Goal: Information Seeking & Learning: Learn about a topic

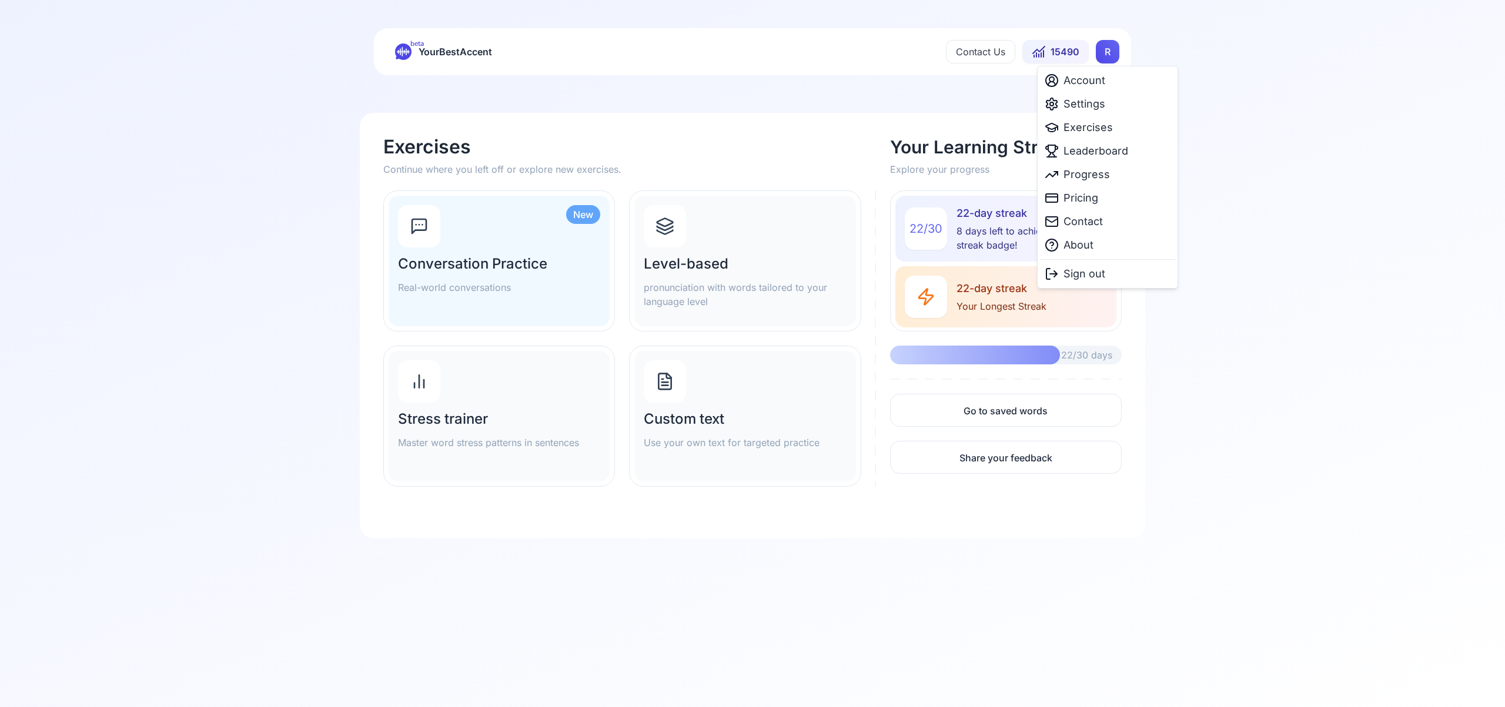
click at [1108, 55] on html "beta YourBestAccent Contact Us 15490 R Exercises Continue where you left off or…" at bounding box center [752, 353] width 1505 height 707
click at [1087, 106] on span "Settings" at bounding box center [1085, 104] width 42 height 16
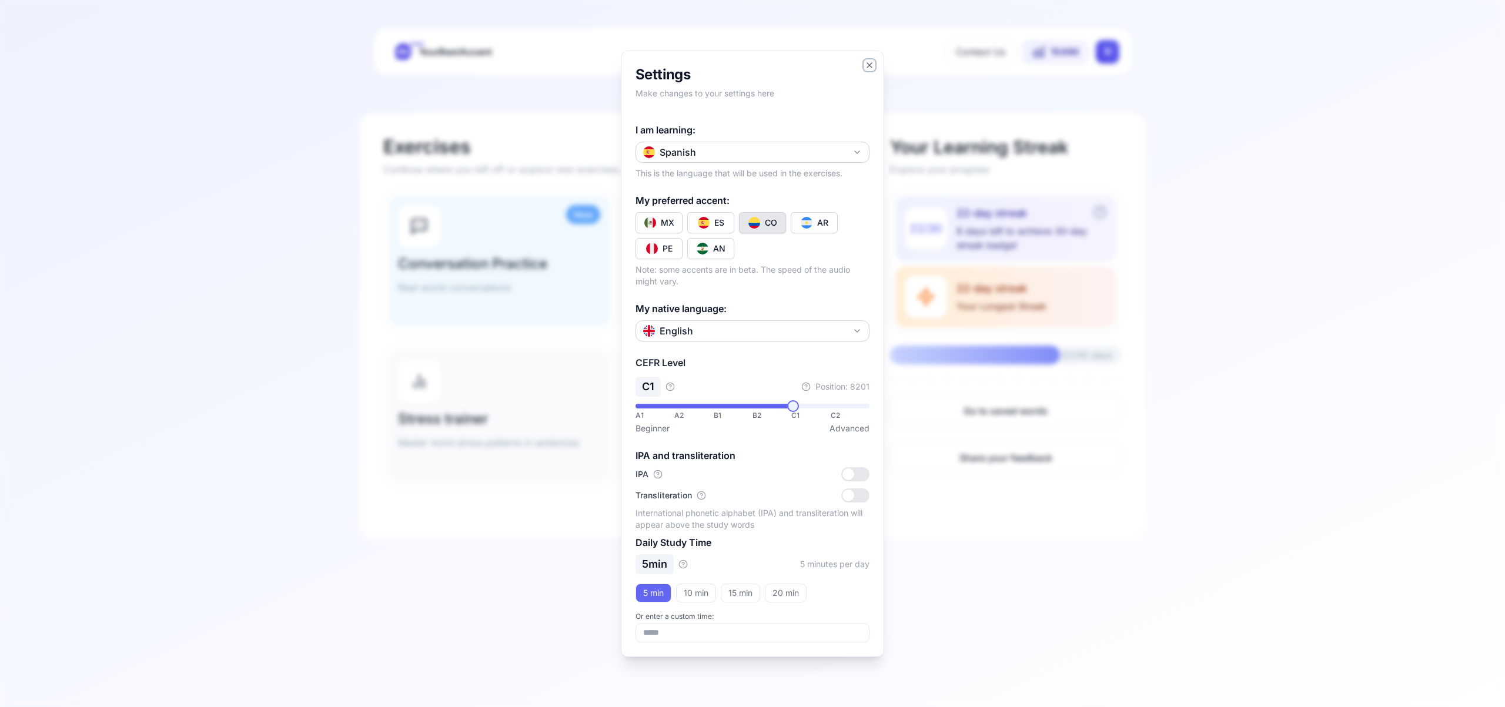
click at [868, 61] on icon "button" at bounding box center [869, 65] width 9 height 9
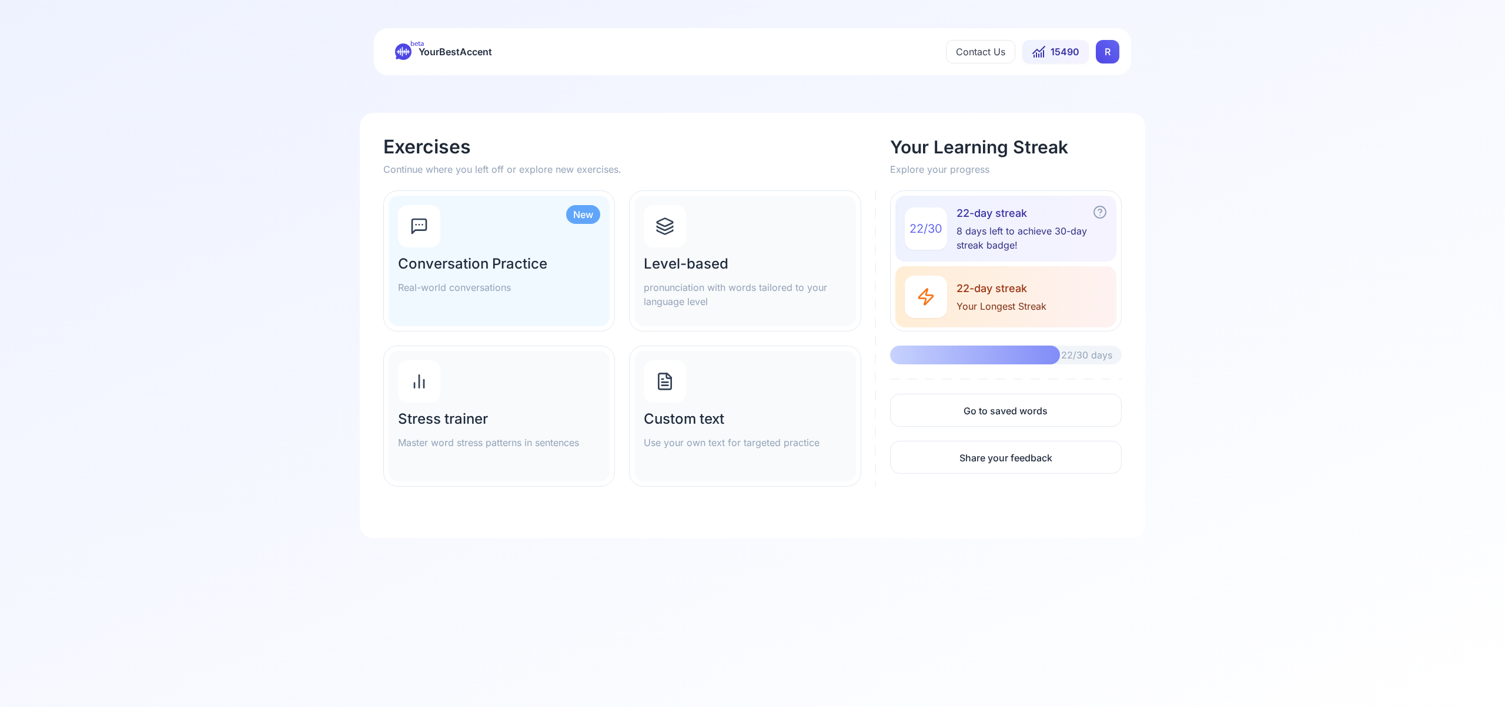
click at [666, 227] on icon at bounding box center [665, 226] width 19 height 19
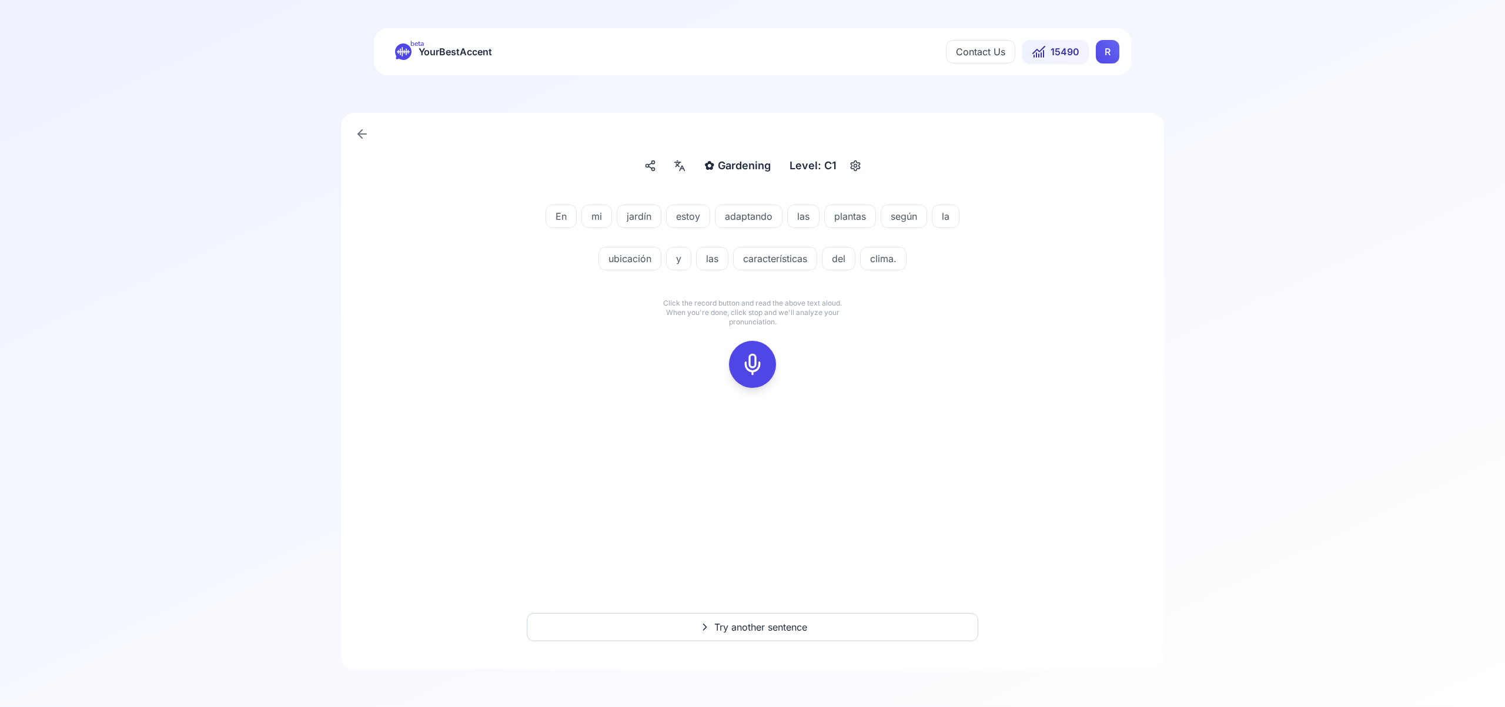
click at [762, 360] on icon at bounding box center [753, 365] width 24 height 24
click at [758, 364] on icon at bounding box center [753, 365] width 24 height 24
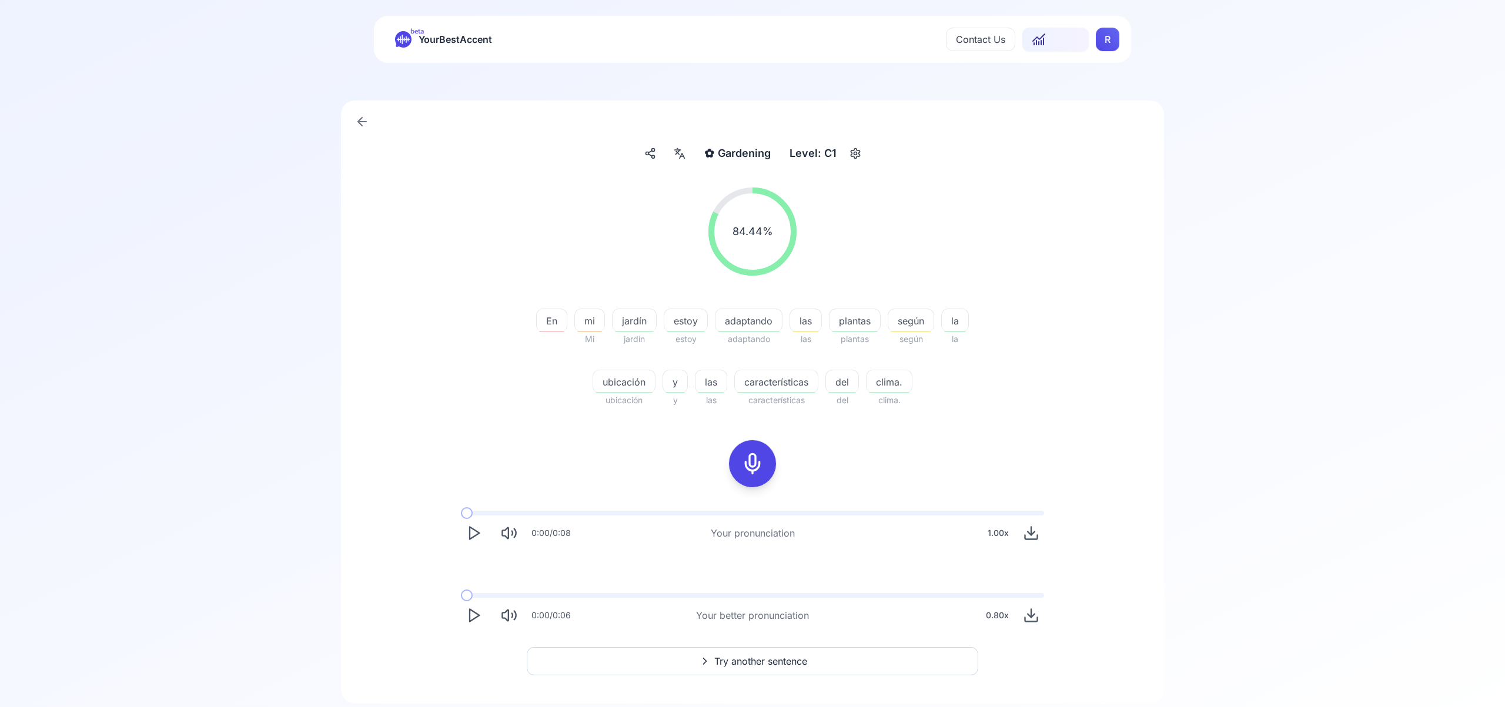
scroll to position [15, 0]
click at [746, 656] on span "Try another sentence" at bounding box center [760, 658] width 93 height 14
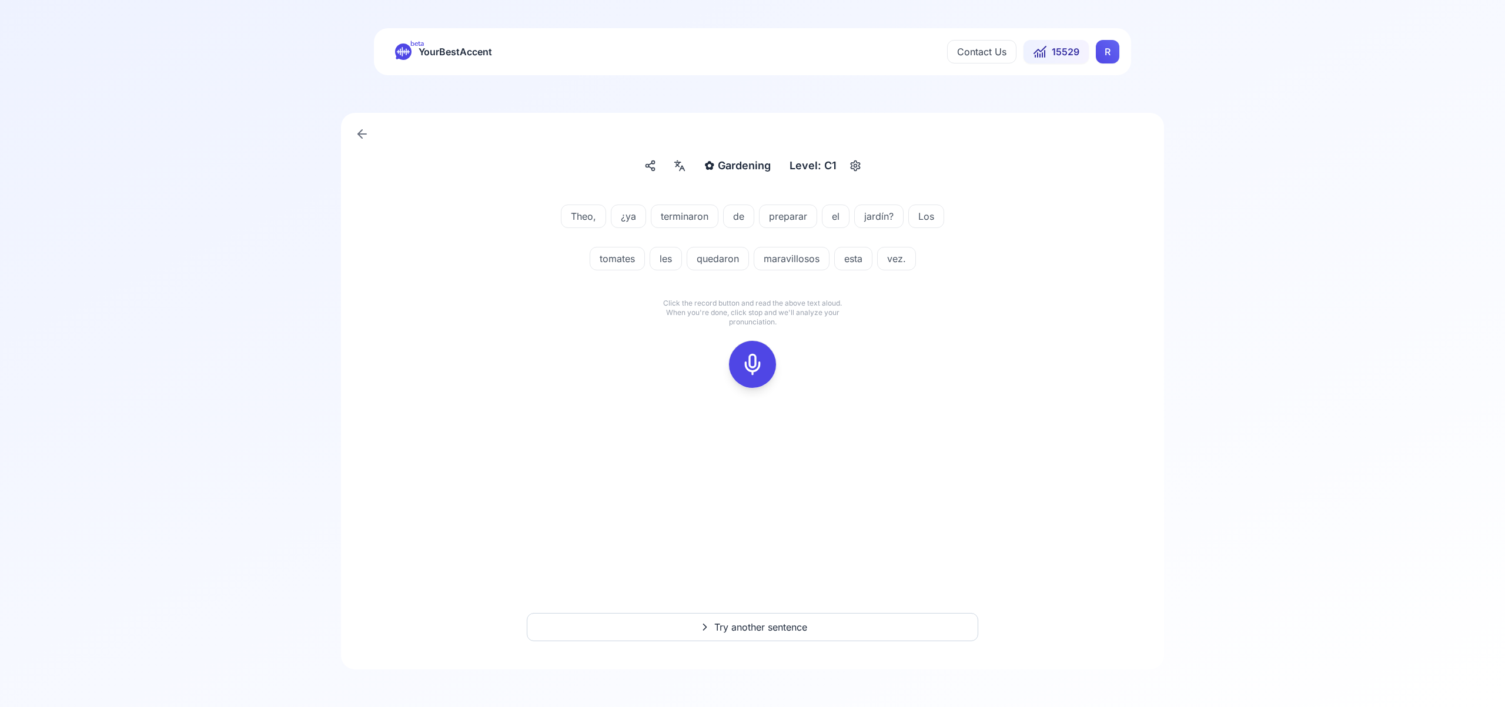
click at [754, 359] on icon at bounding box center [753, 365] width 24 height 24
click at [752, 360] on icon at bounding box center [753, 365] width 24 height 24
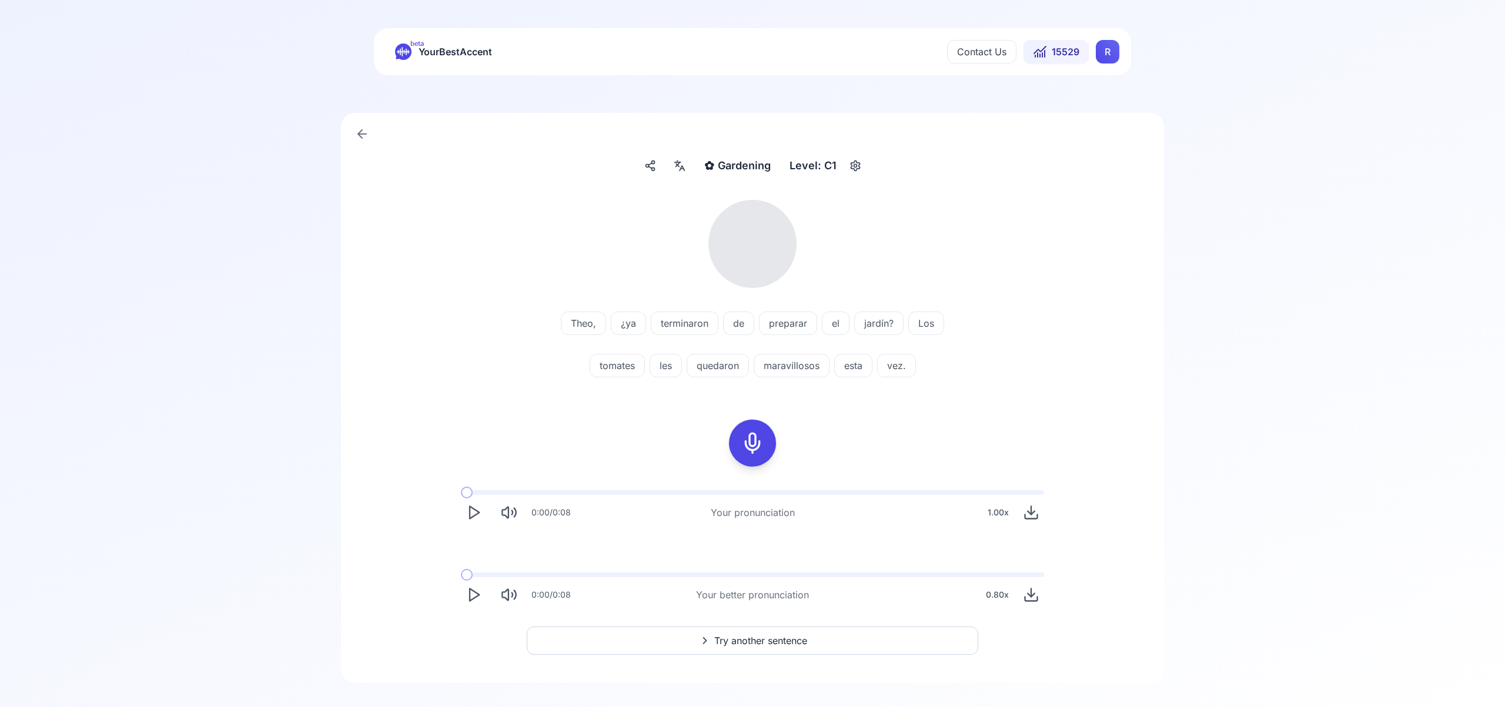
scroll to position [14, 0]
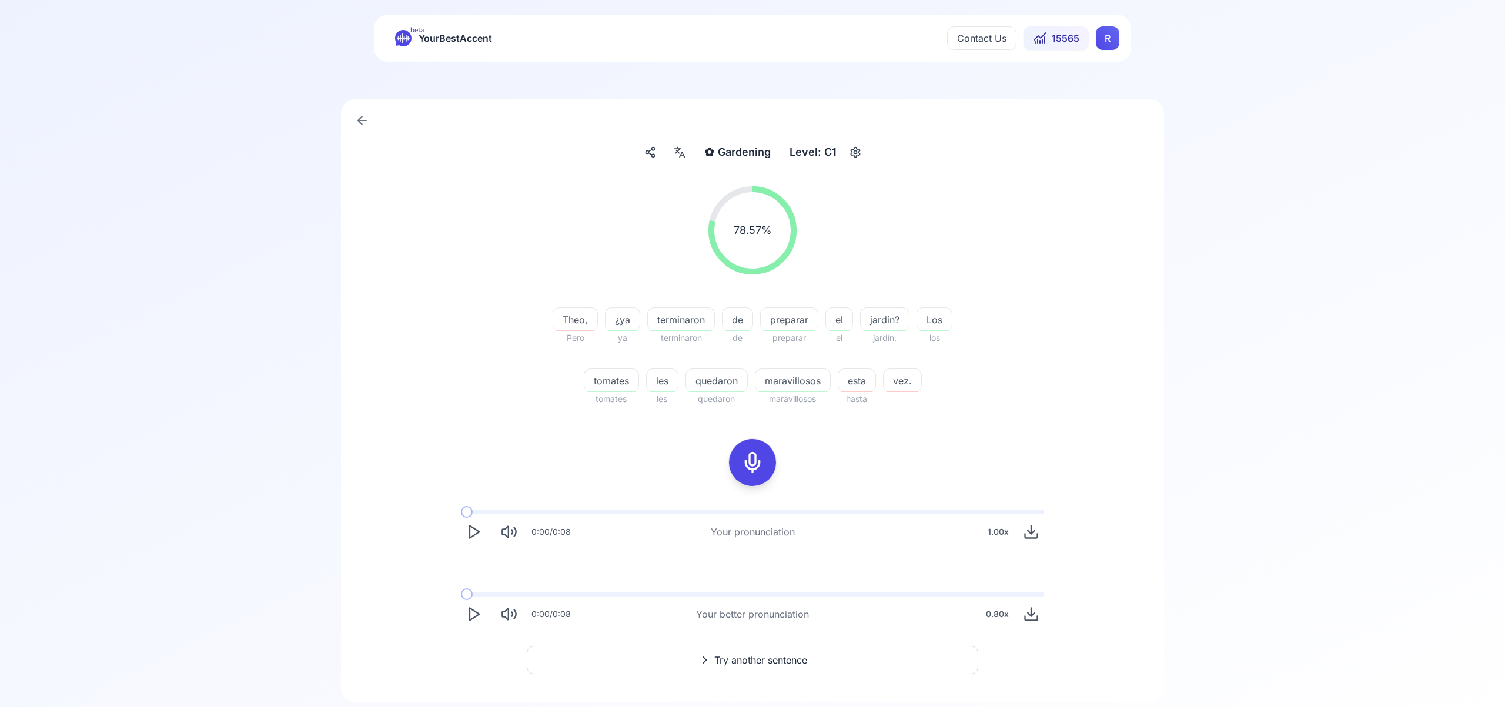
click at [767, 657] on span "Try another sentence" at bounding box center [760, 660] width 93 height 14
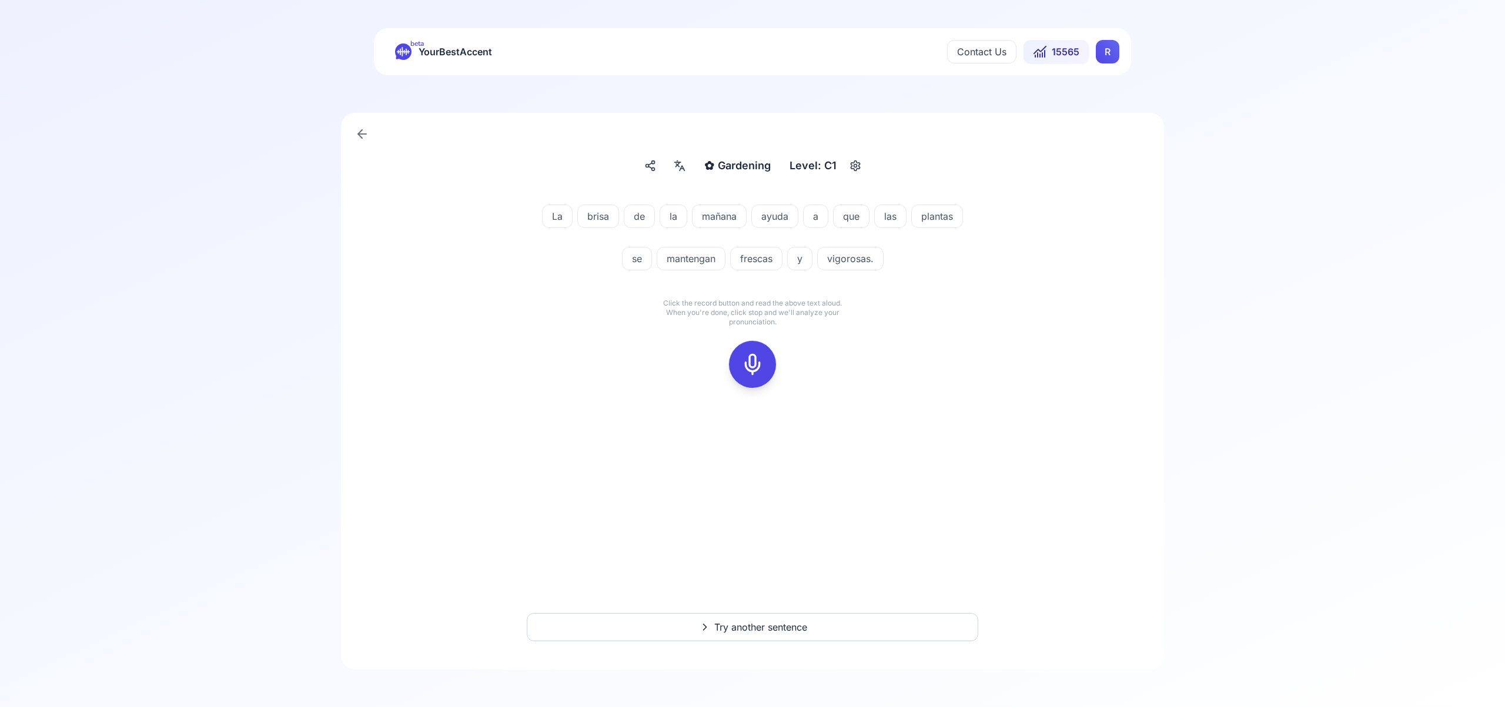
click at [753, 366] on icon at bounding box center [753, 365] width 24 height 24
click at [741, 363] on div at bounding box center [752, 364] width 28 height 47
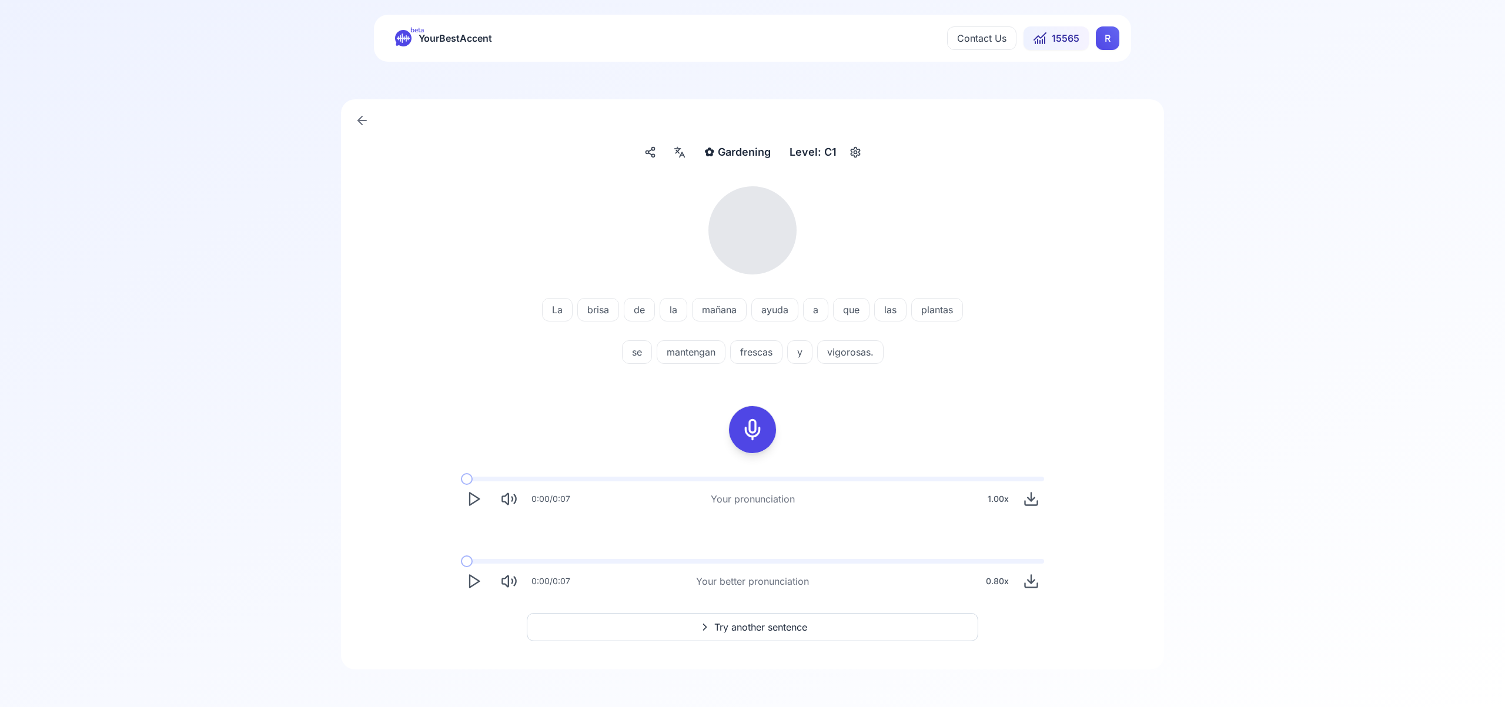
scroll to position [15, 0]
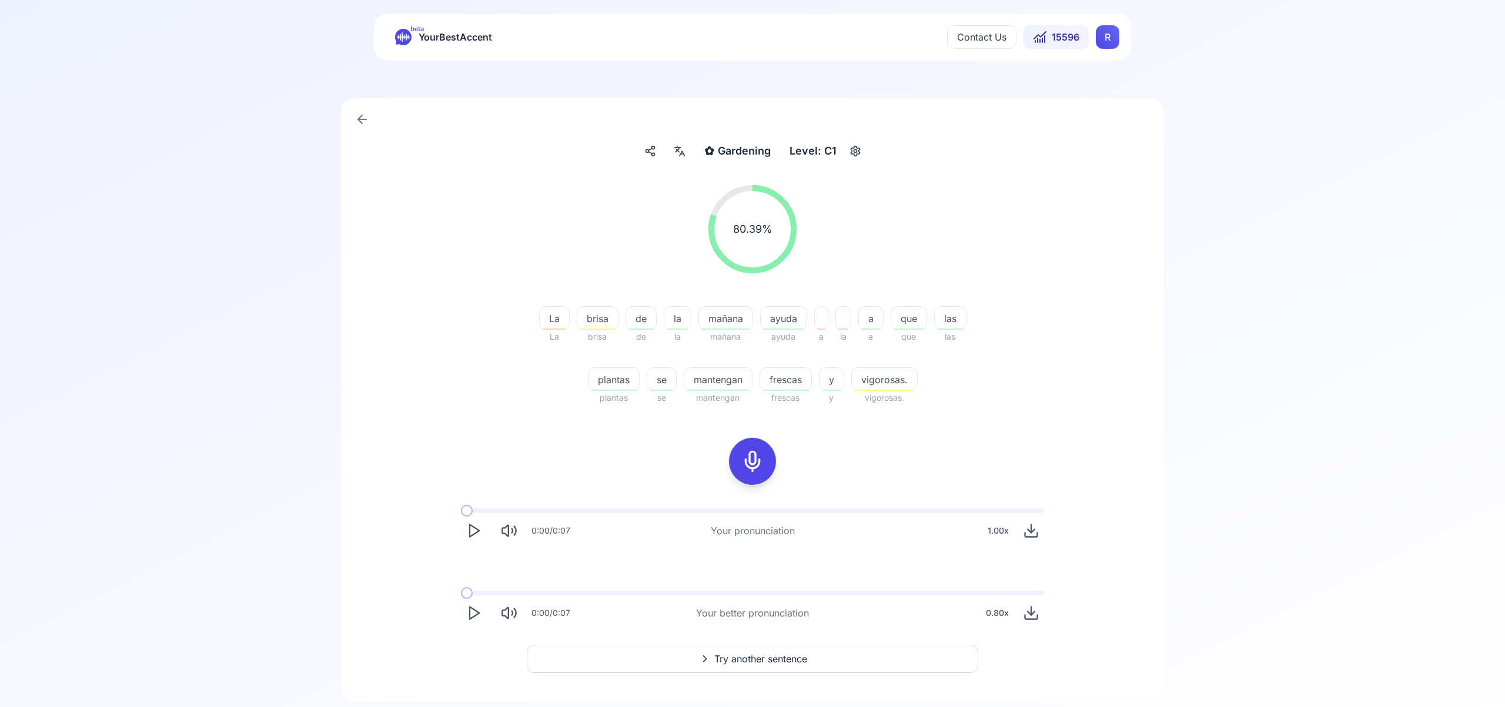
click at [793, 655] on span "Try another sentence" at bounding box center [760, 659] width 93 height 14
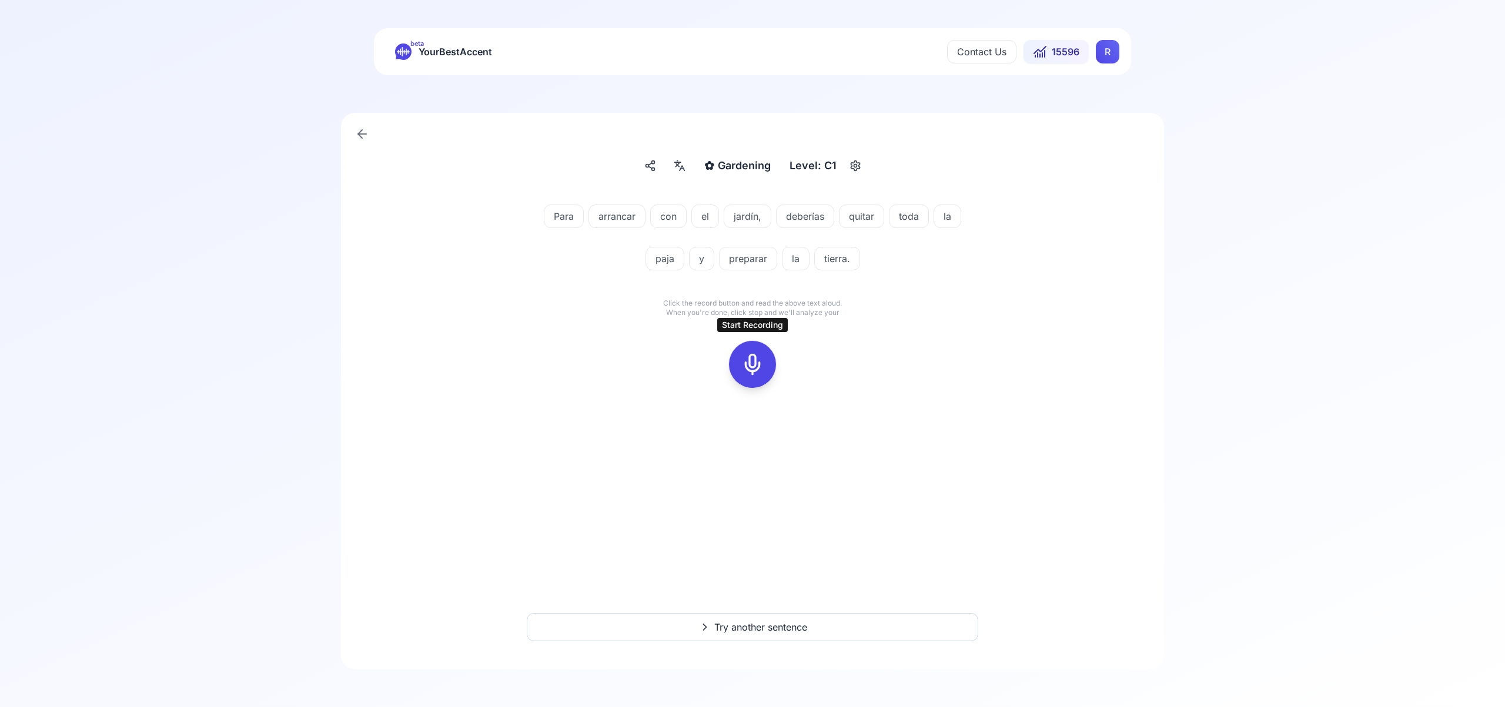
click at [753, 364] on icon at bounding box center [753, 365] width 24 height 24
click at [753, 363] on icon at bounding box center [753, 365] width 24 height 24
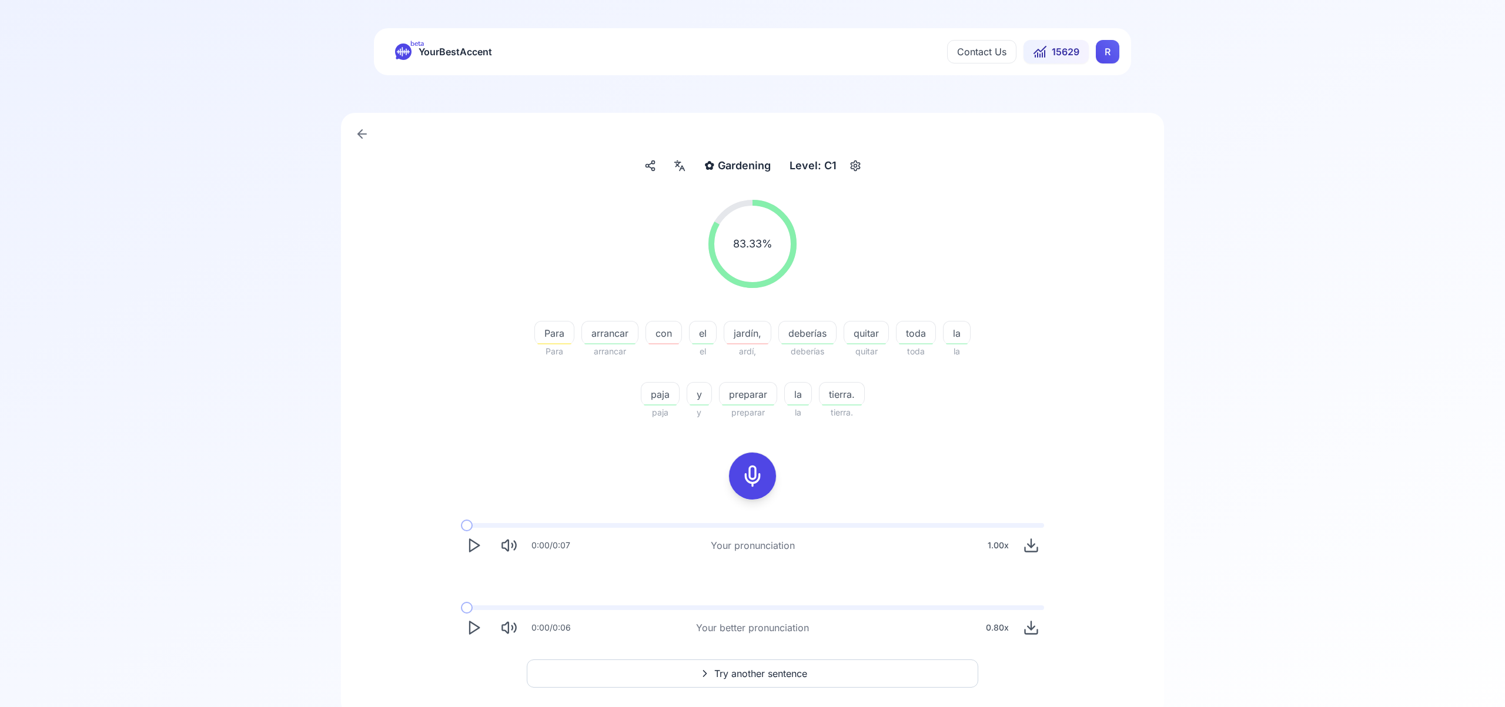
click at [788, 673] on span "Try another sentence" at bounding box center [760, 674] width 93 height 14
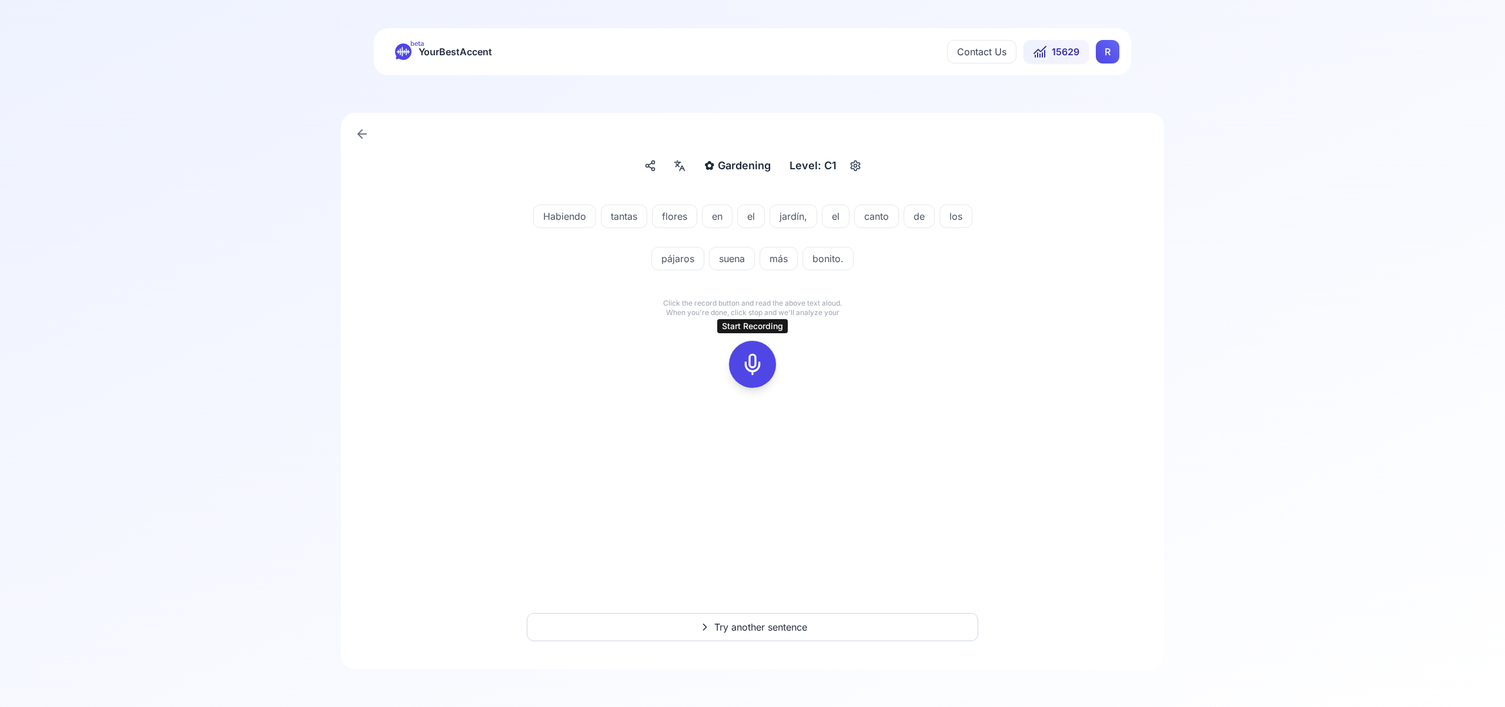
click at [759, 369] on icon at bounding box center [753, 365] width 24 height 24
click at [757, 366] on icon at bounding box center [753, 365] width 24 height 24
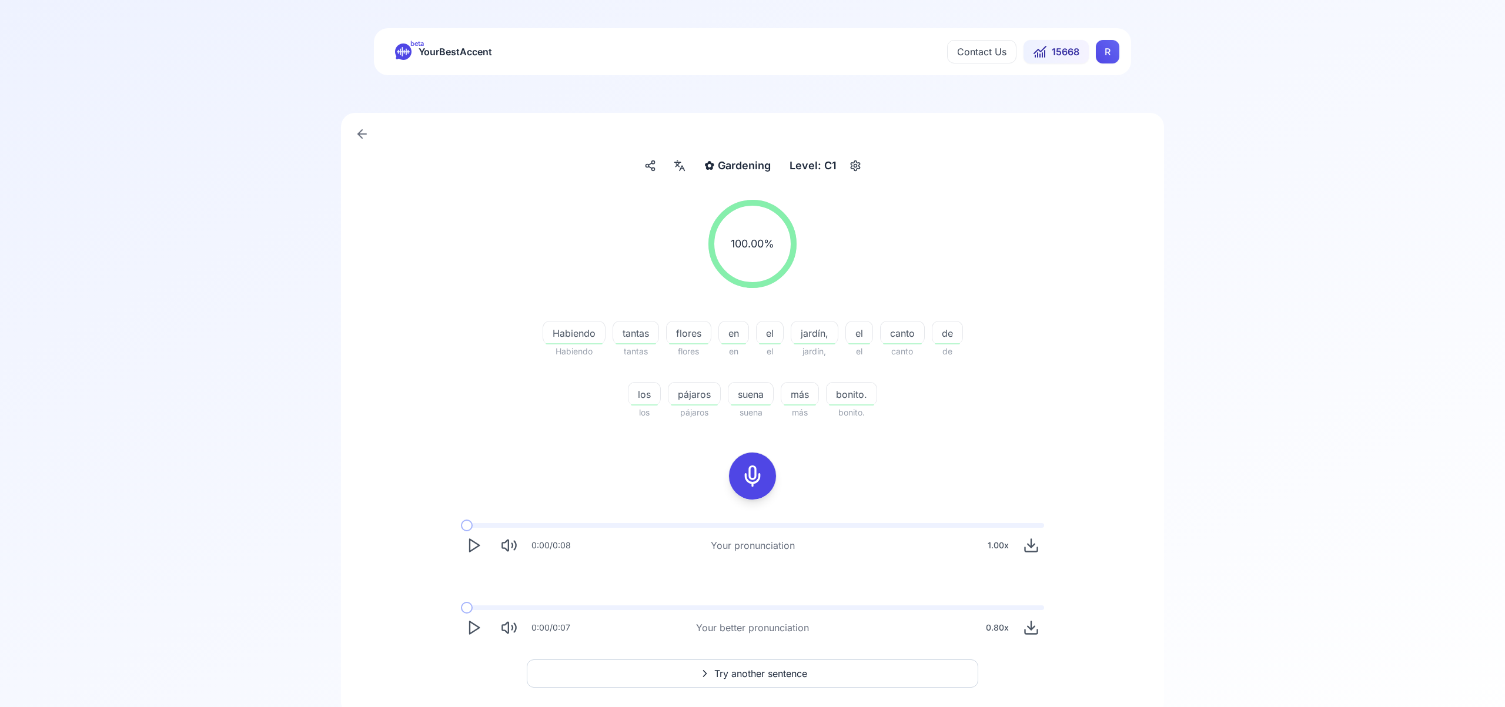
click at [1102, 52] on html "beta YourBestAccent Contact Us 15668 R ✿ Gardening Gardening Level: C1 100.00 %…" at bounding box center [752, 353] width 1505 height 707
click at [1091, 105] on span "Settings" at bounding box center [1085, 104] width 42 height 16
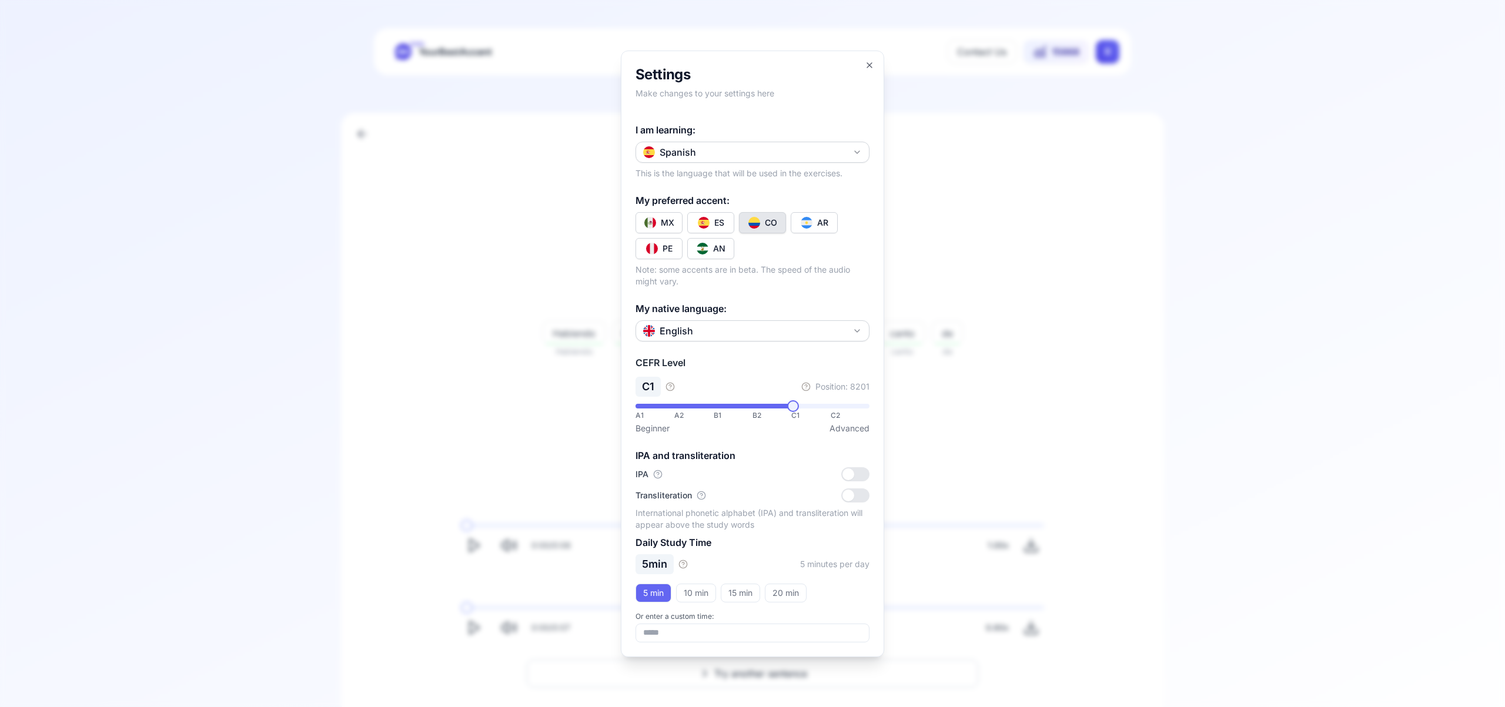
click at [853, 152] on icon "button" at bounding box center [857, 152] width 9 height 9
click at [788, 239] on div "French" at bounding box center [753, 242] width 228 height 21
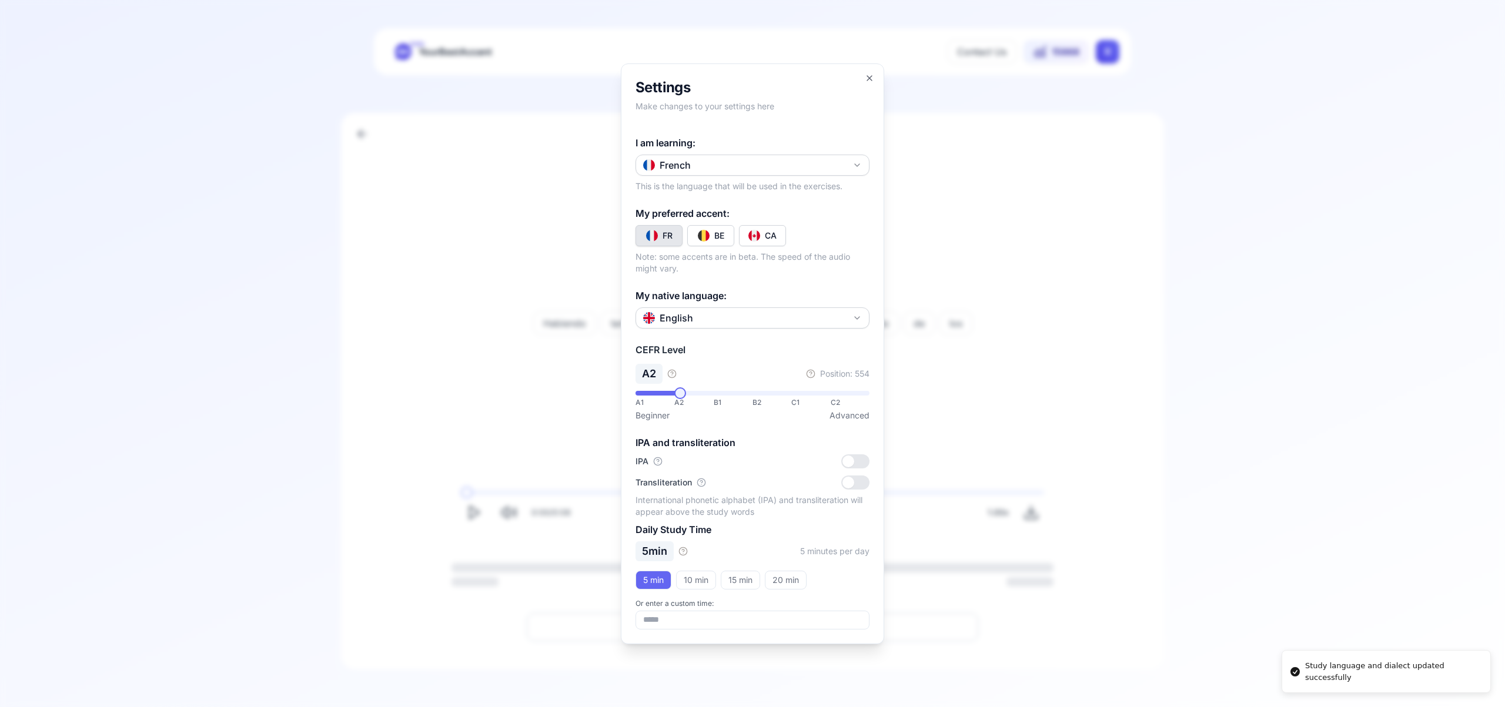
click at [773, 232] on div "CA" at bounding box center [771, 236] width 12 height 12
click at [870, 76] on icon "button" at bounding box center [869, 77] width 9 height 9
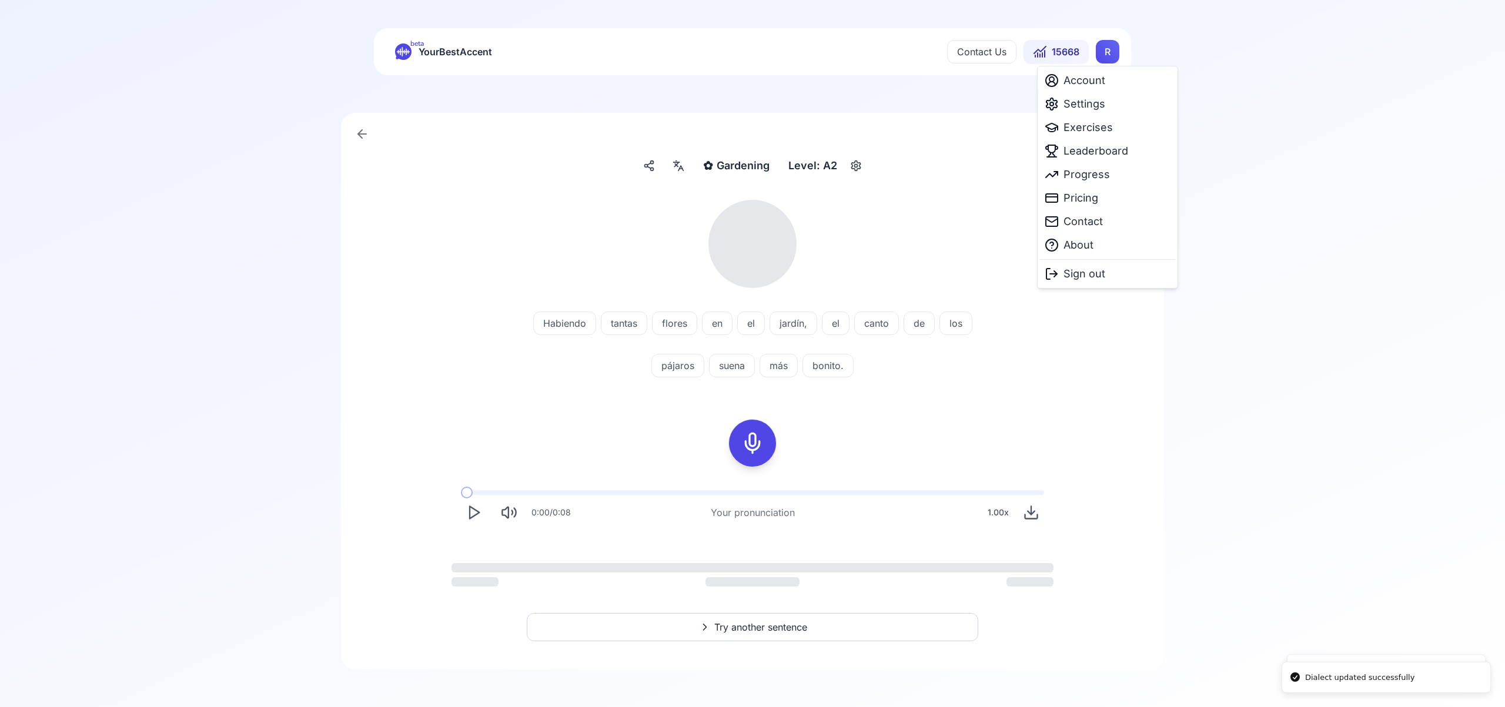
click at [1106, 49] on html "Dialect updated successfully Study language and dialect updated successfully be…" at bounding box center [752, 353] width 1505 height 707
click at [1083, 129] on span "Exercises" at bounding box center [1088, 127] width 49 height 16
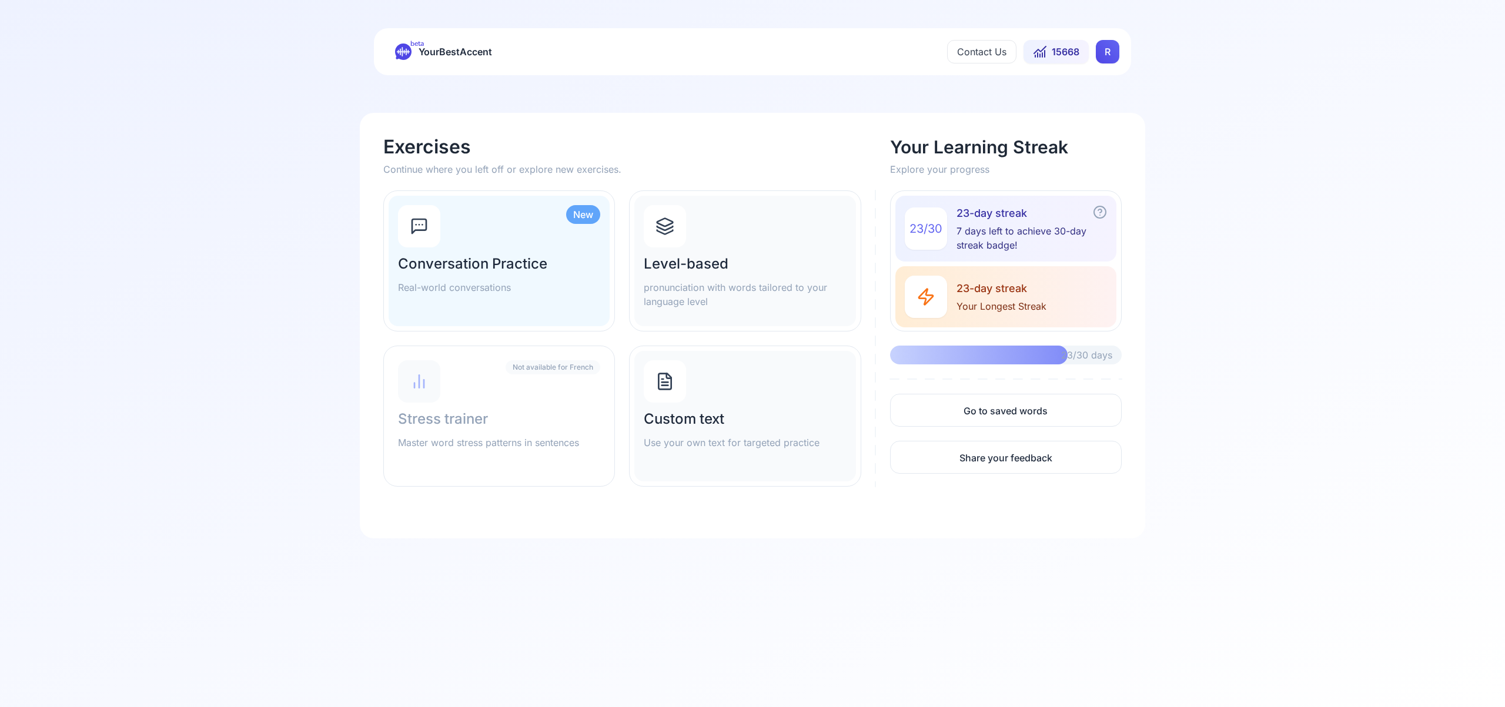
click at [670, 227] on icon at bounding box center [665, 226] width 19 height 19
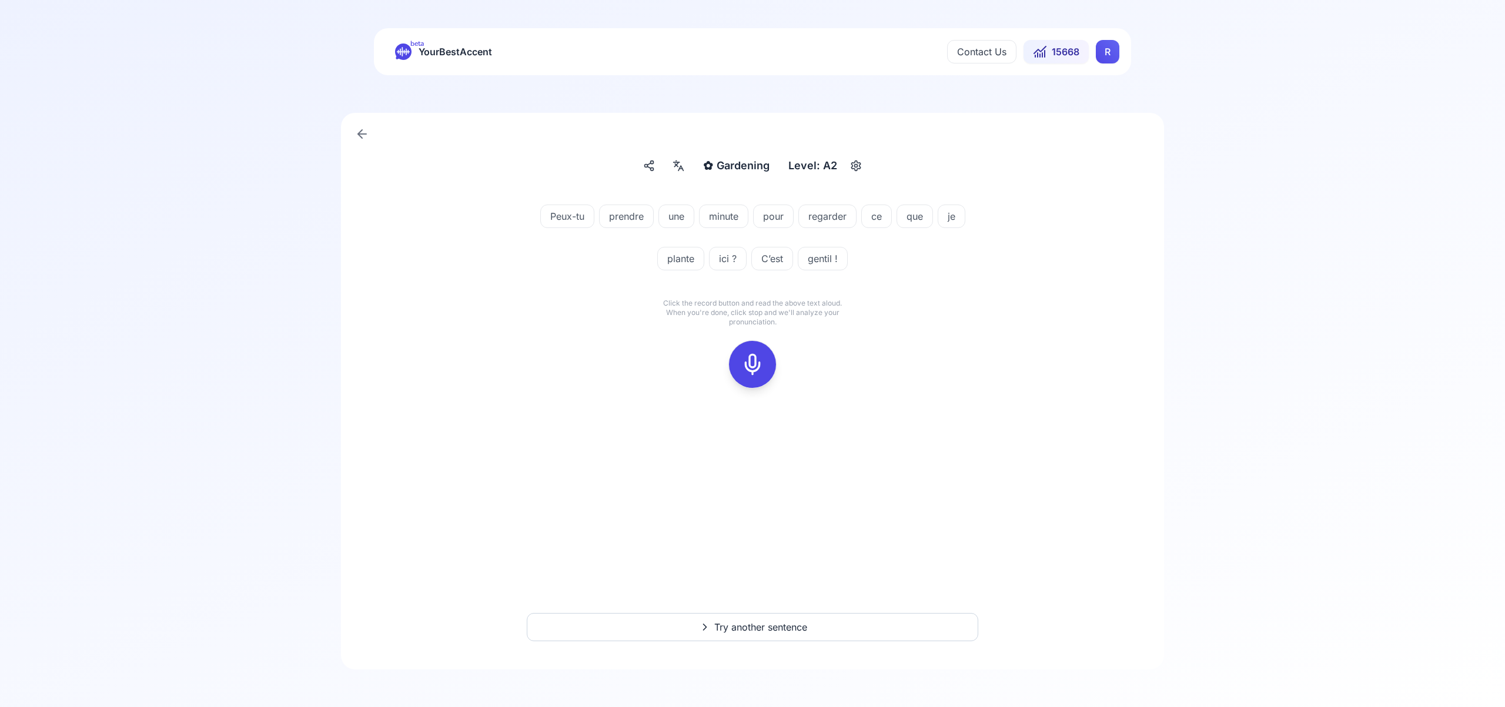
click at [753, 367] on icon at bounding box center [753, 365] width 24 height 24
click at [748, 357] on icon at bounding box center [753, 365] width 24 height 24
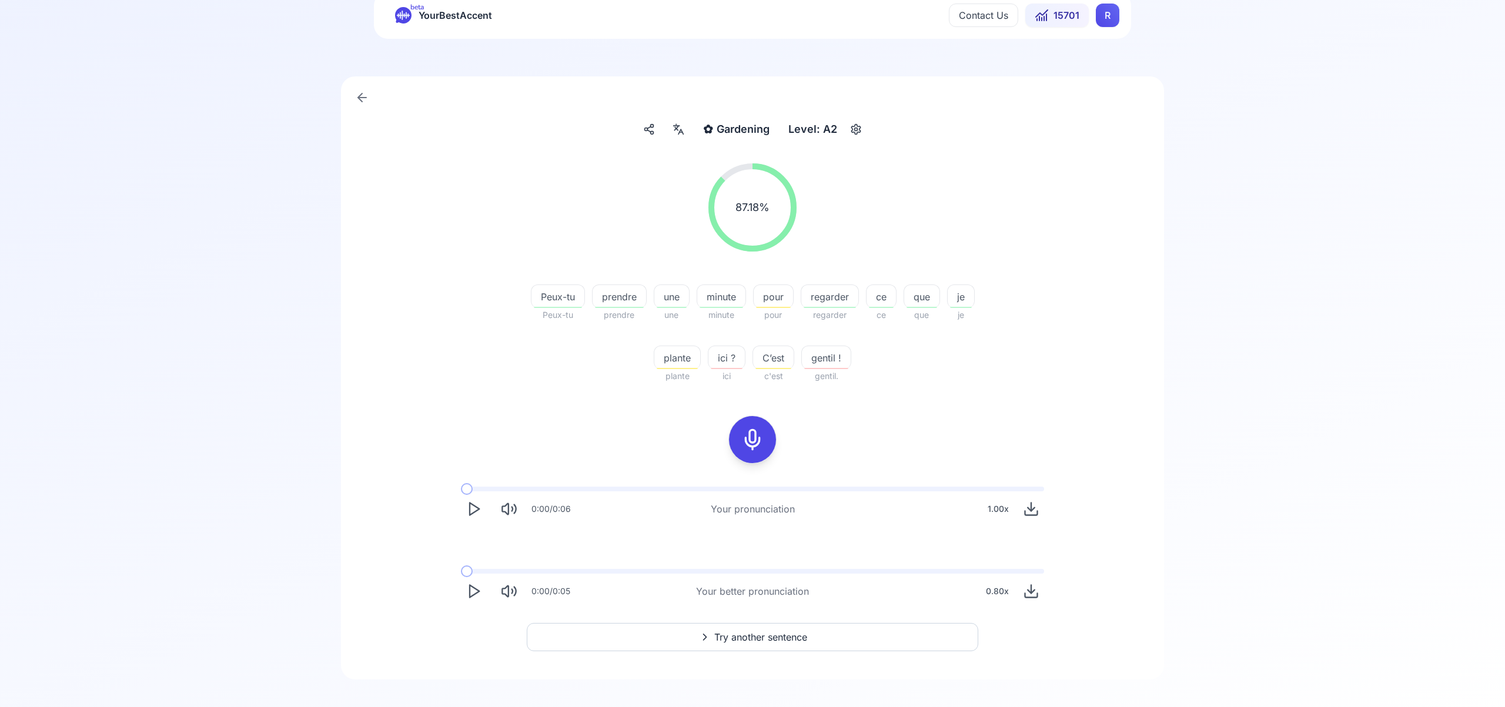
scroll to position [46, 0]
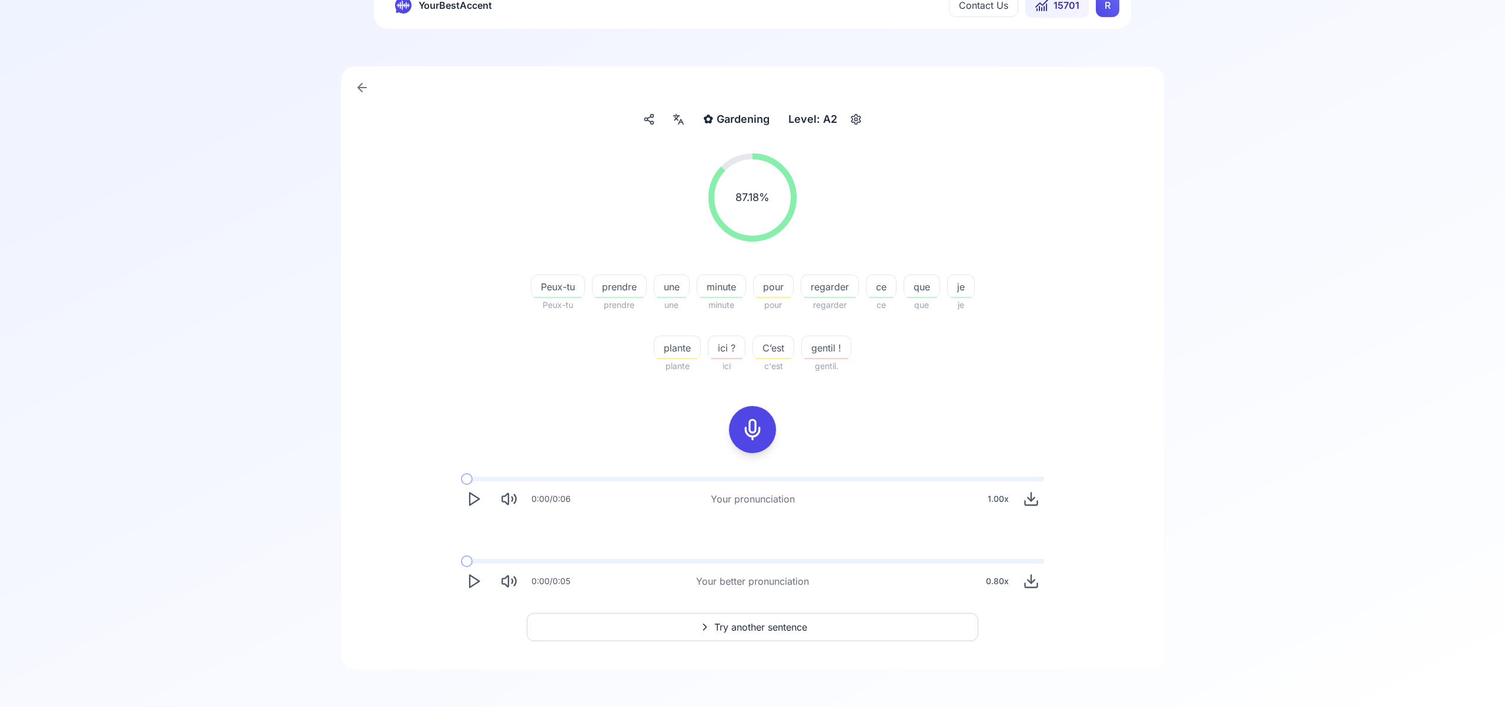
click at [787, 624] on span "Try another sentence" at bounding box center [760, 627] width 93 height 14
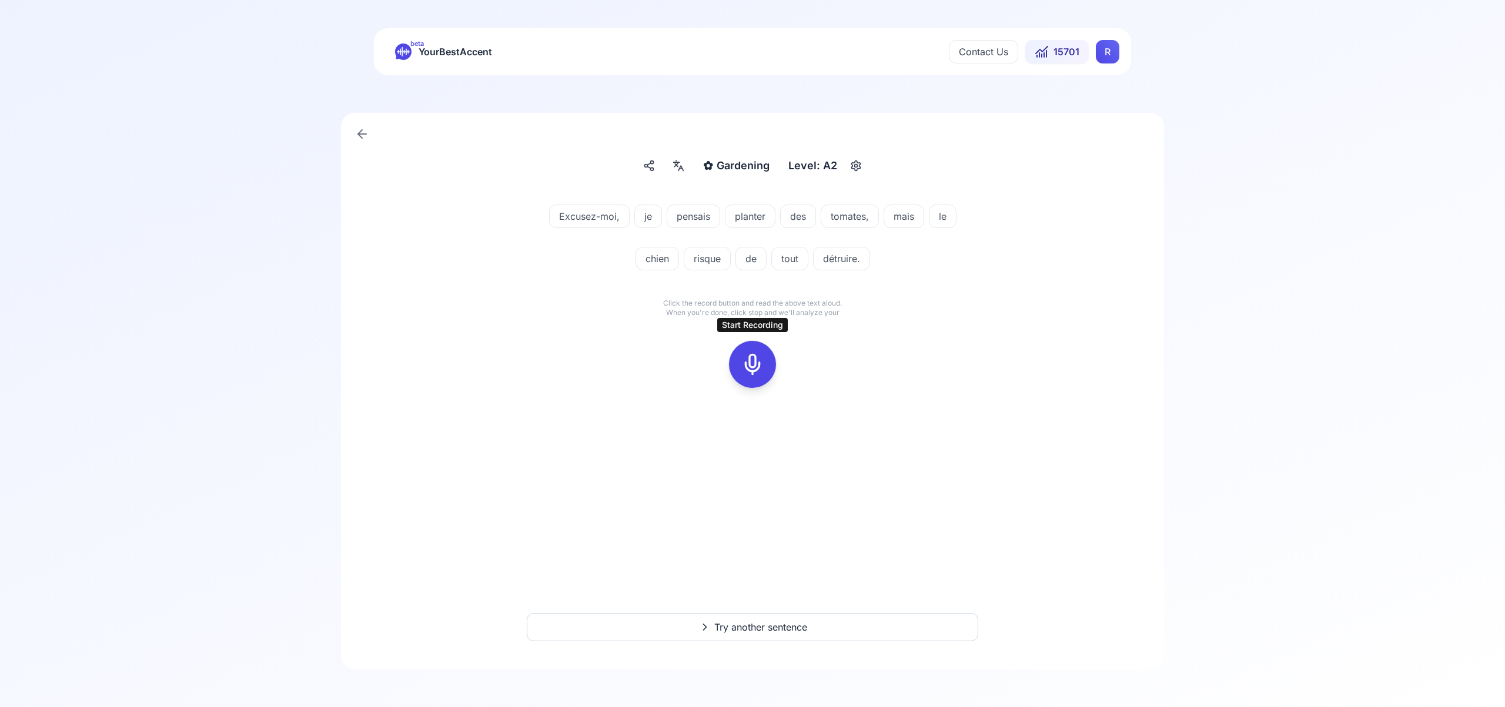
click at [749, 359] on icon at bounding box center [753, 365] width 24 height 24
click at [754, 365] on icon at bounding box center [753, 365] width 24 height 24
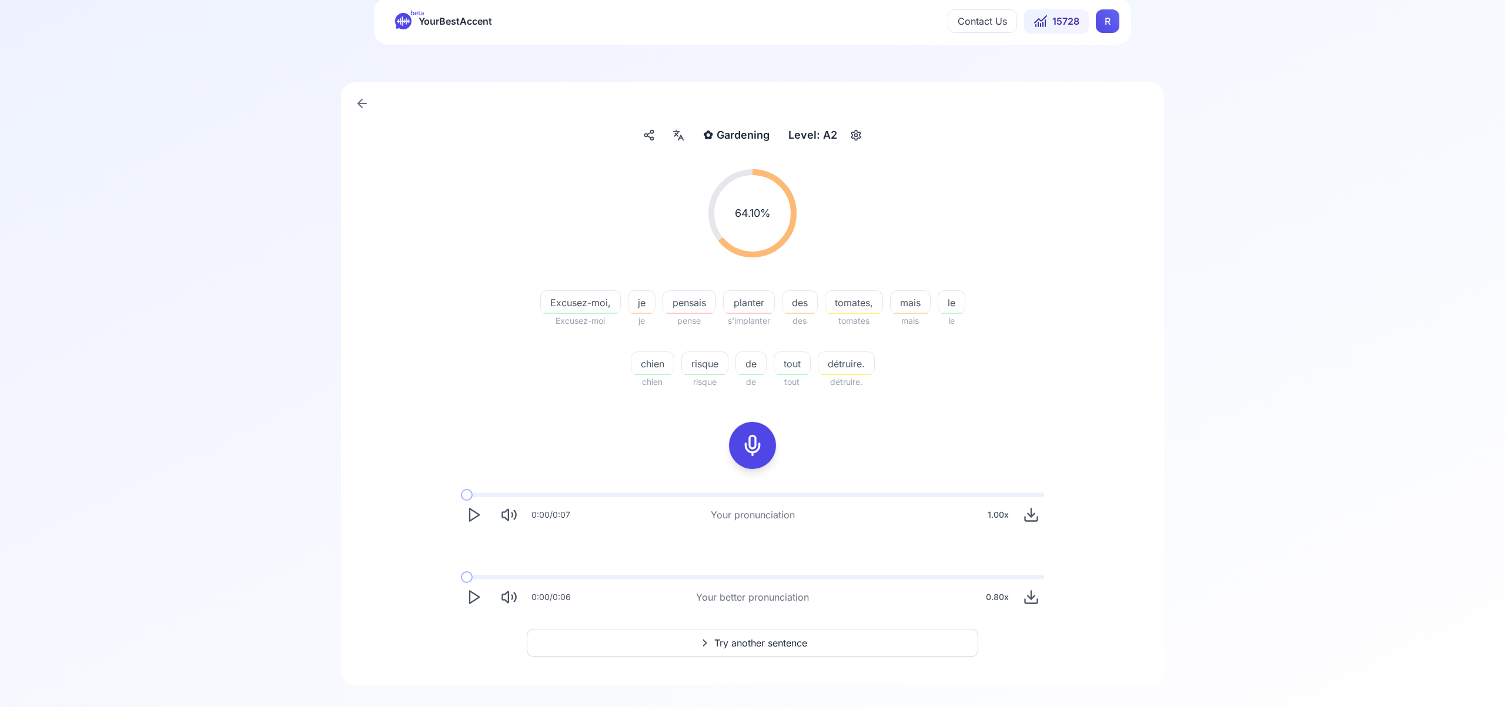
scroll to position [46, 0]
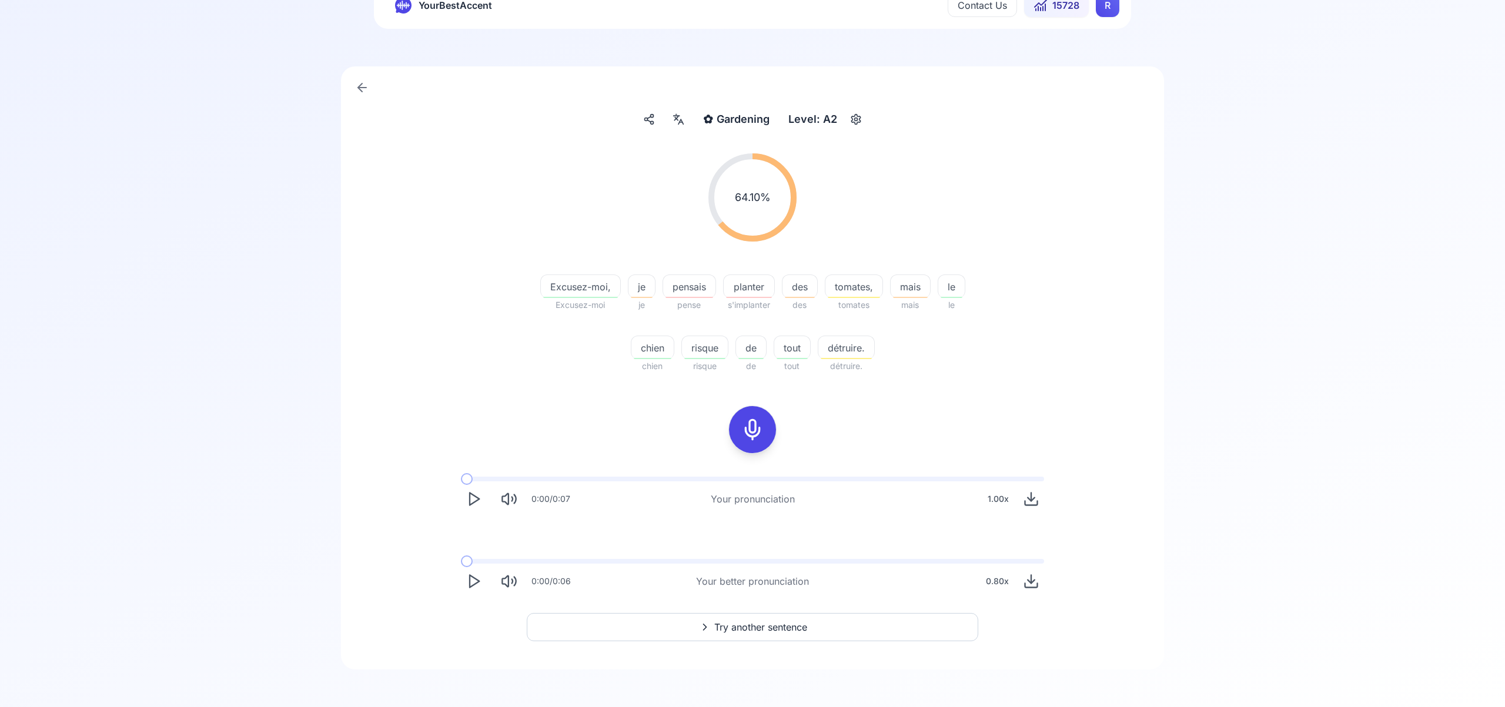
click at [786, 629] on span "Try another sentence" at bounding box center [760, 627] width 93 height 14
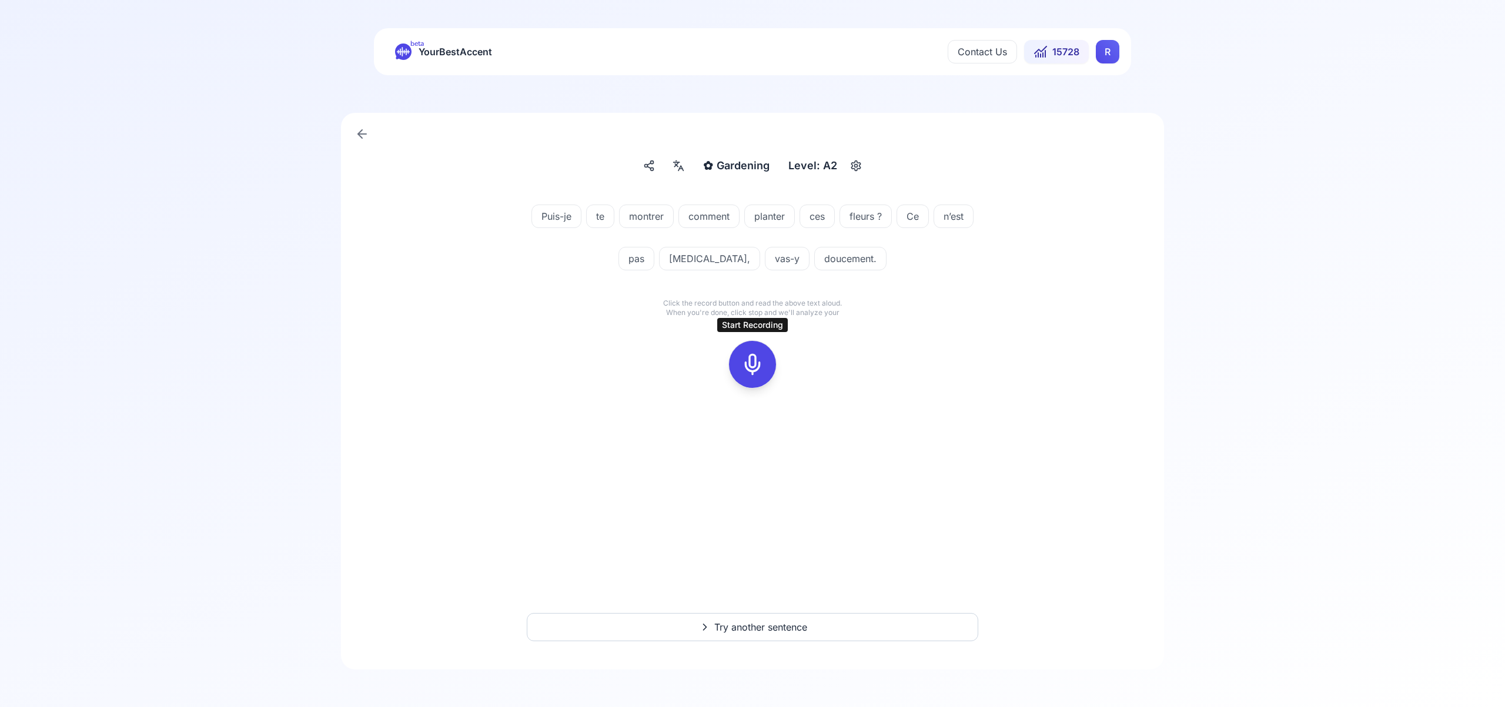
click at [750, 365] on icon at bounding box center [753, 365] width 24 height 24
click at [761, 369] on rect at bounding box center [753, 365] width 18 height 18
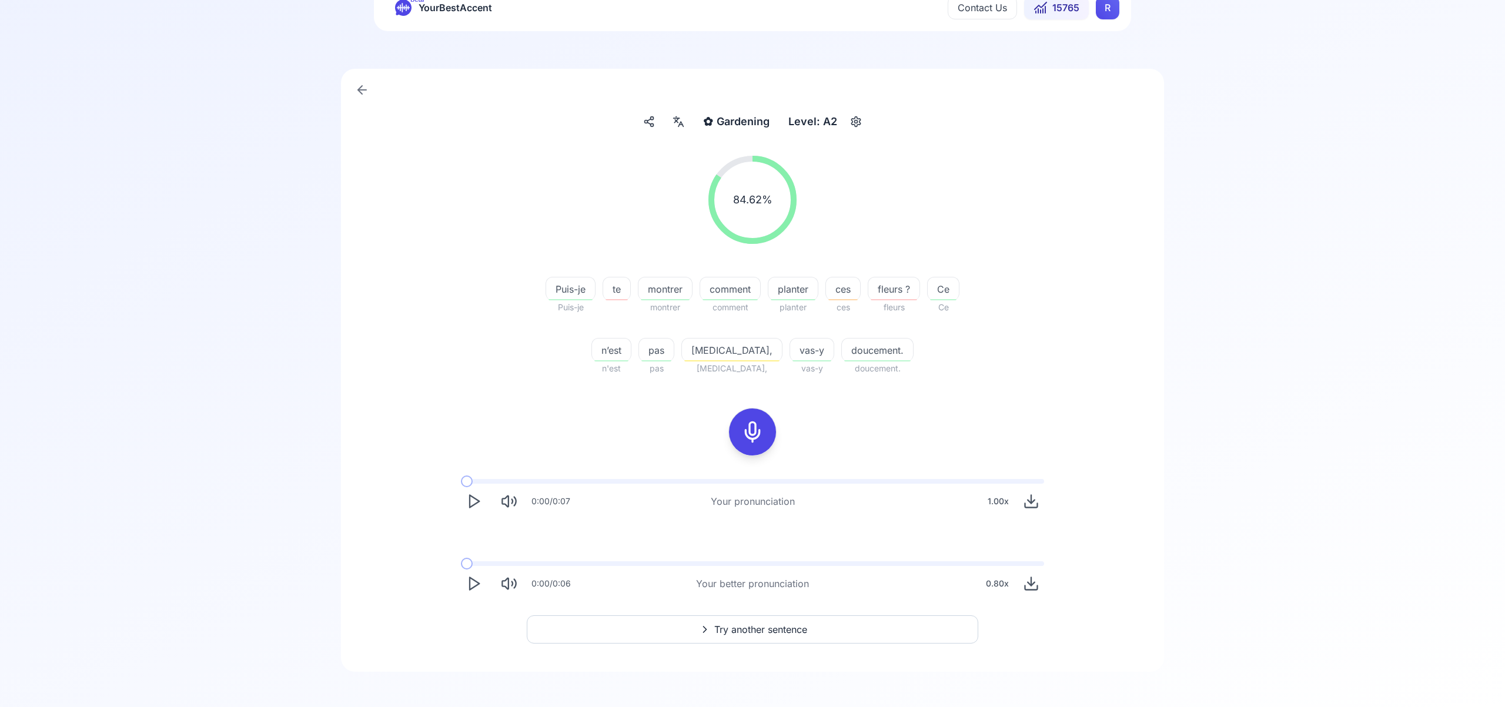
scroll to position [41, 0]
click at [776, 626] on span "Try another sentence" at bounding box center [760, 633] width 93 height 14
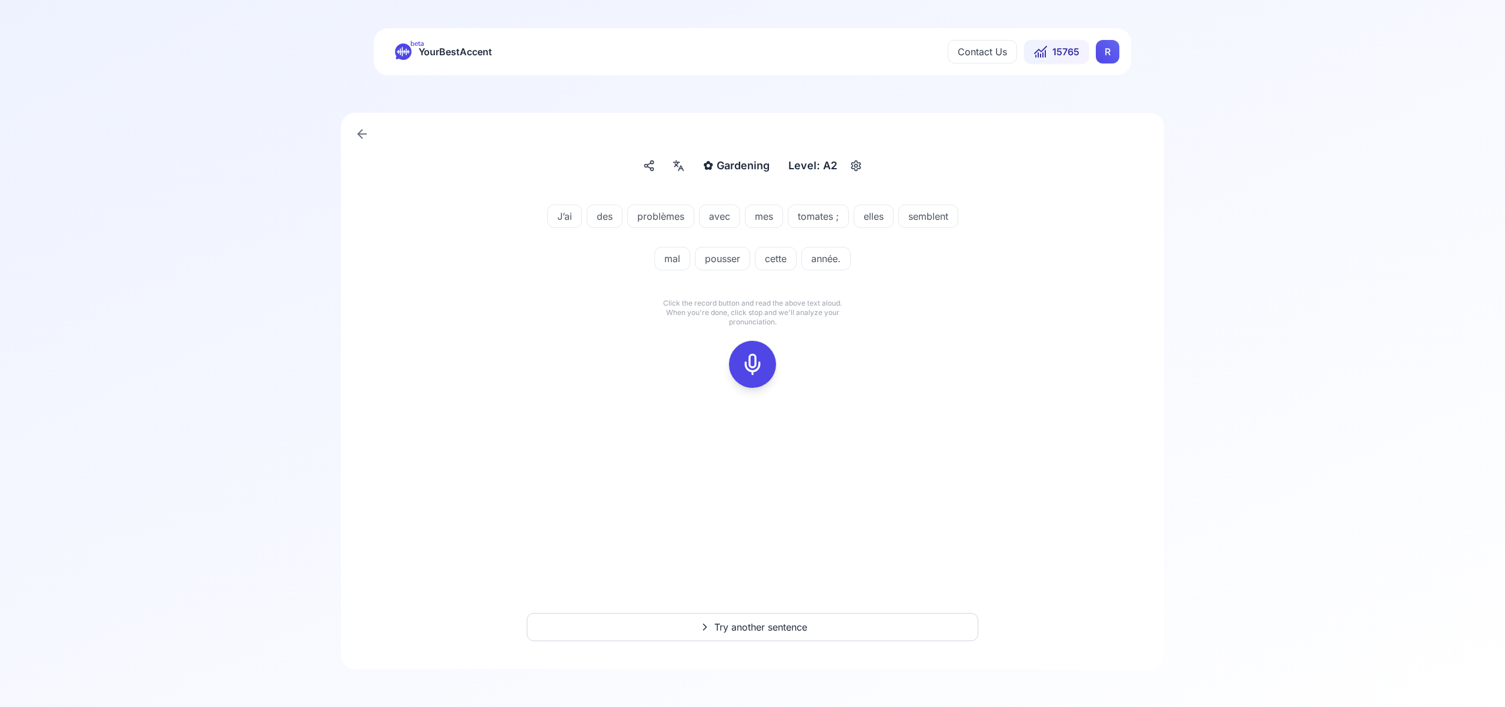
click at [753, 364] on icon at bounding box center [753, 365] width 24 height 24
click at [753, 367] on icon at bounding box center [753, 365] width 24 height 24
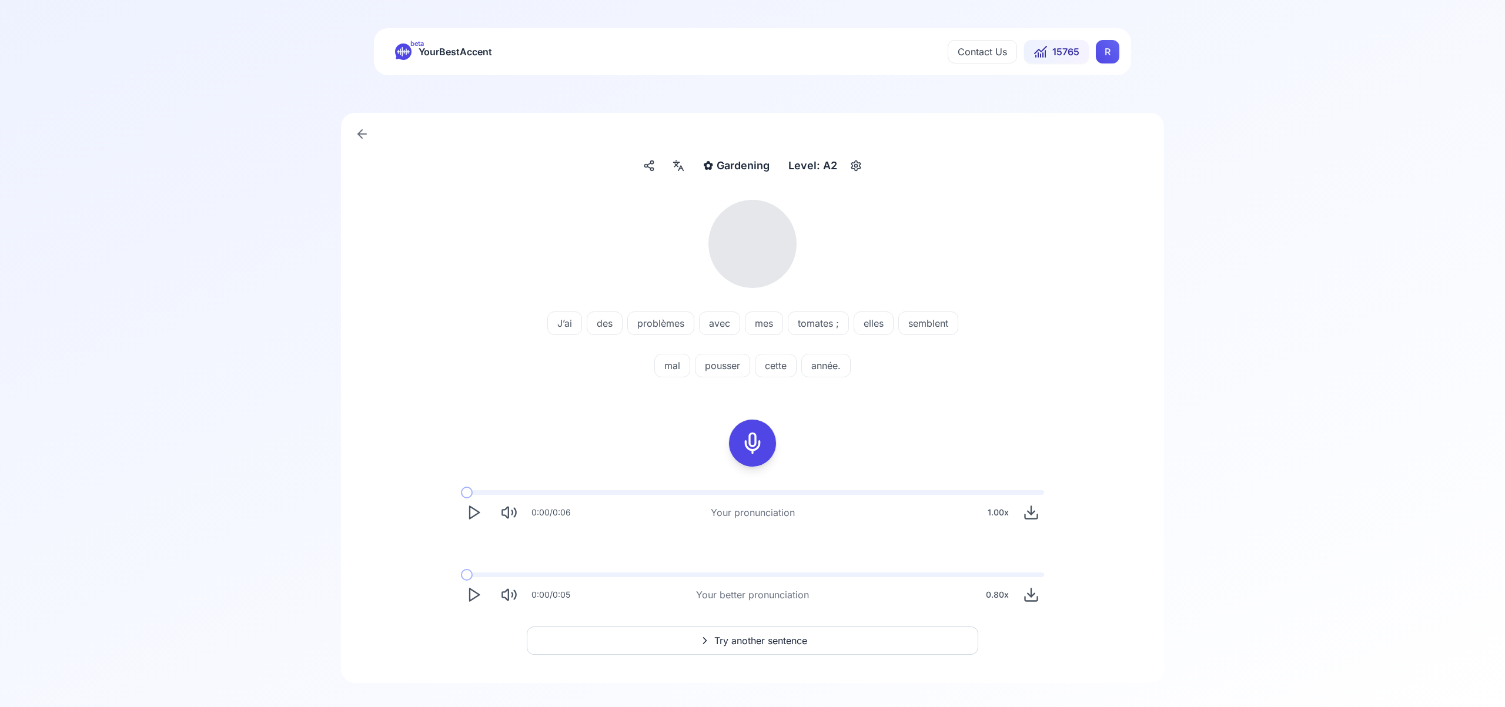
scroll to position [14, 0]
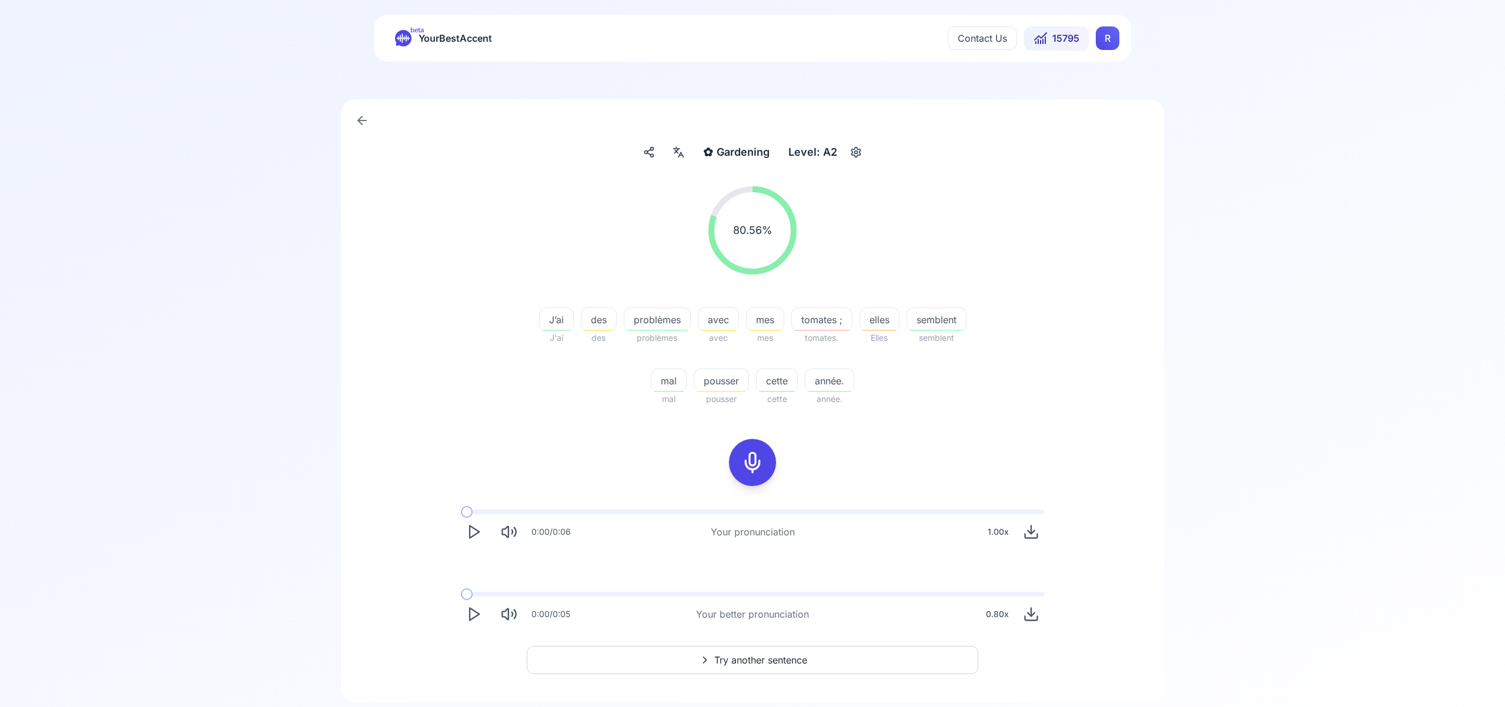
click at [477, 612] on icon "Play" at bounding box center [474, 614] width 16 height 16
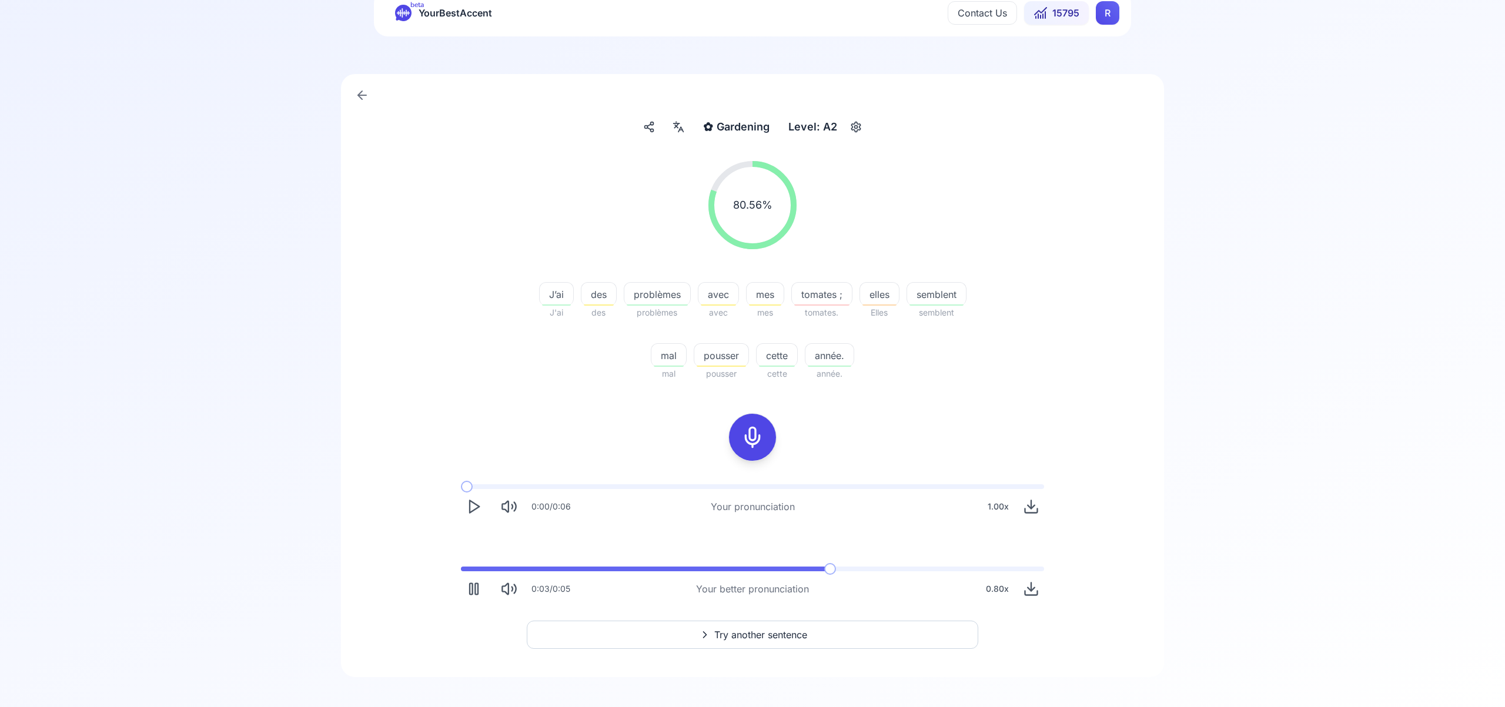
scroll to position [46, 0]
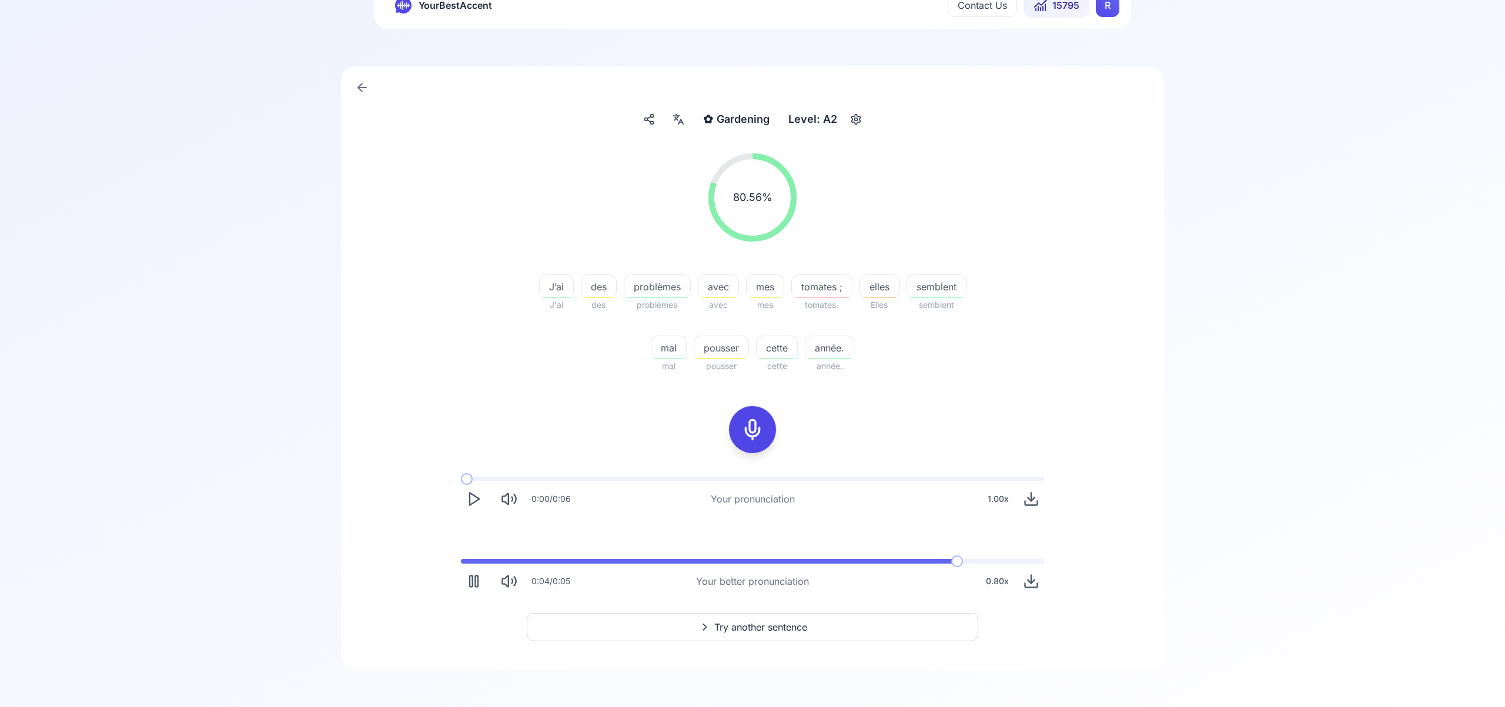
click at [777, 624] on span "Try another sentence" at bounding box center [760, 627] width 93 height 14
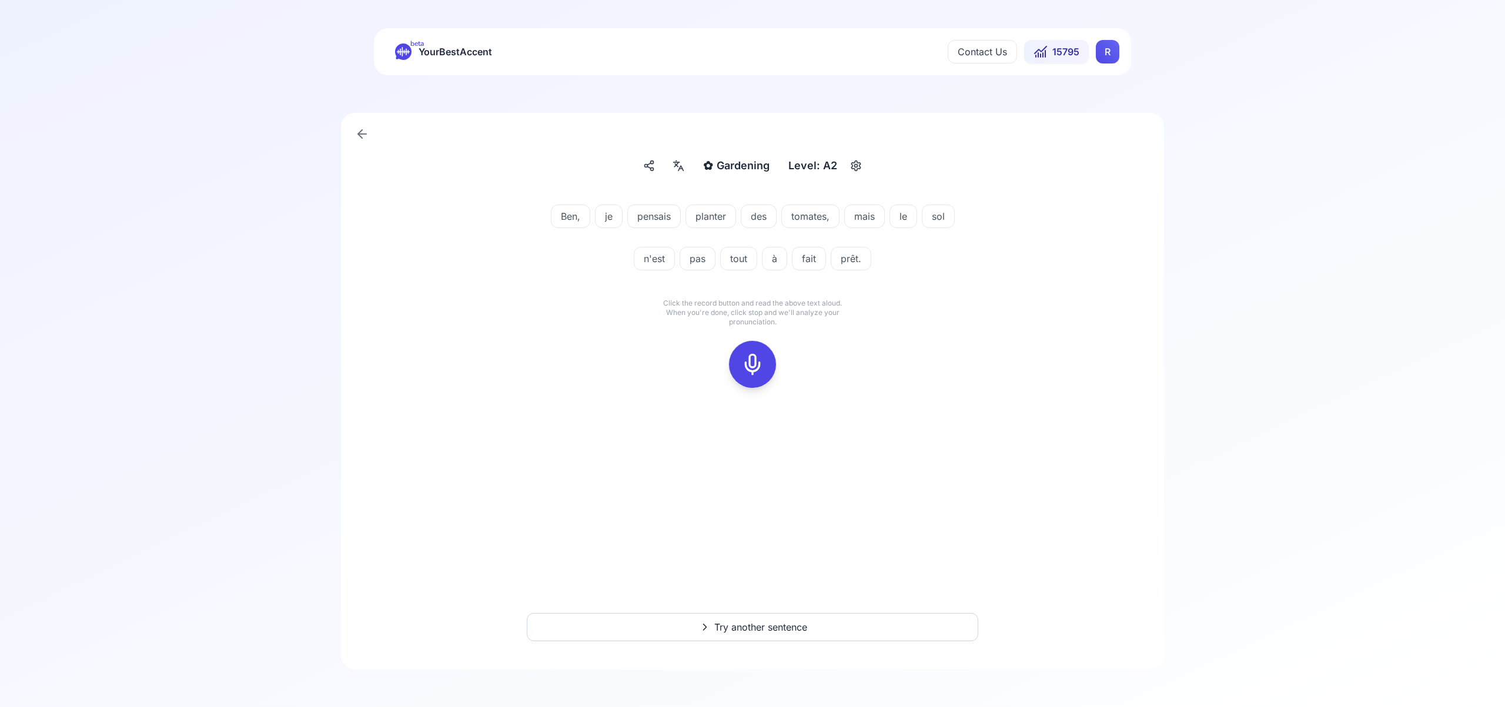
click at [752, 366] on icon at bounding box center [753, 365] width 24 height 24
click at [763, 353] on icon at bounding box center [753, 365] width 24 height 24
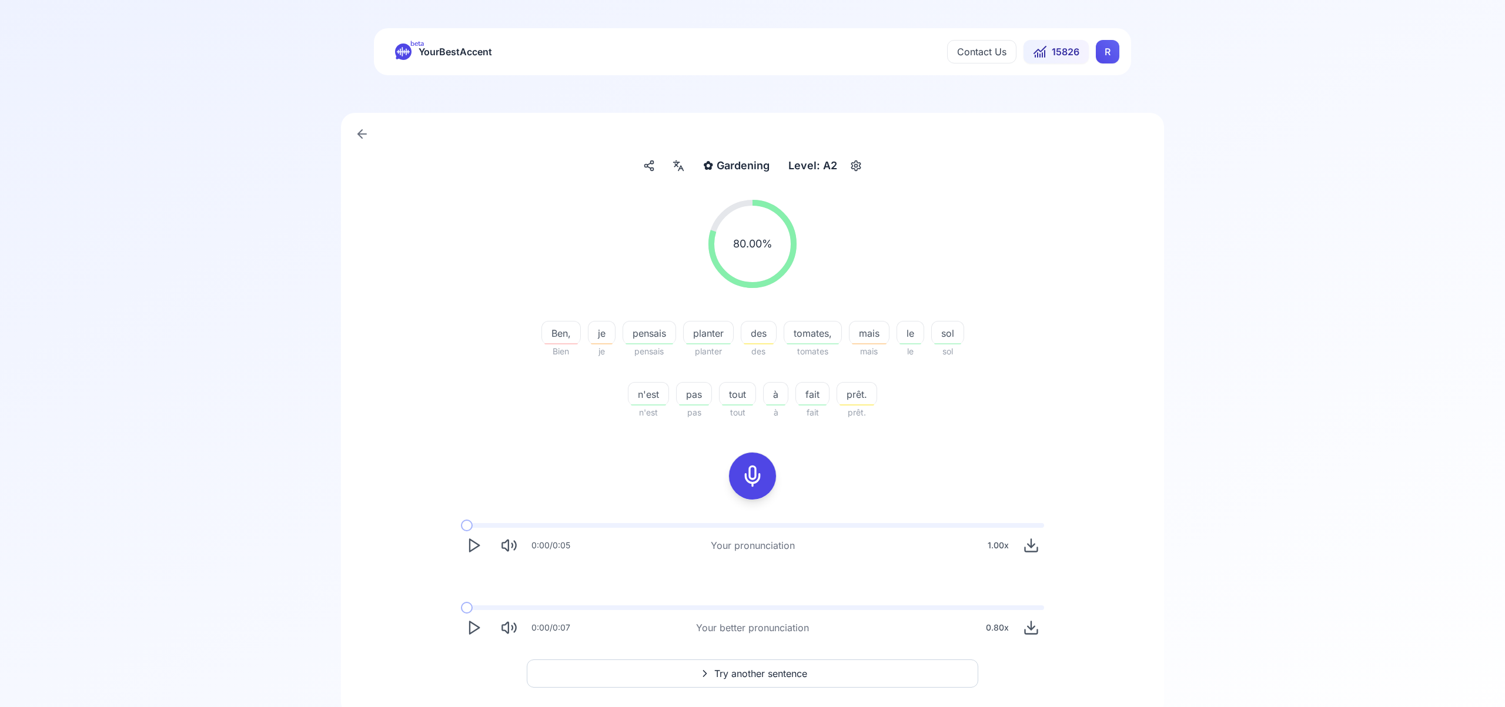
click at [474, 630] on polygon "Play" at bounding box center [474, 628] width 9 height 12
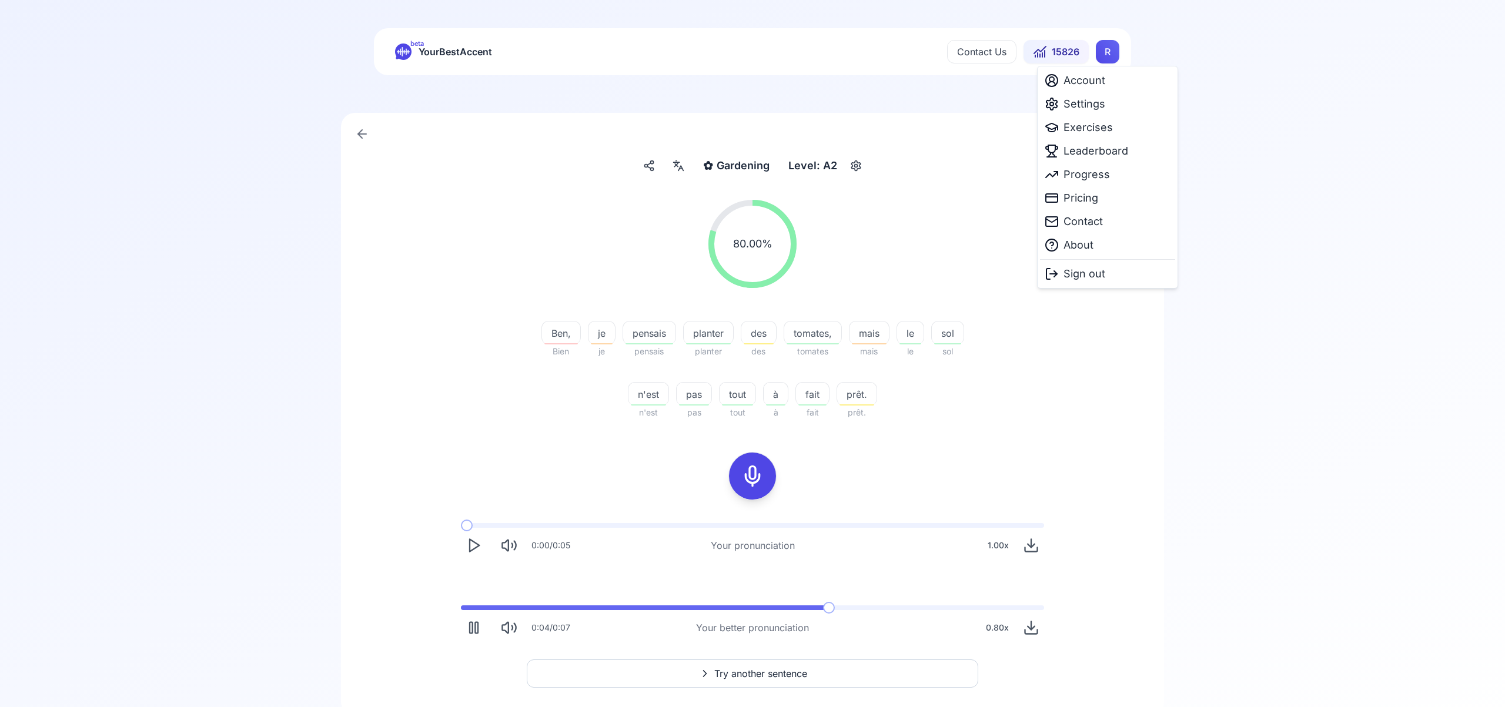
click at [1109, 52] on html "beta YourBestAccent Contact Us 15826 R ✿ Gardening Gardening Level: A2 80.00 % …" at bounding box center [752, 353] width 1505 height 707
click at [1095, 106] on span "Settings" at bounding box center [1085, 104] width 42 height 16
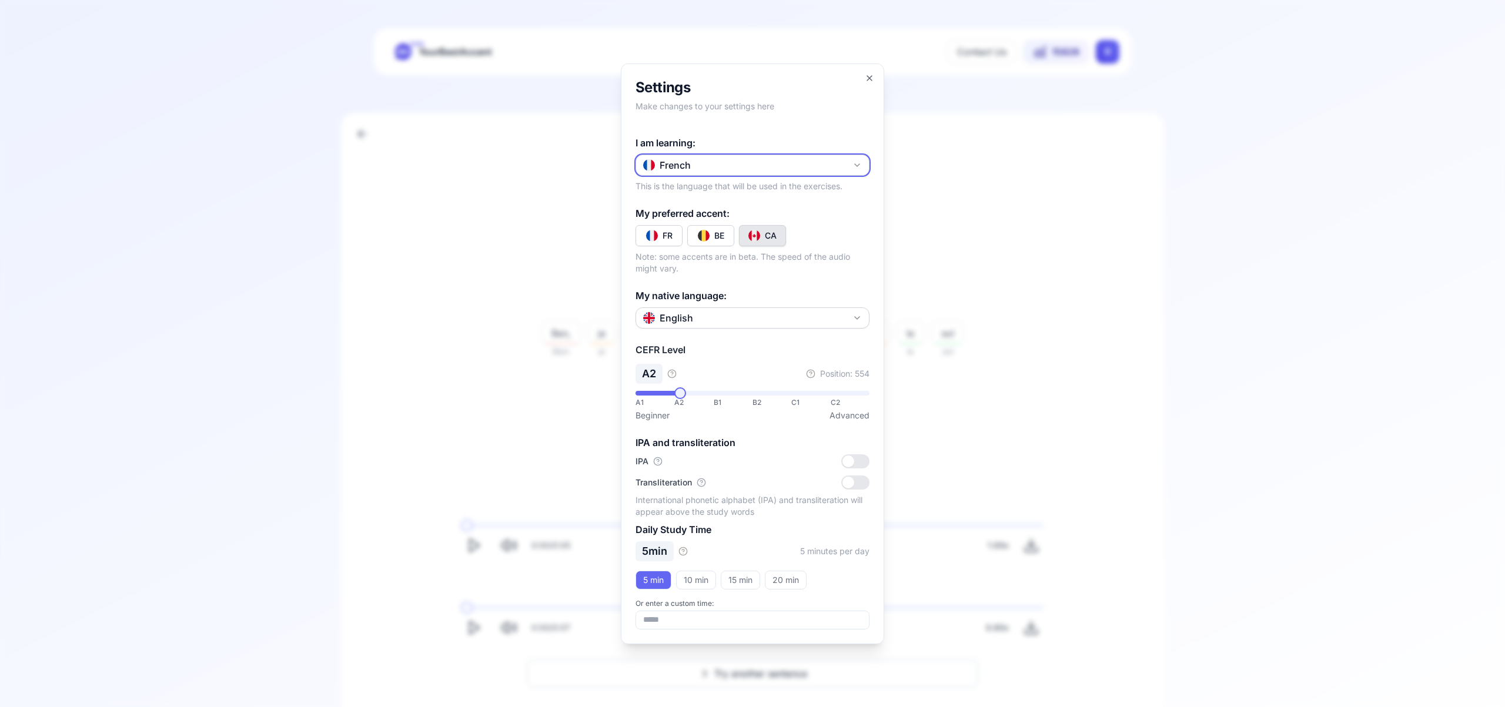
click at [855, 164] on icon "button" at bounding box center [857, 165] width 5 height 2
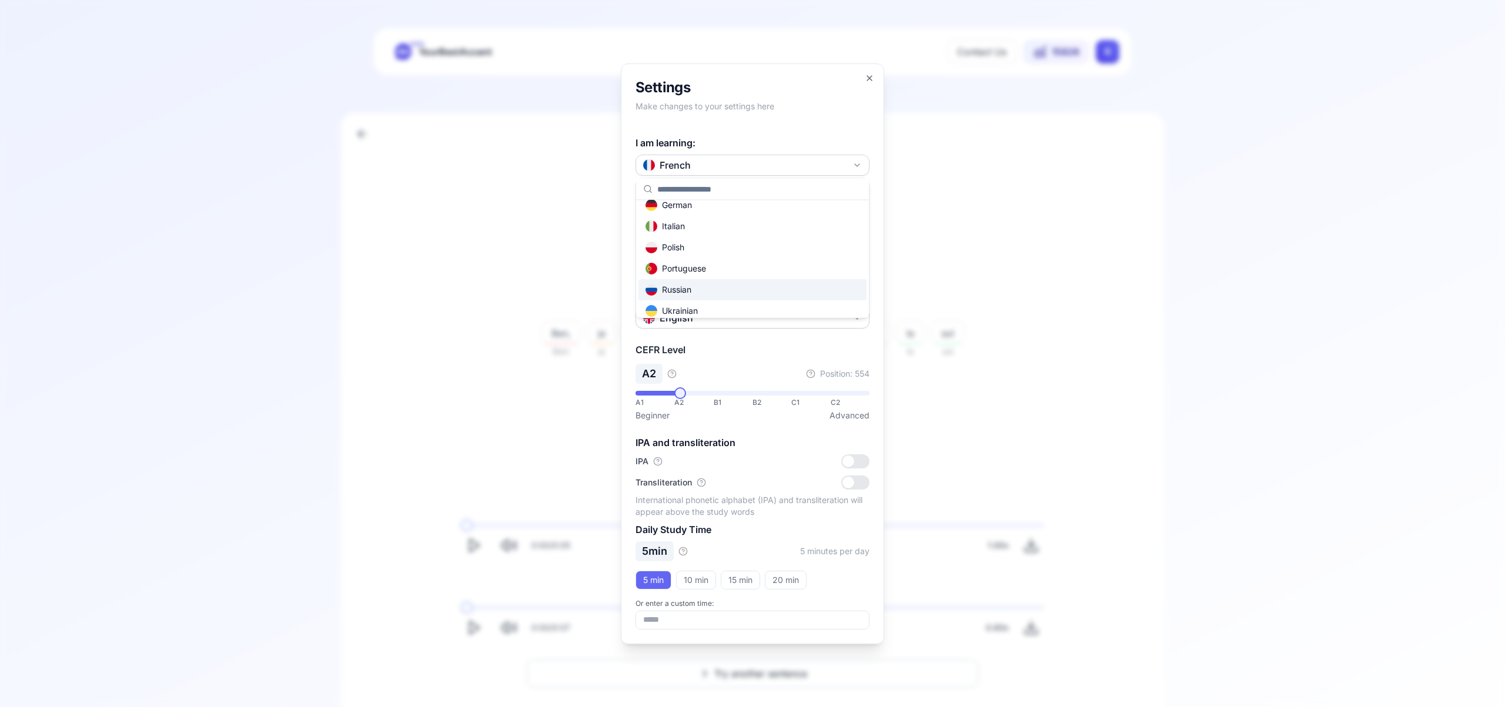
click at [763, 294] on div "Russian" at bounding box center [753, 289] width 228 height 21
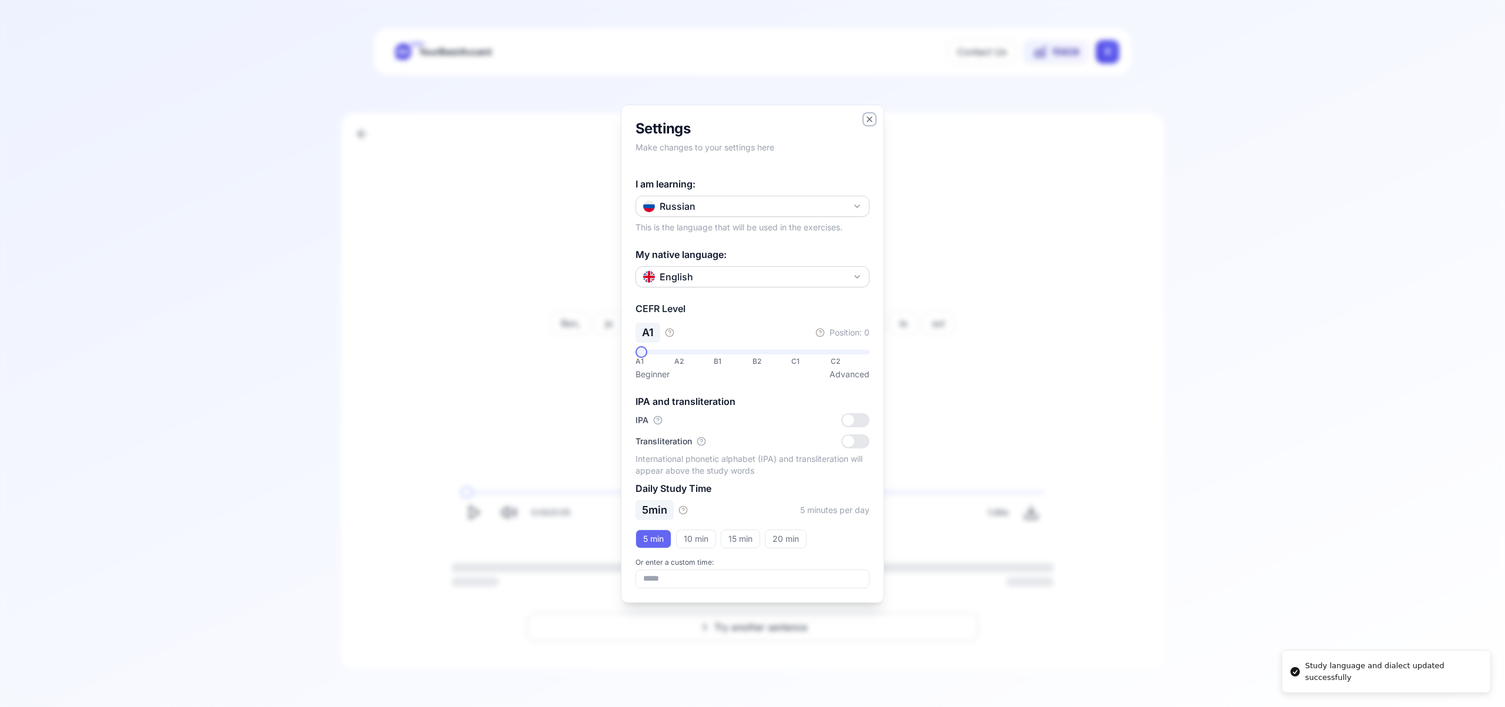
click at [865, 118] on icon "button" at bounding box center [869, 119] width 9 height 9
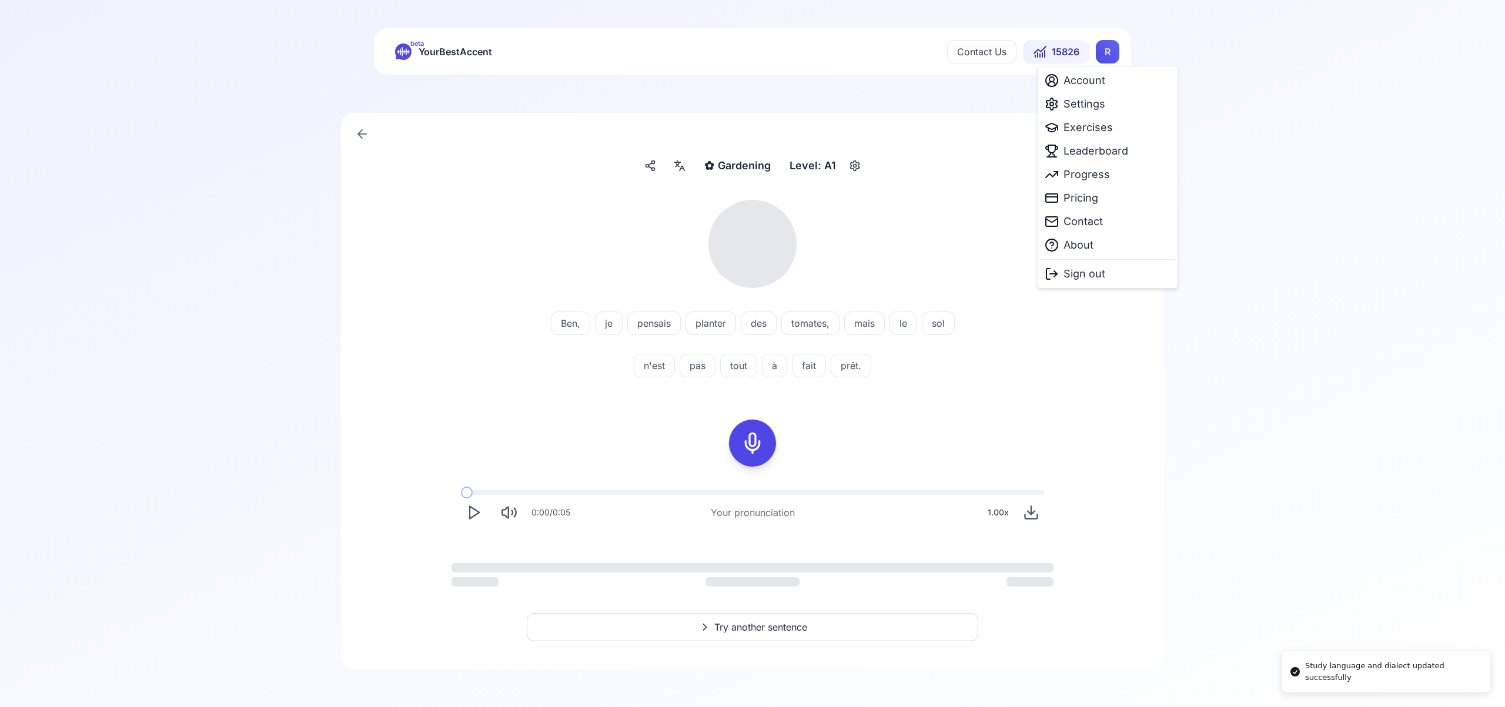
click at [1105, 48] on html "Study language and dialect updated successfully beta YourBestAccent Contact Us …" at bounding box center [752, 353] width 1505 height 707
click at [1077, 131] on span "Exercises" at bounding box center [1088, 127] width 49 height 16
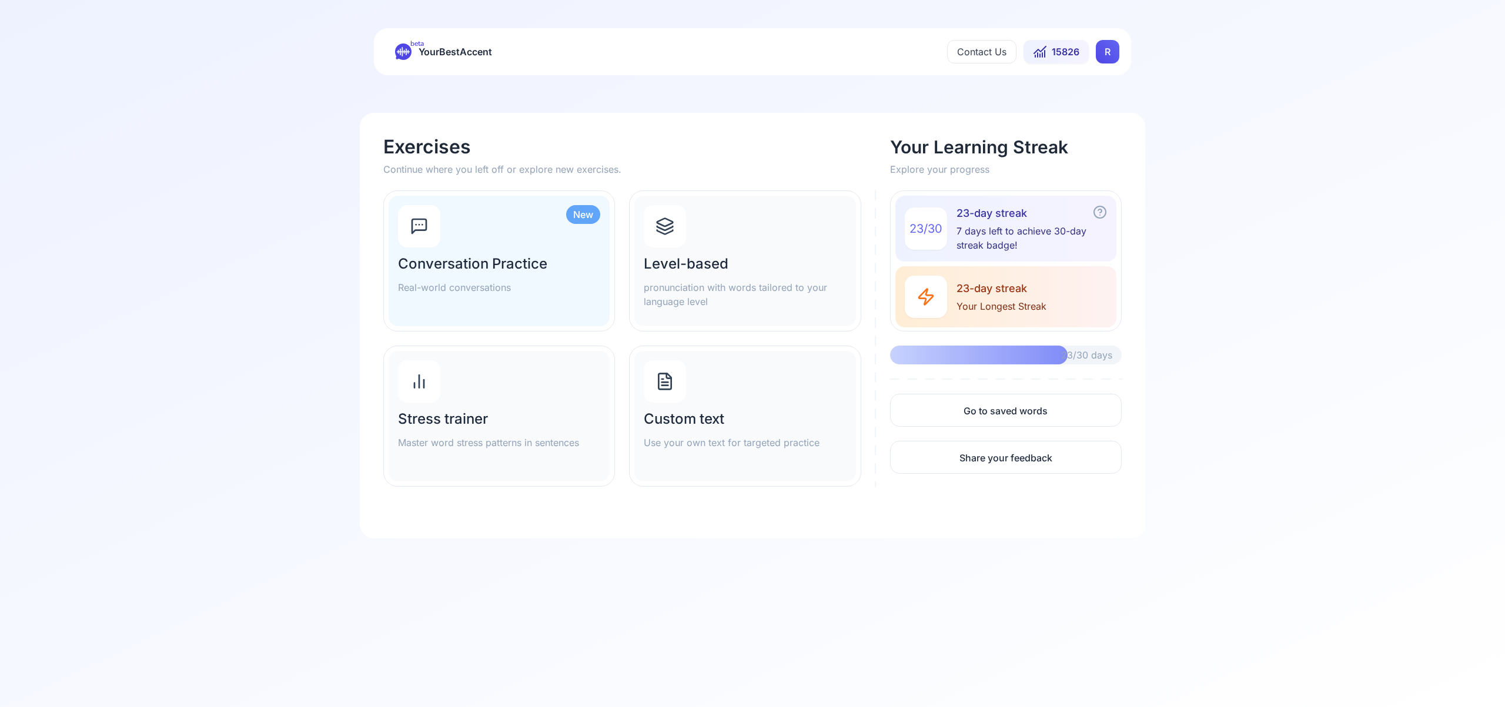
click at [665, 228] on icon at bounding box center [665, 226] width 19 height 19
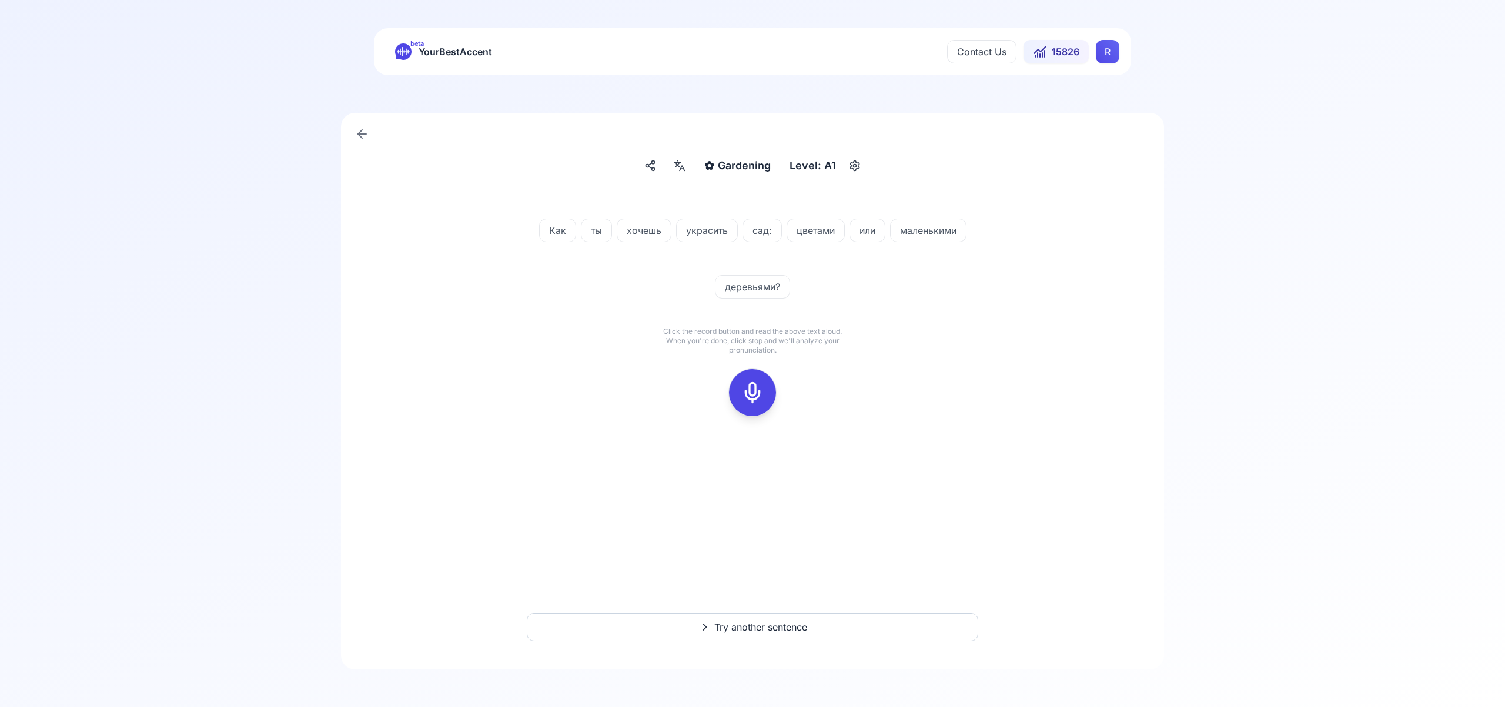
click at [754, 387] on icon at bounding box center [753, 393] width 24 height 24
click at [747, 393] on icon at bounding box center [753, 393] width 24 height 24
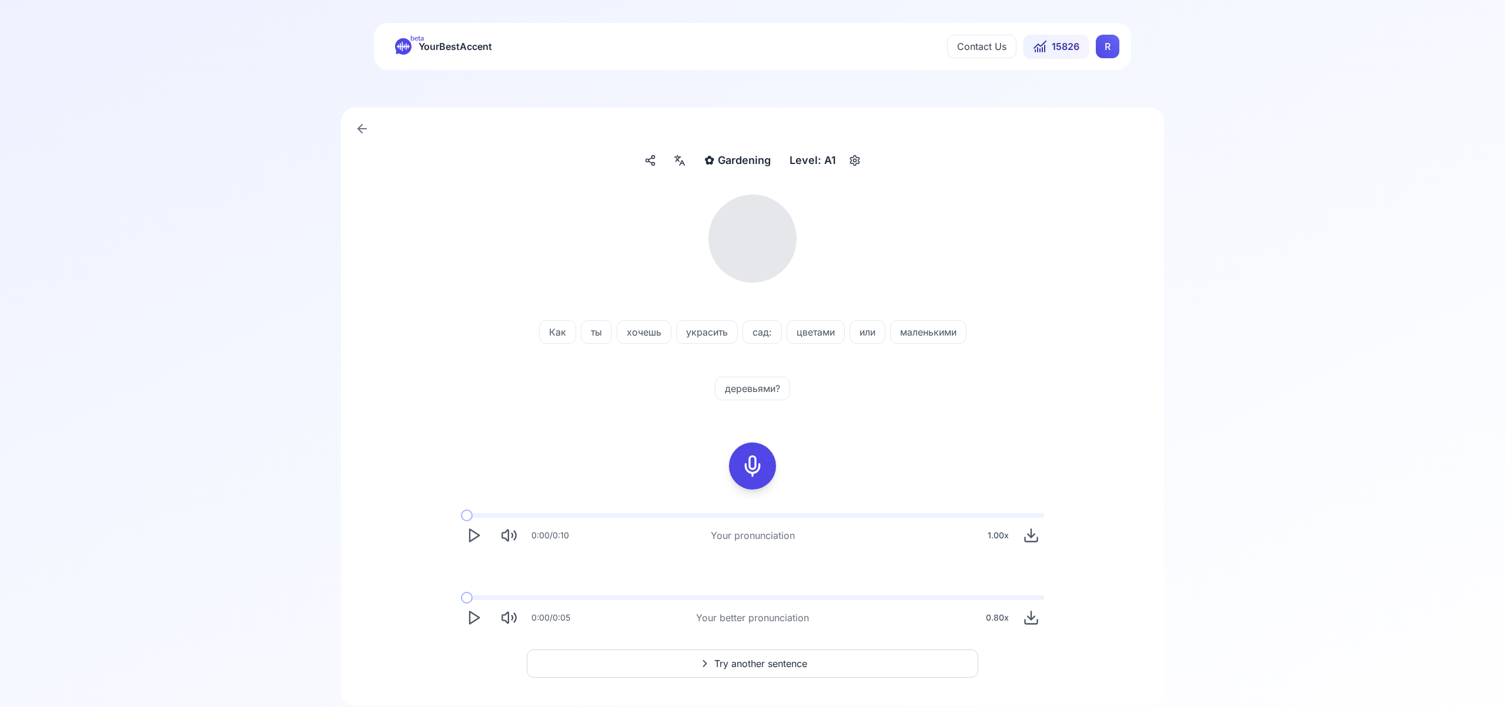
scroll to position [6, 0]
click at [684, 159] on icon at bounding box center [680, 160] width 14 height 12
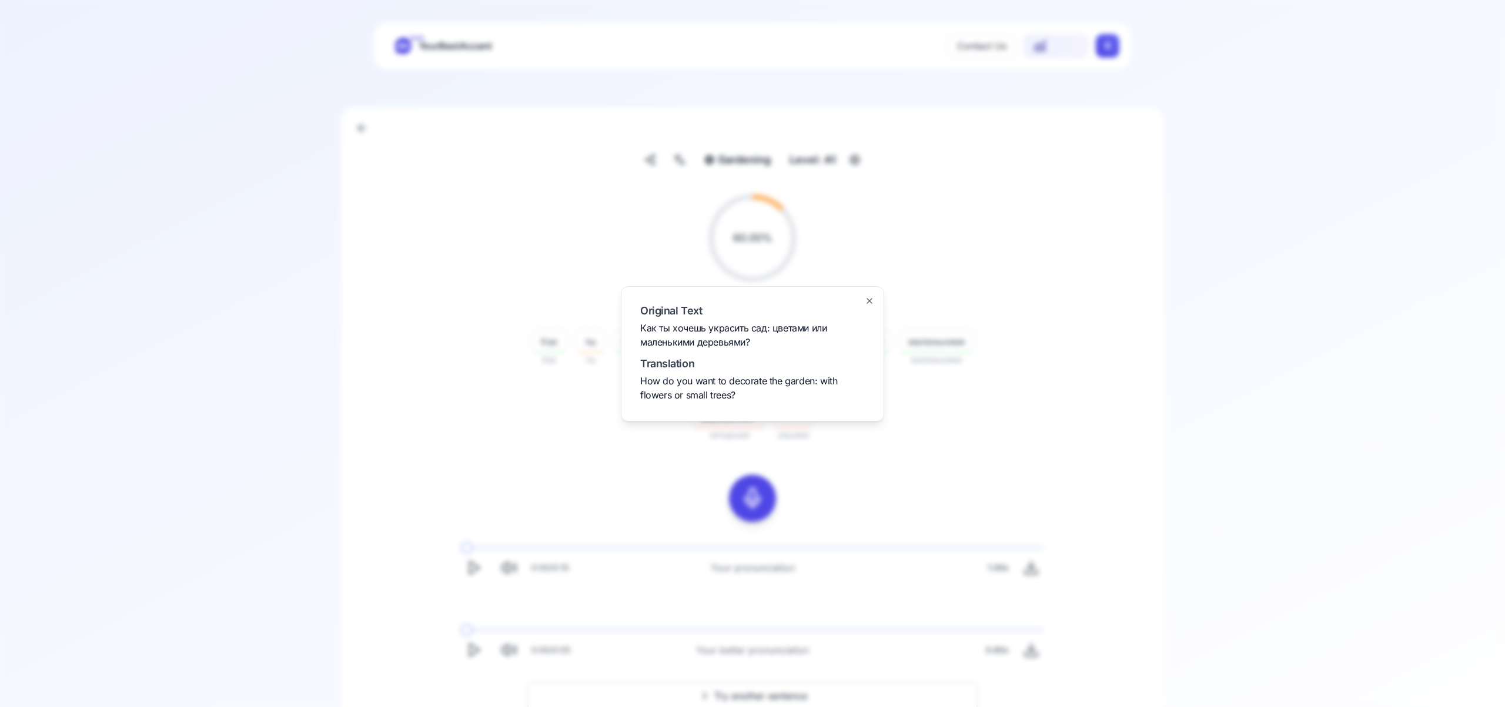
click at [873, 300] on icon "button" at bounding box center [869, 300] width 9 height 9
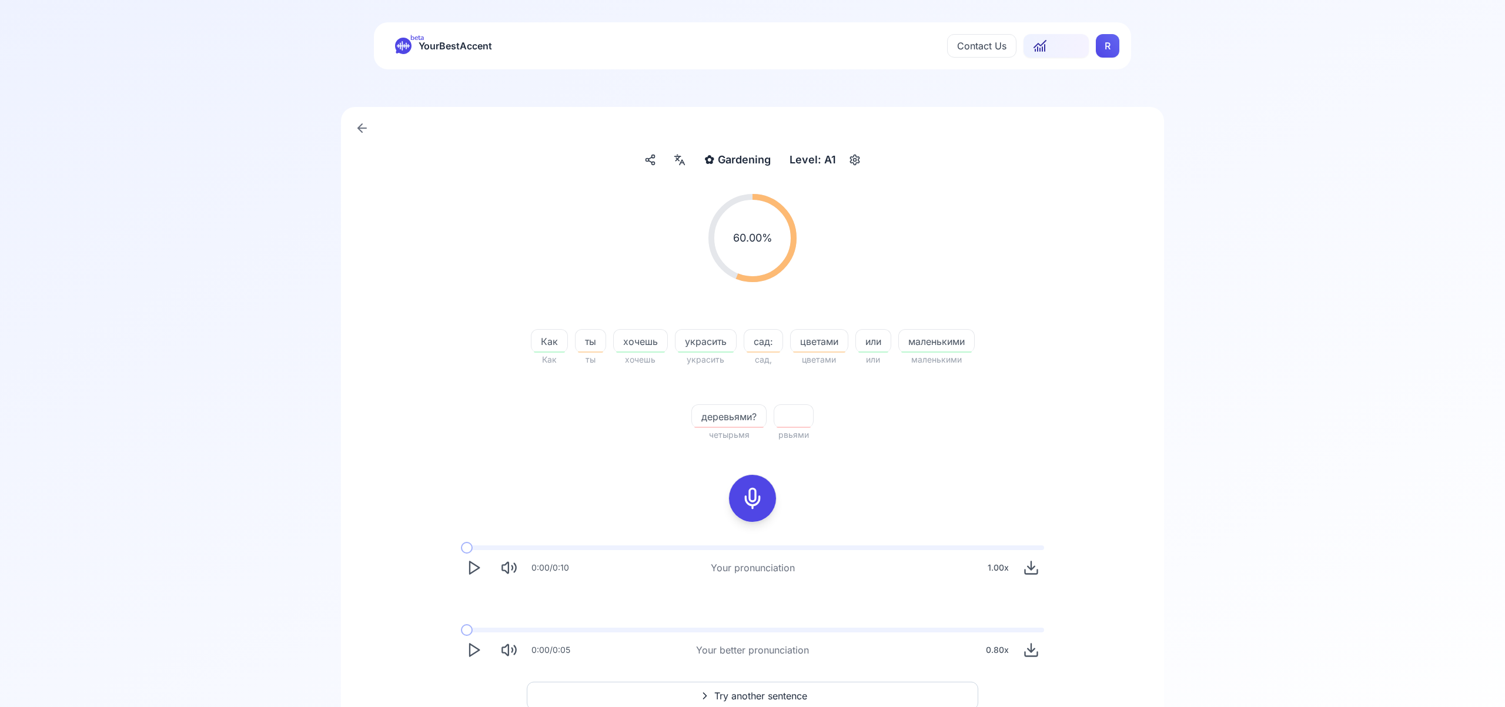
scroll to position [2, 0]
click at [477, 651] on icon "Play" at bounding box center [474, 654] width 16 height 16
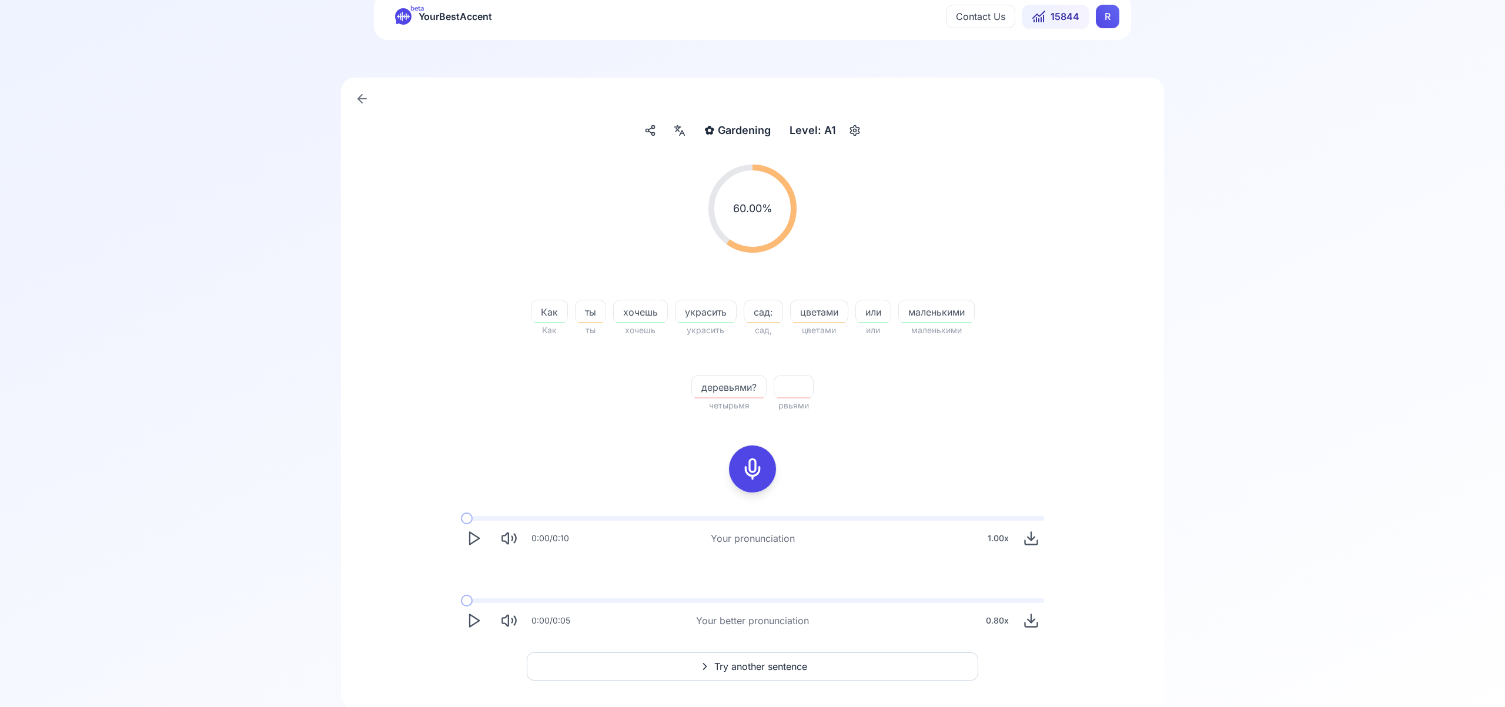
click at [783, 669] on span "Try another sentence" at bounding box center [760, 667] width 93 height 14
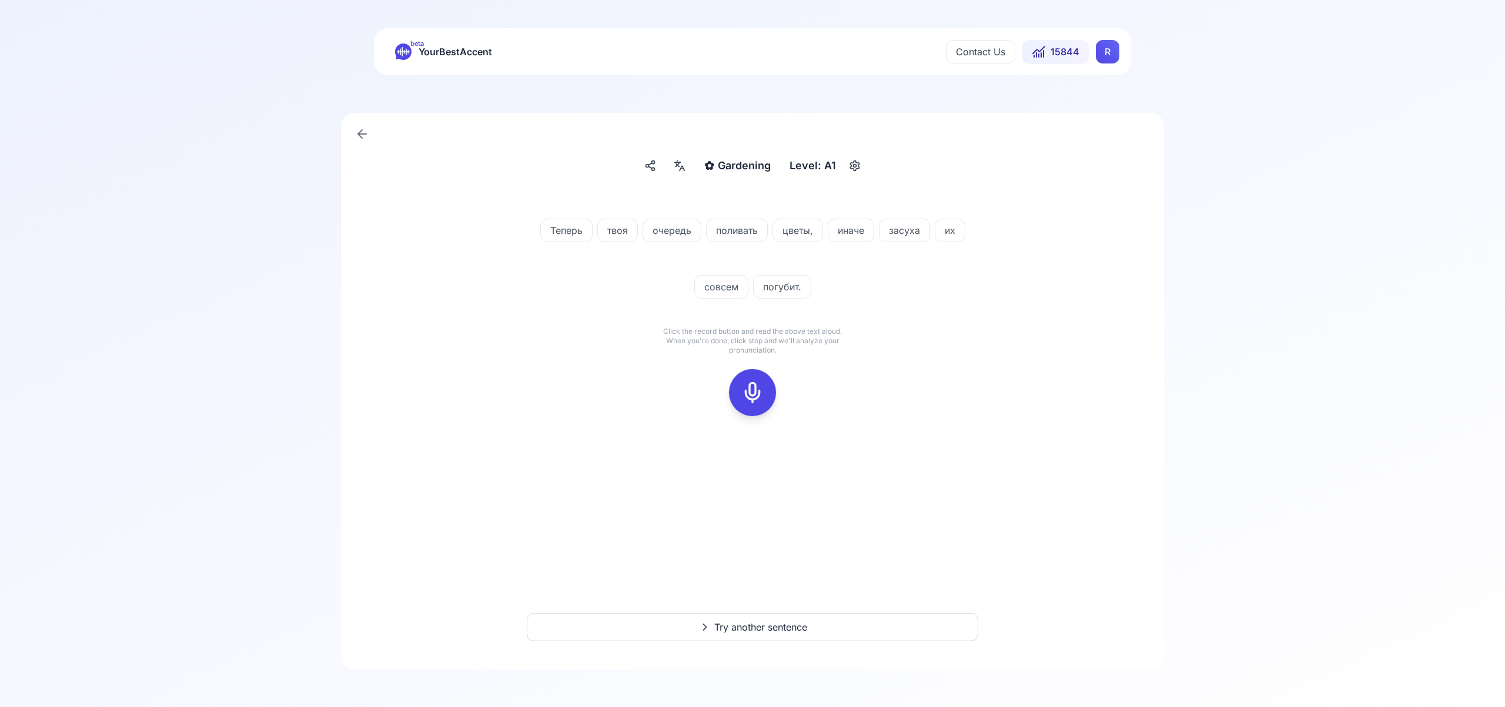
click at [746, 386] on icon at bounding box center [753, 393] width 24 height 24
click at [752, 387] on icon at bounding box center [753, 393] width 24 height 24
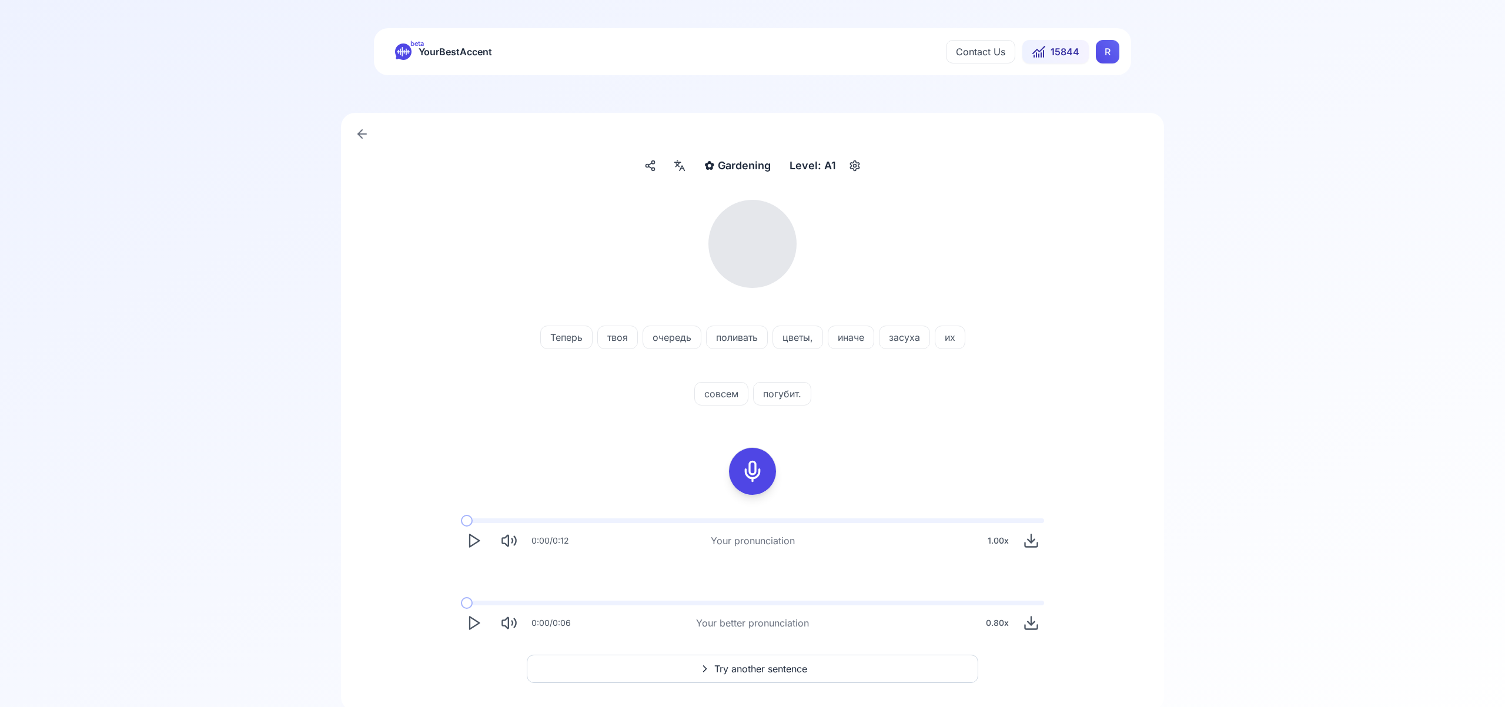
click at [678, 165] on icon at bounding box center [677, 165] width 3 height 3
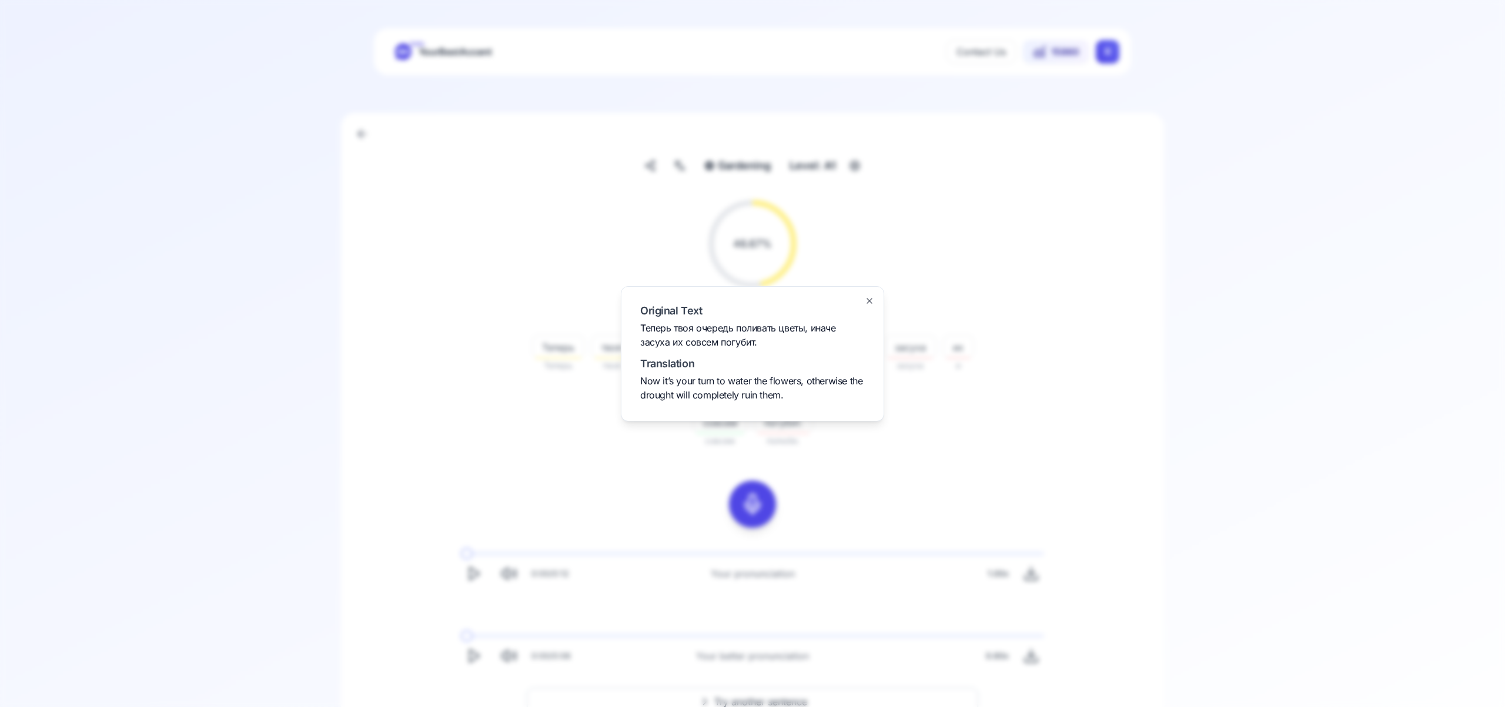
click at [865, 301] on icon "button" at bounding box center [869, 300] width 9 height 9
click at [477, 660] on icon "Play" at bounding box center [474, 656] width 16 height 16
click at [758, 514] on icon at bounding box center [753, 505] width 24 height 24
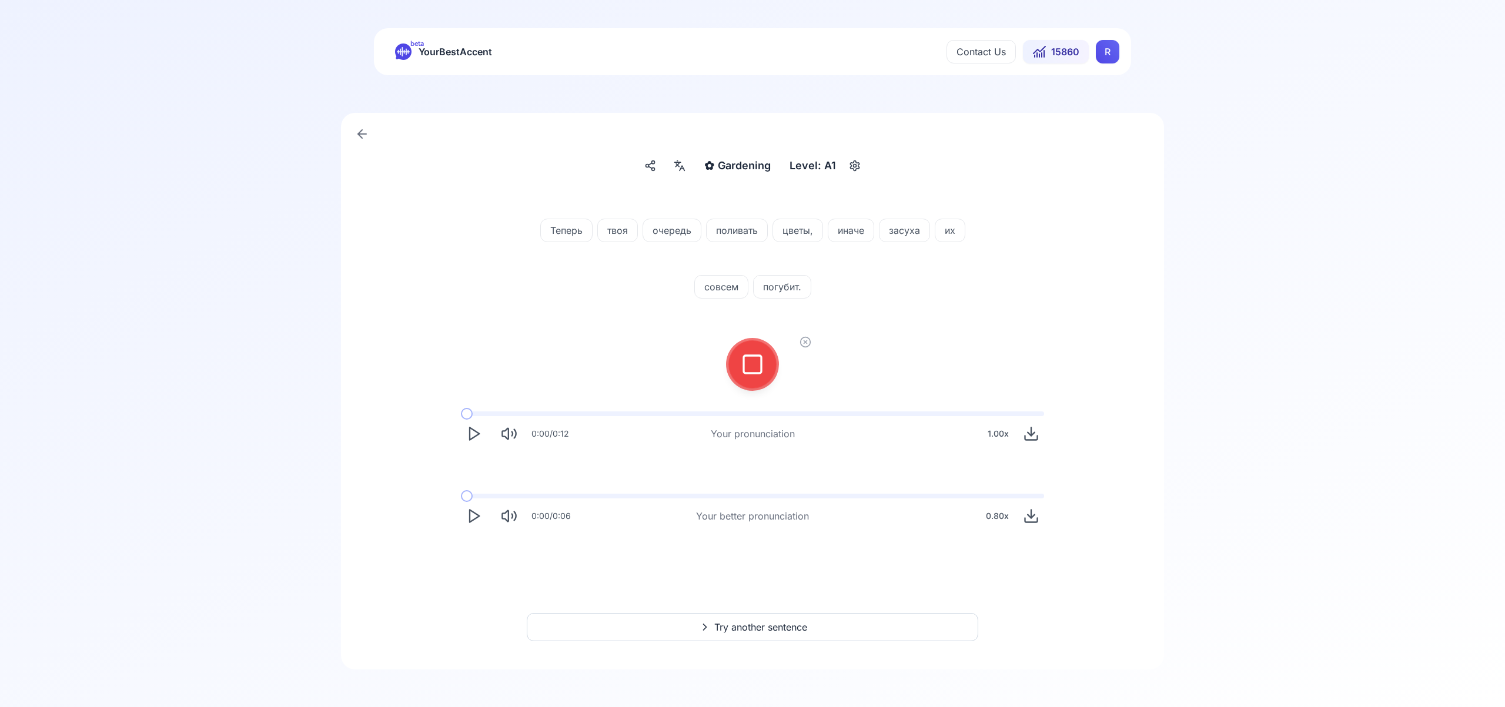
click at [754, 383] on div at bounding box center [752, 364] width 28 height 47
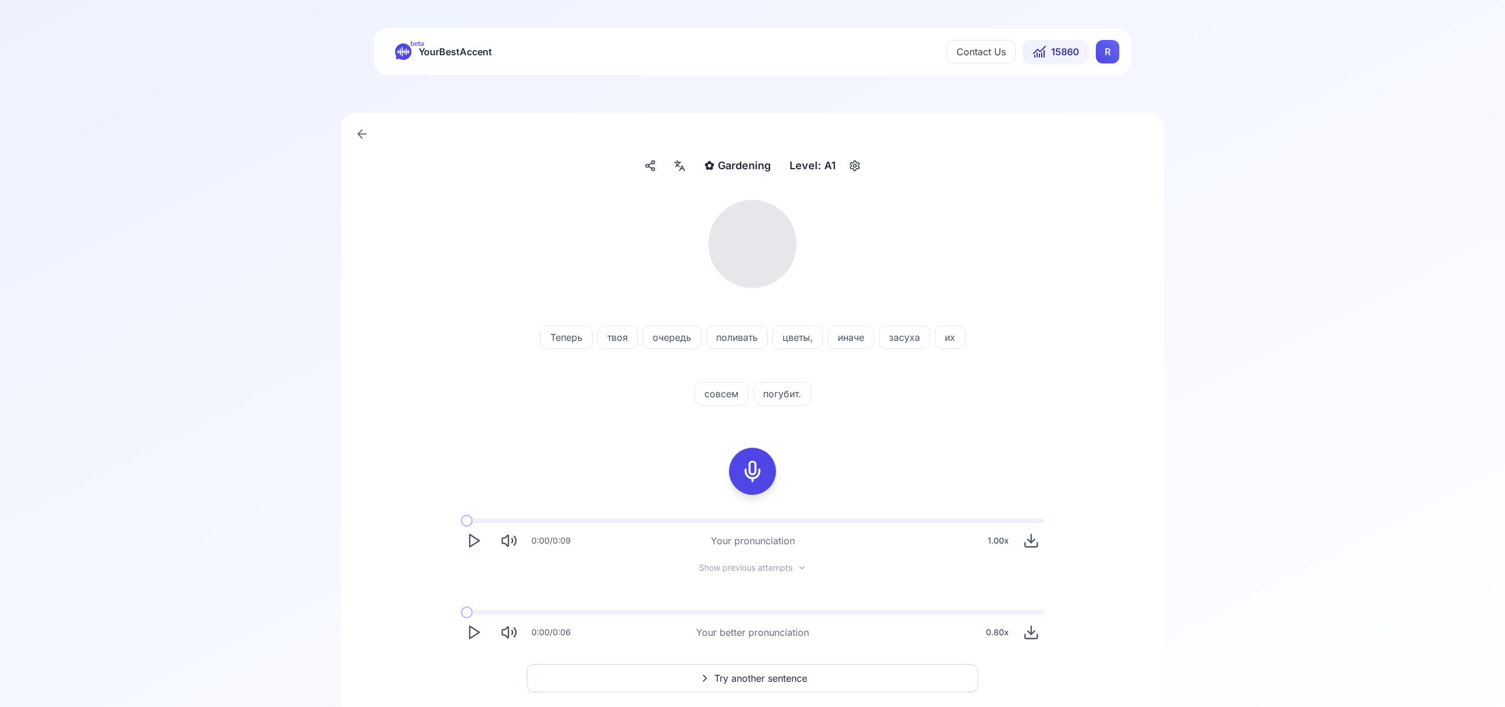
click at [680, 171] on icon at bounding box center [682, 168] width 5 height 5
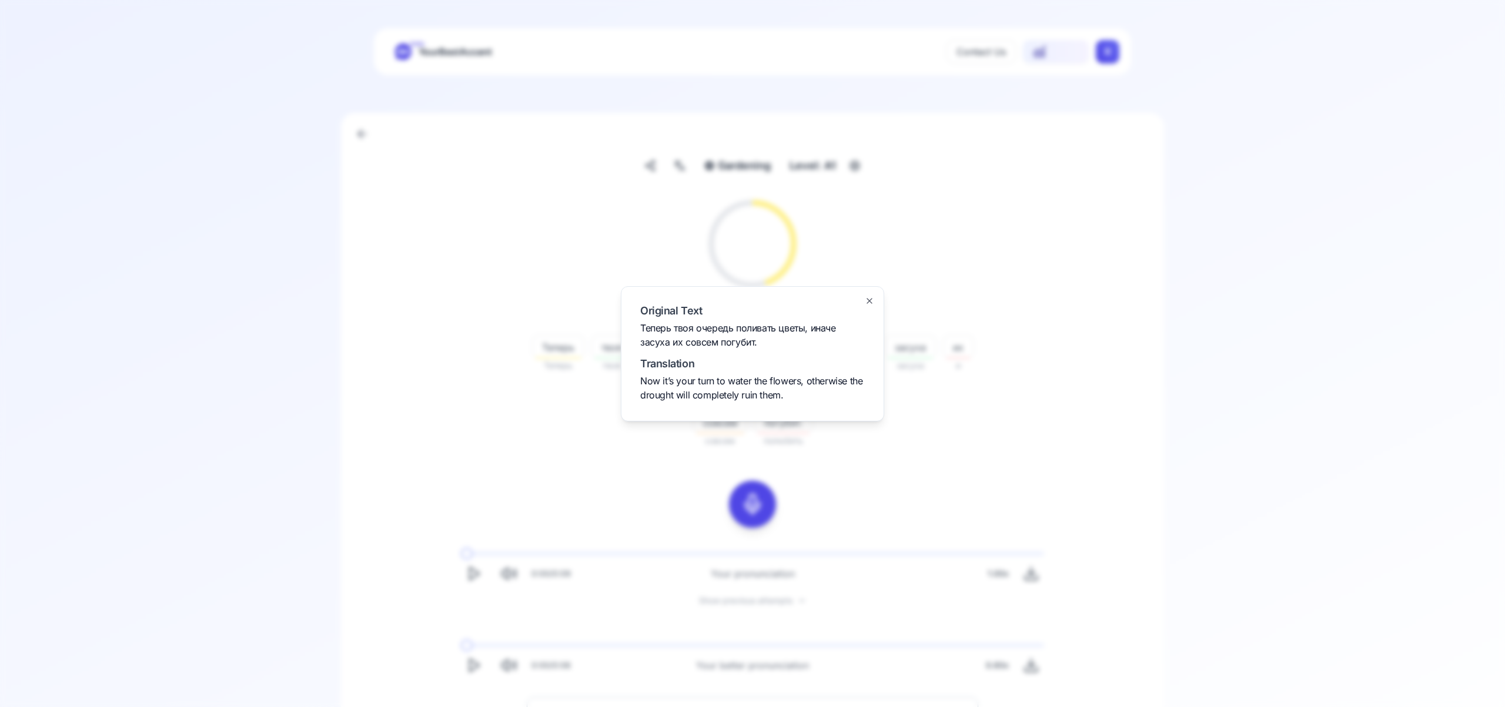
click at [870, 300] on icon "button" at bounding box center [869, 301] width 5 height 5
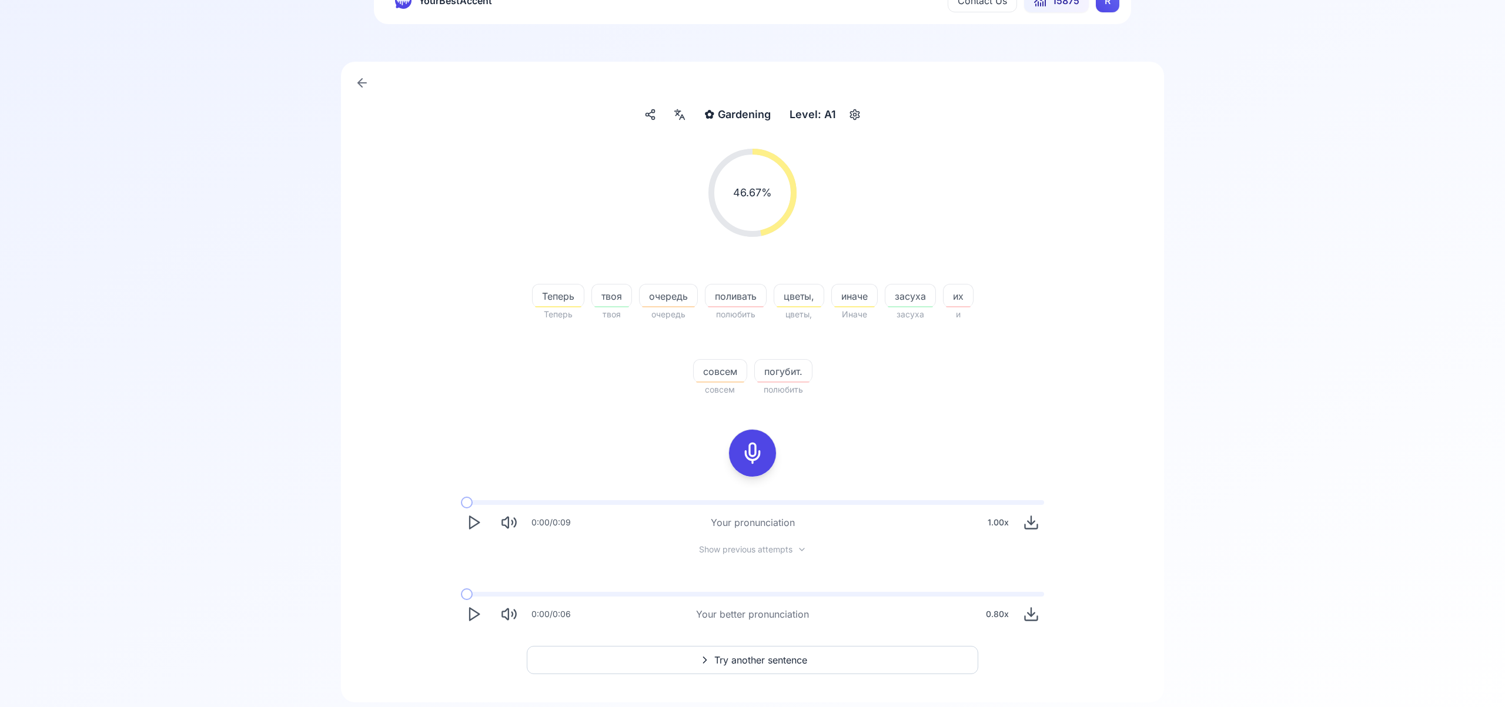
scroll to position [75, 0]
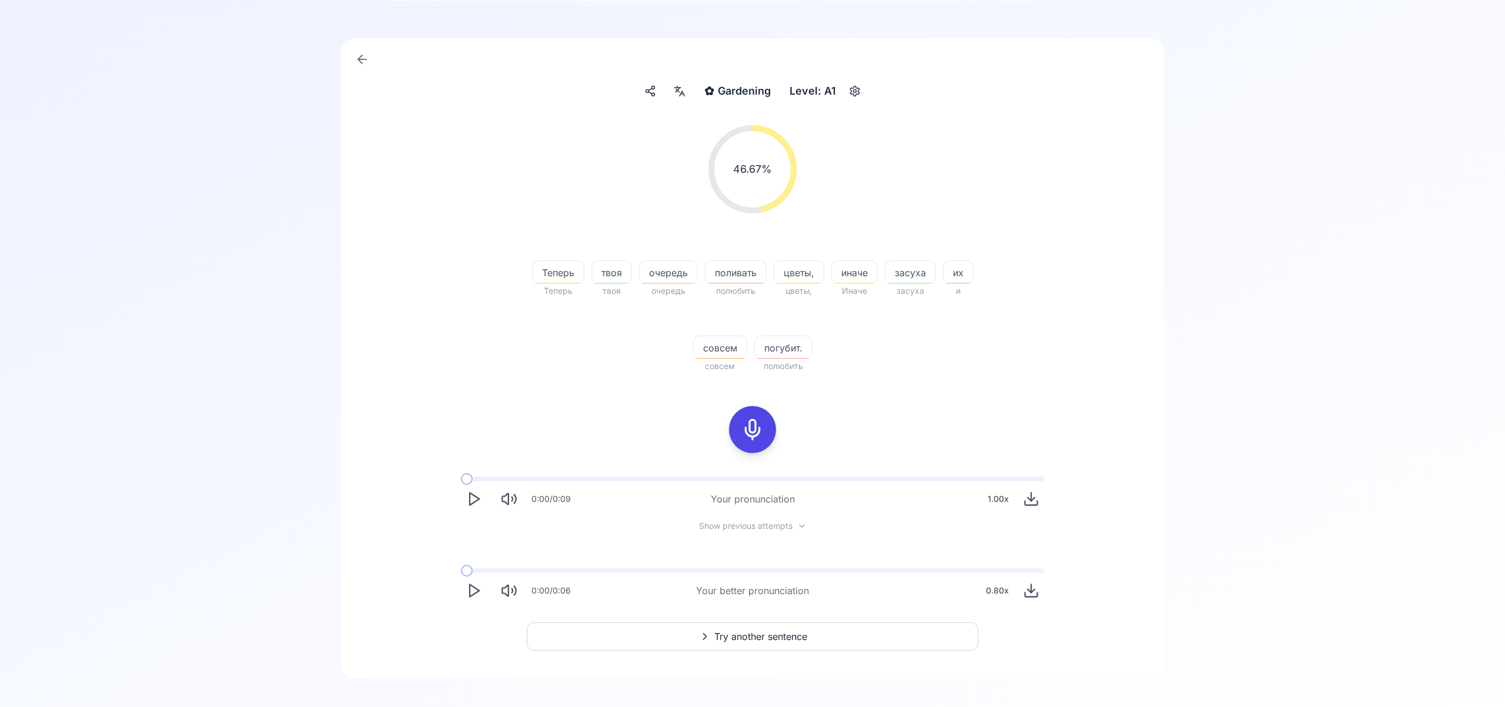
click at [763, 633] on span "Try another sentence" at bounding box center [760, 637] width 93 height 14
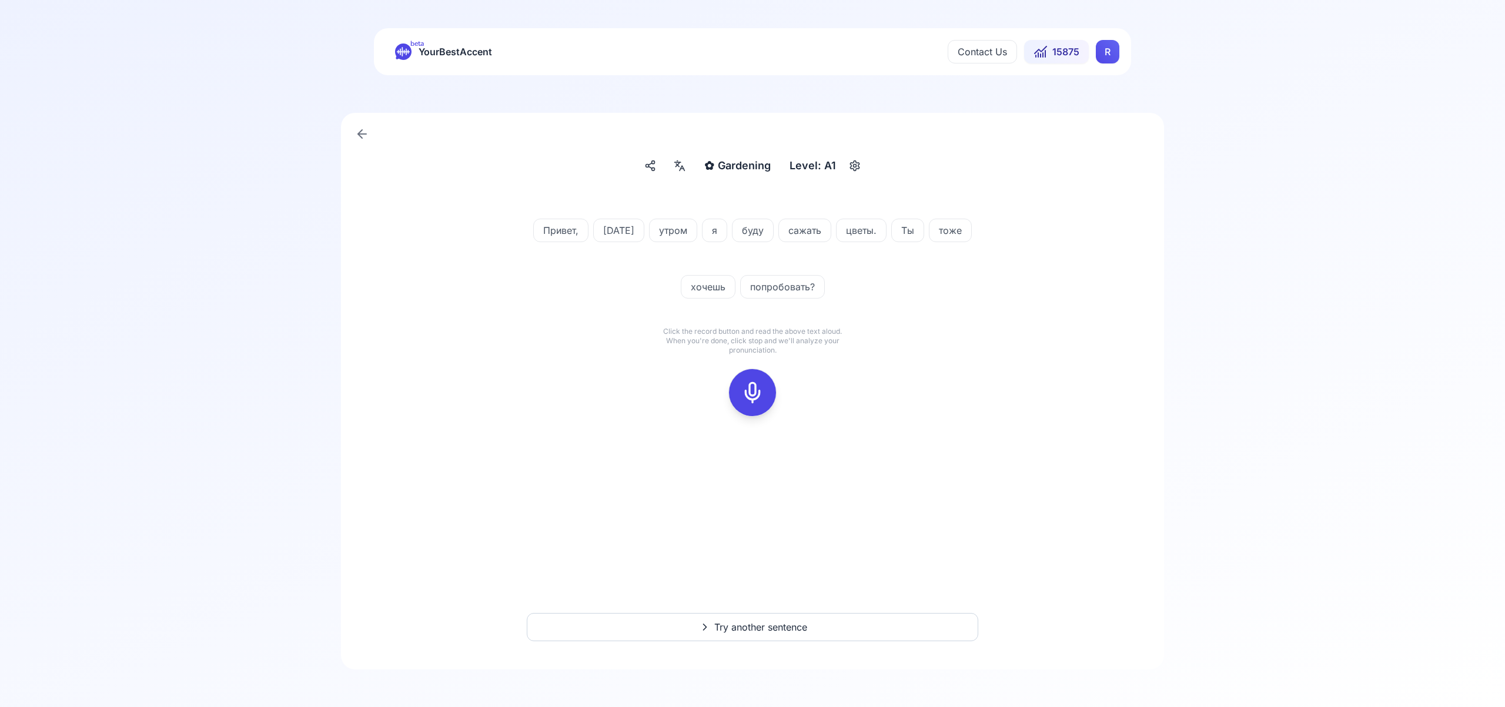
click at [756, 402] on rect at bounding box center [753, 393] width 18 height 18
click at [748, 404] on div at bounding box center [752, 392] width 28 height 47
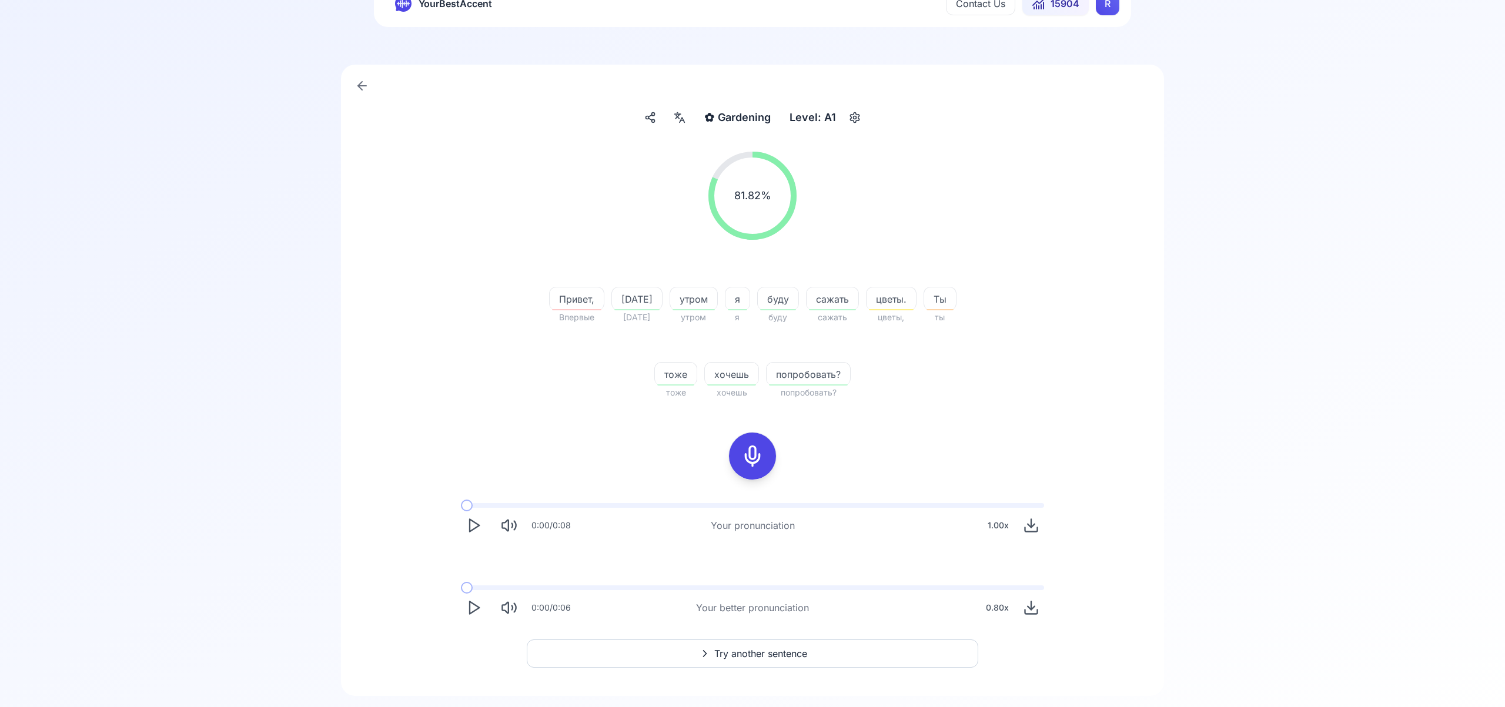
scroll to position [67, 0]
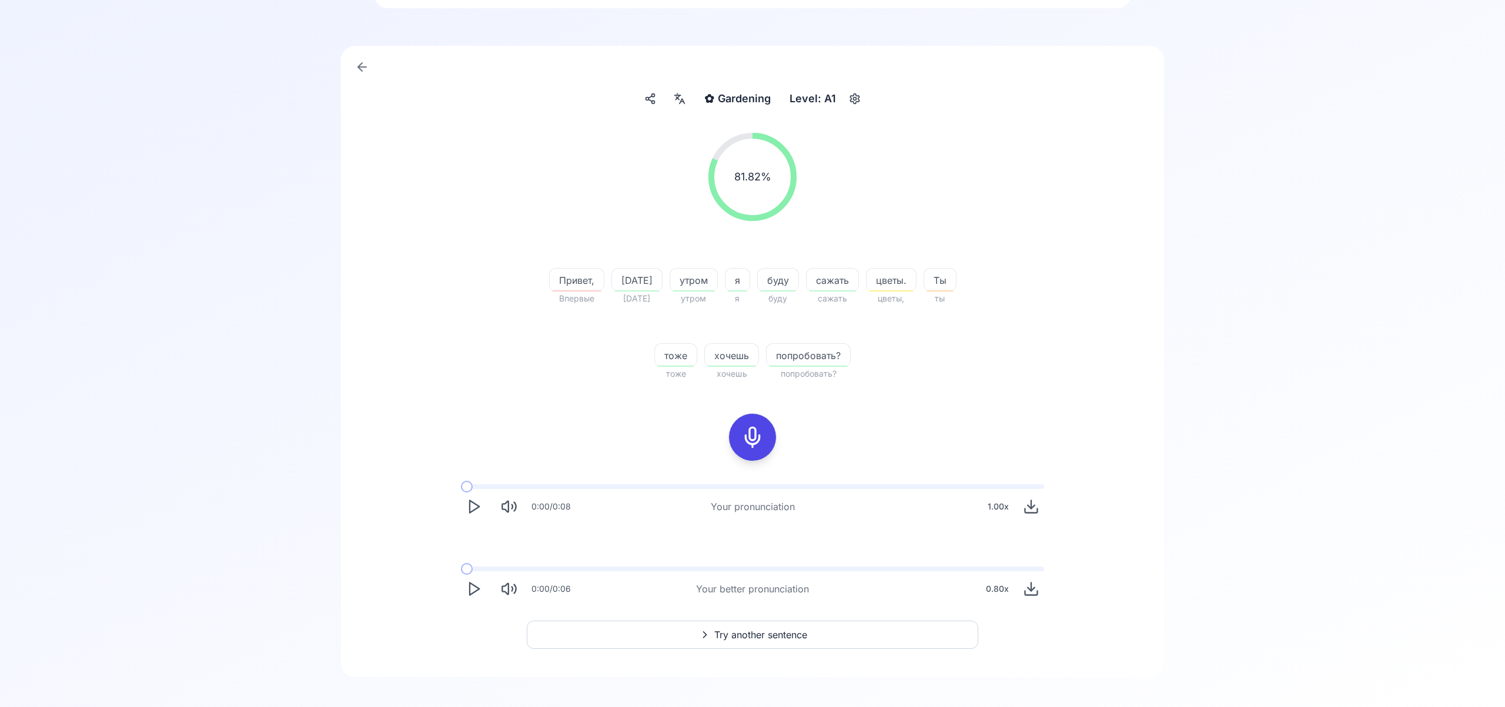
click at [753, 634] on span "Try another sentence" at bounding box center [760, 635] width 93 height 14
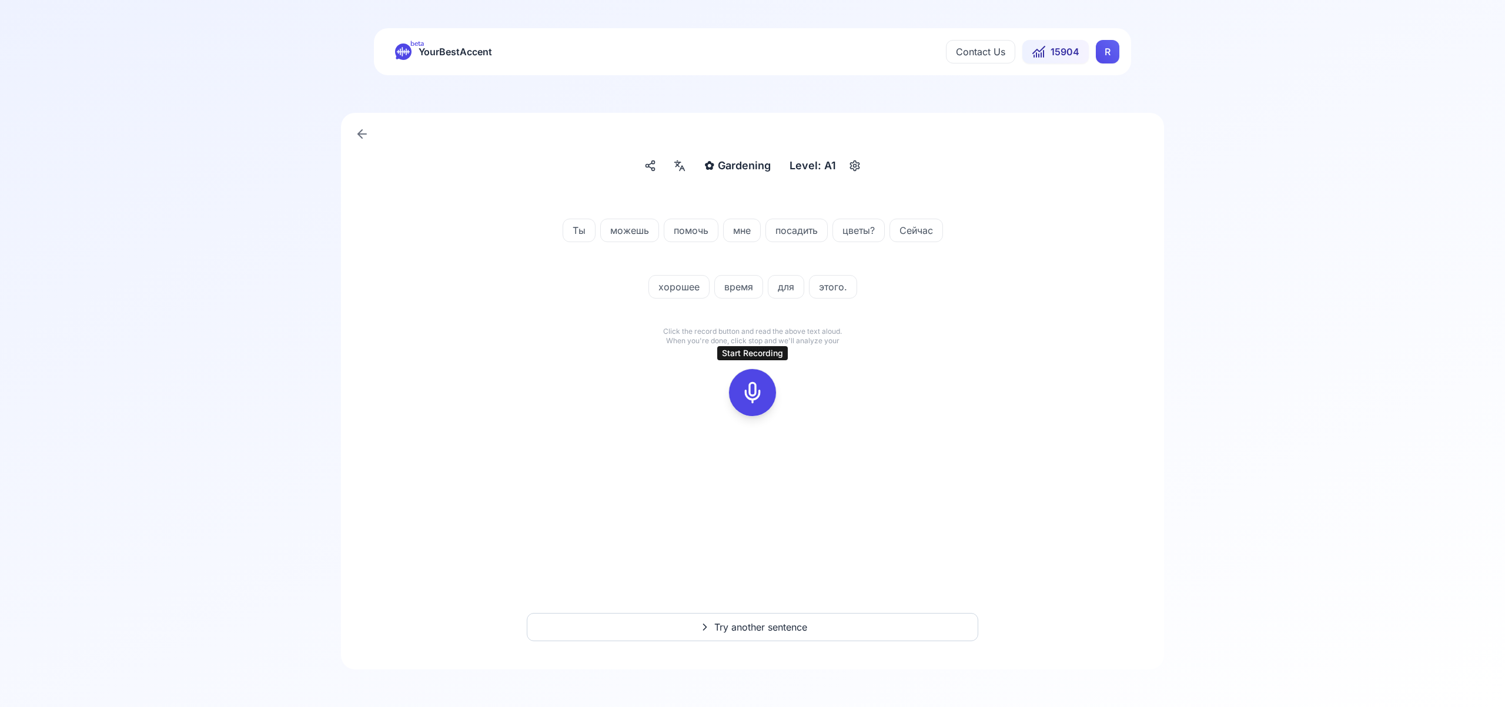
click at [747, 390] on icon at bounding box center [753, 393] width 24 height 24
click at [756, 387] on icon at bounding box center [753, 393] width 24 height 24
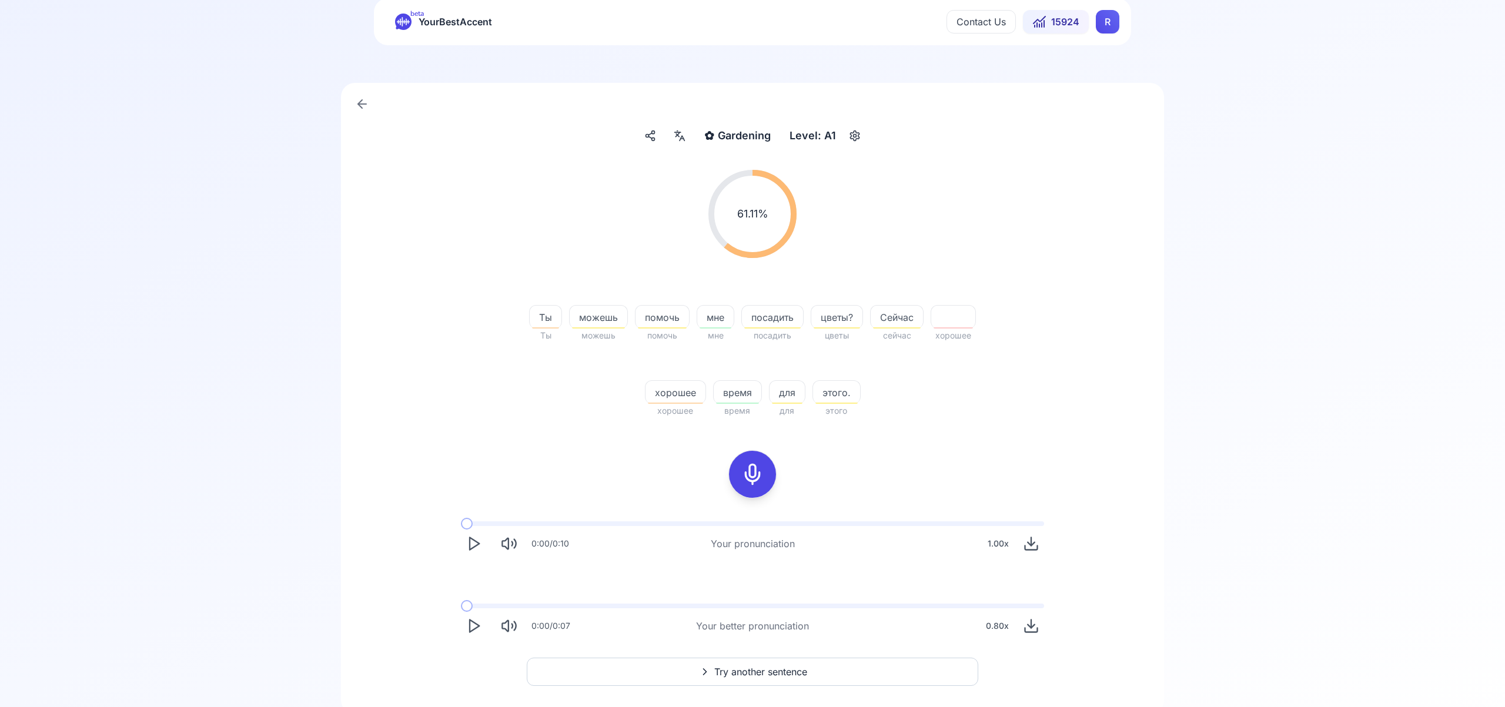
scroll to position [32, 0]
click at [746, 667] on span "Try another sentence" at bounding box center [760, 670] width 93 height 14
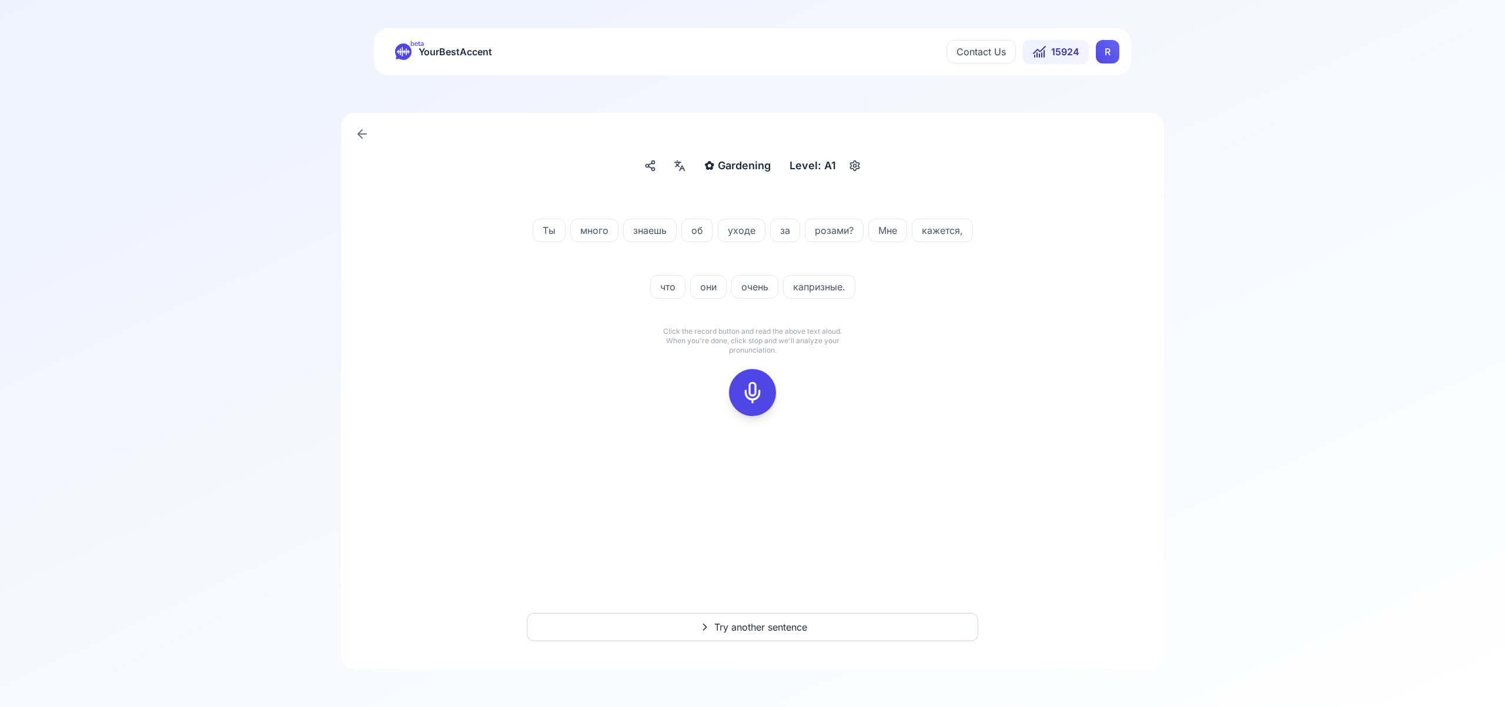
click at [757, 395] on icon at bounding box center [753, 393] width 24 height 24
click at [754, 386] on icon at bounding box center [753, 393] width 24 height 24
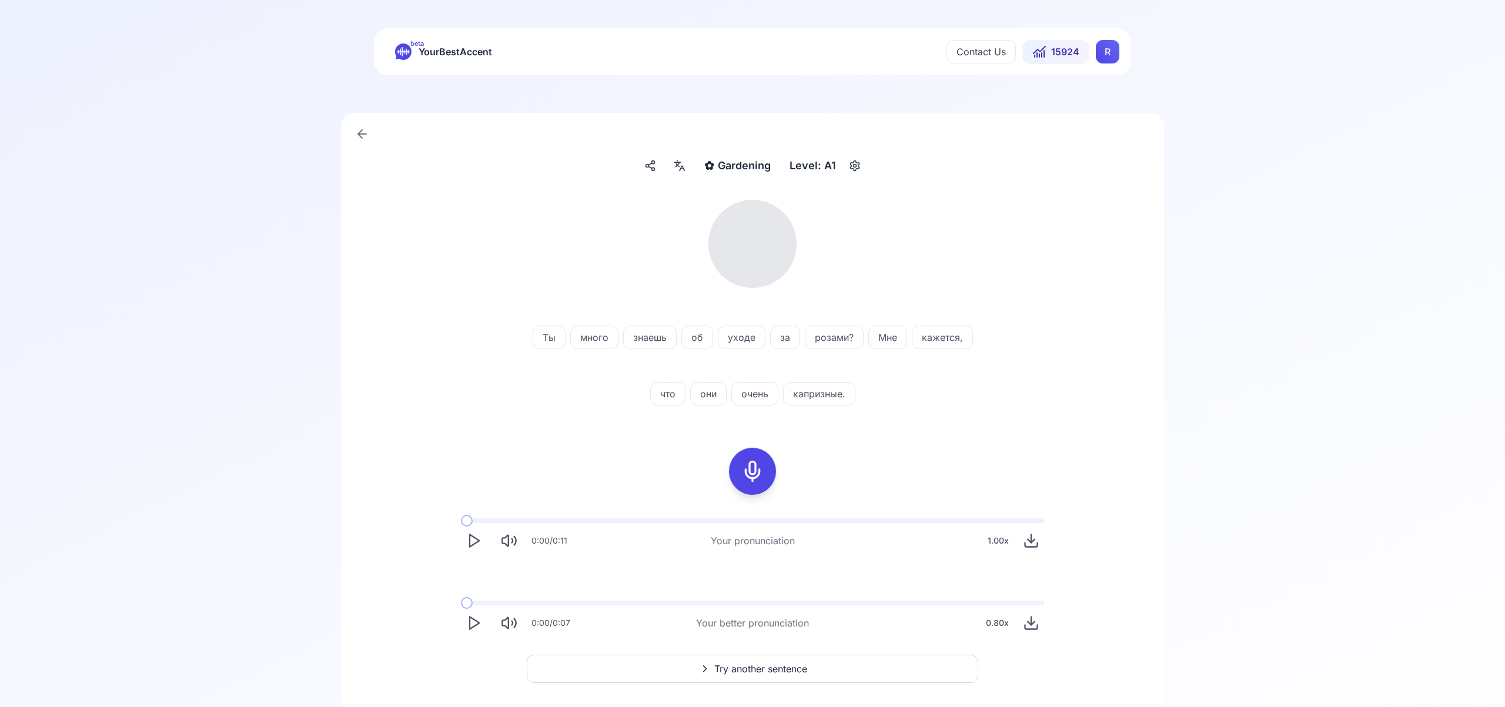
click at [683, 166] on icon at bounding box center [682, 168] width 5 height 5
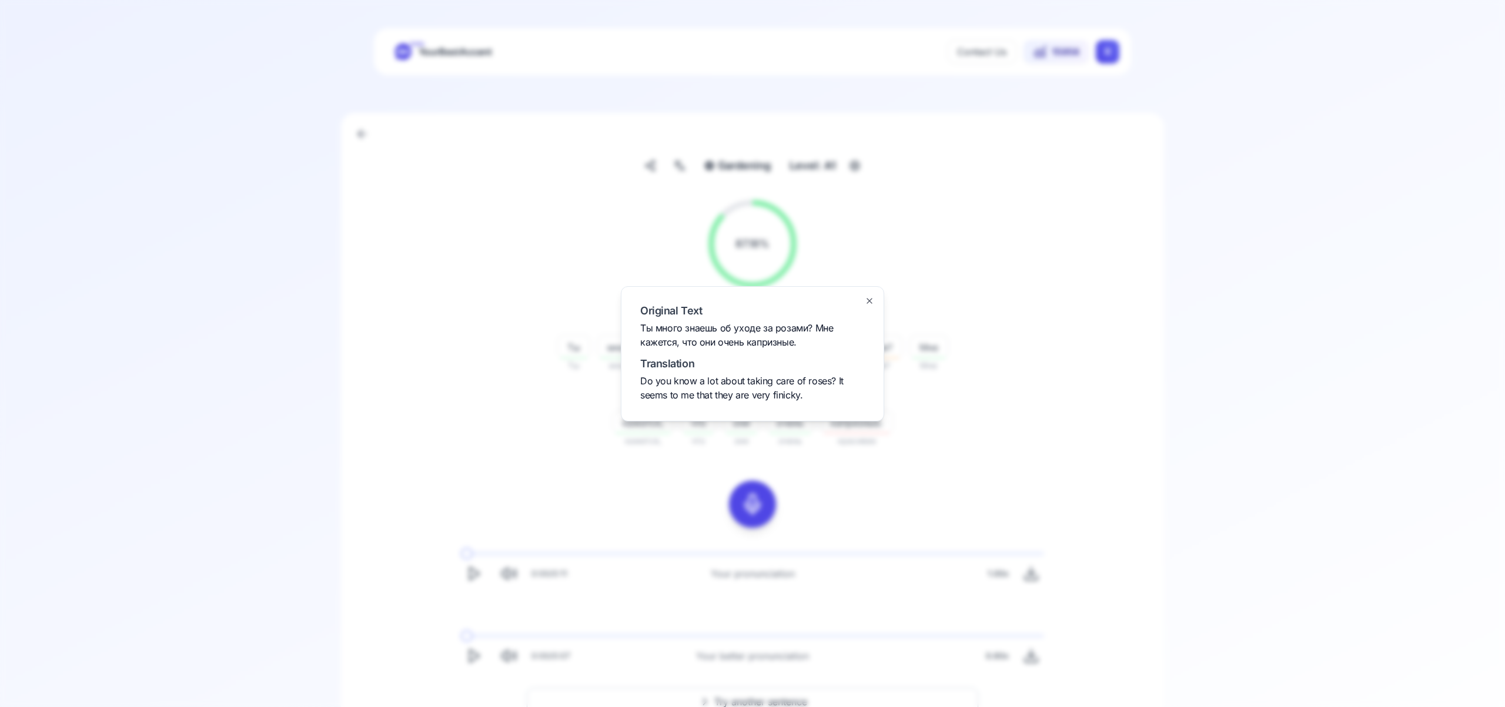
click at [870, 300] on icon "button" at bounding box center [869, 300] width 9 height 9
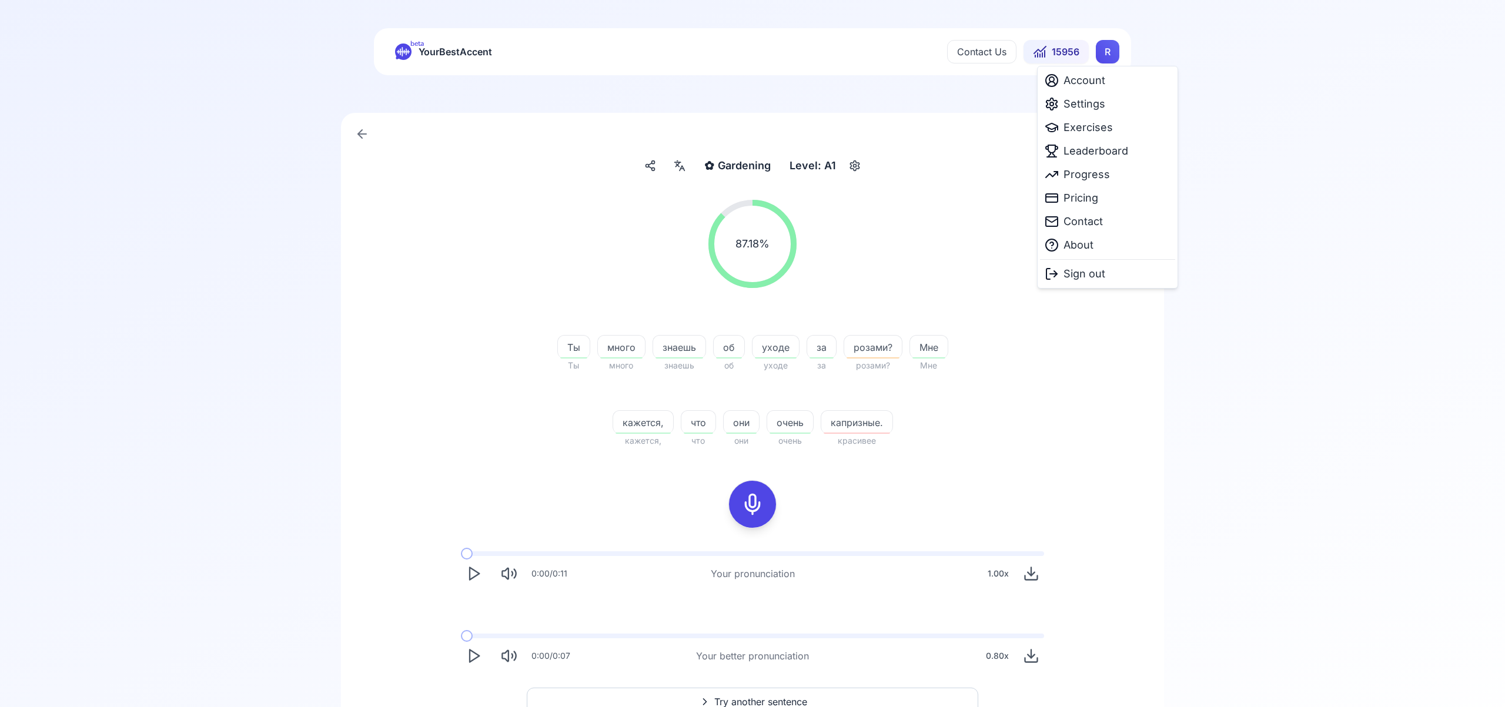
click at [1110, 52] on html "beta YourBestAccent Contact Us 15956 R ✿ Gardening Gardening Level: A1 87.18 % …" at bounding box center [752, 353] width 1505 height 707
click at [1085, 103] on span "Settings" at bounding box center [1085, 104] width 42 height 16
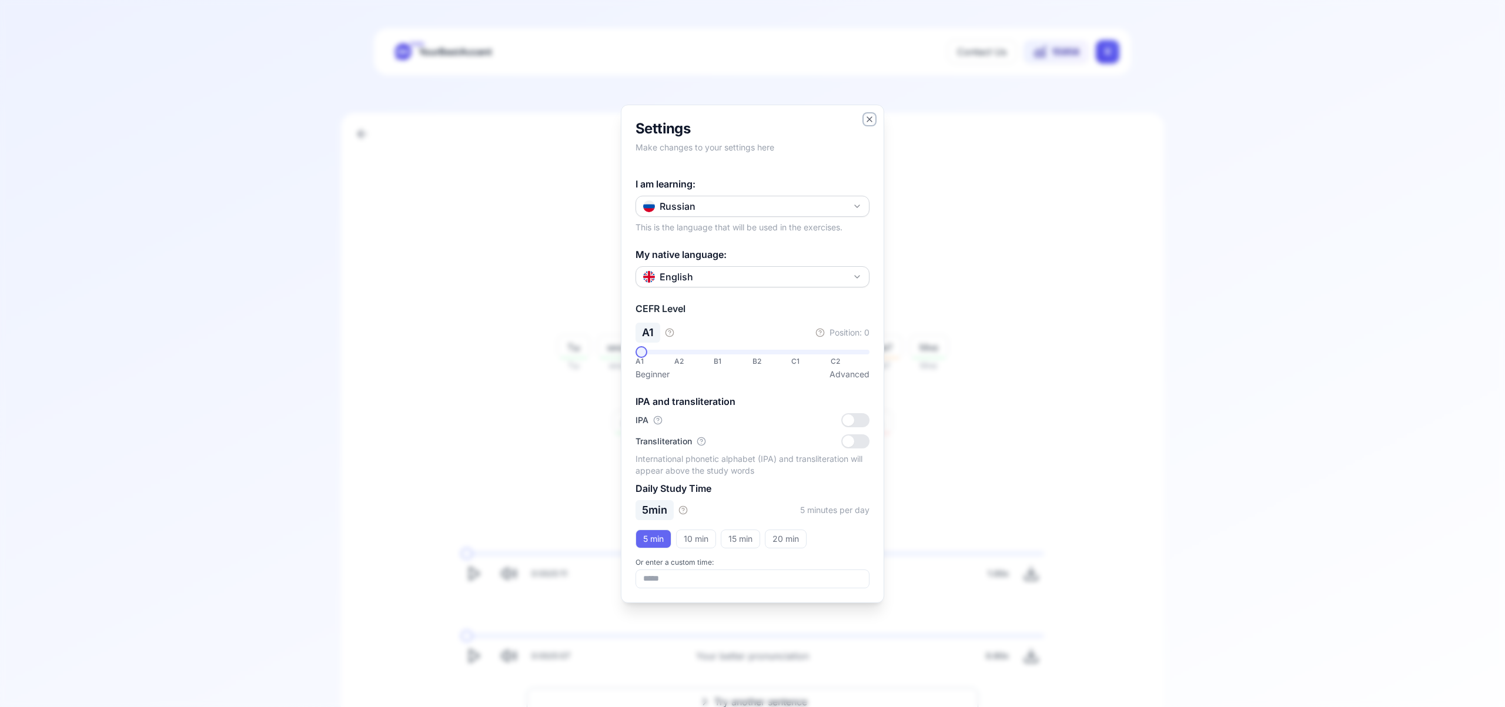
click at [870, 119] on icon "button" at bounding box center [869, 119] width 5 height 5
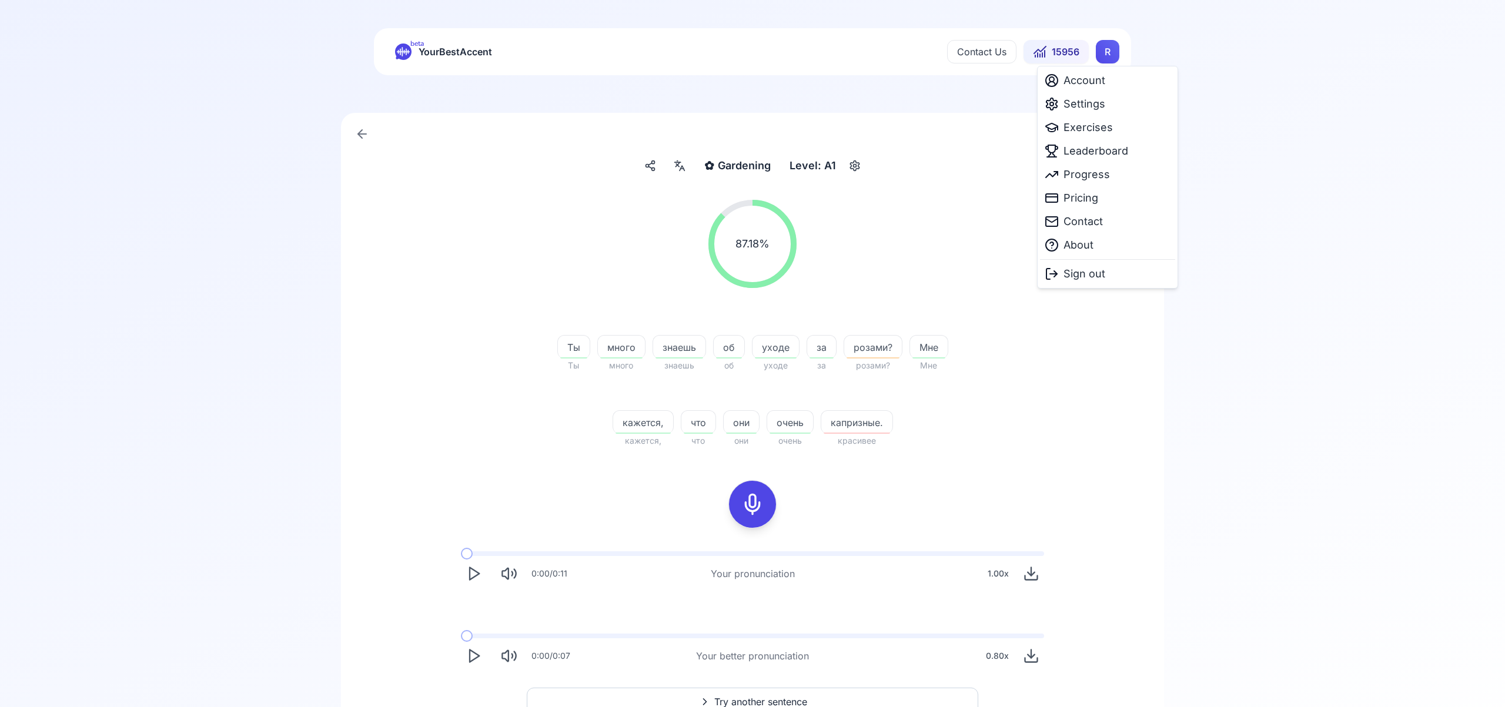
click at [1099, 51] on html "beta YourBestAccent Contact Us 15956 R ✿ Gardening Gardening Level: A1 87.18 % …" at bounding box center [752, 353] width 1505 height 707
click at [1079, 102] on span "Settings" at bounding box center [1085, 104] width 42 height 16
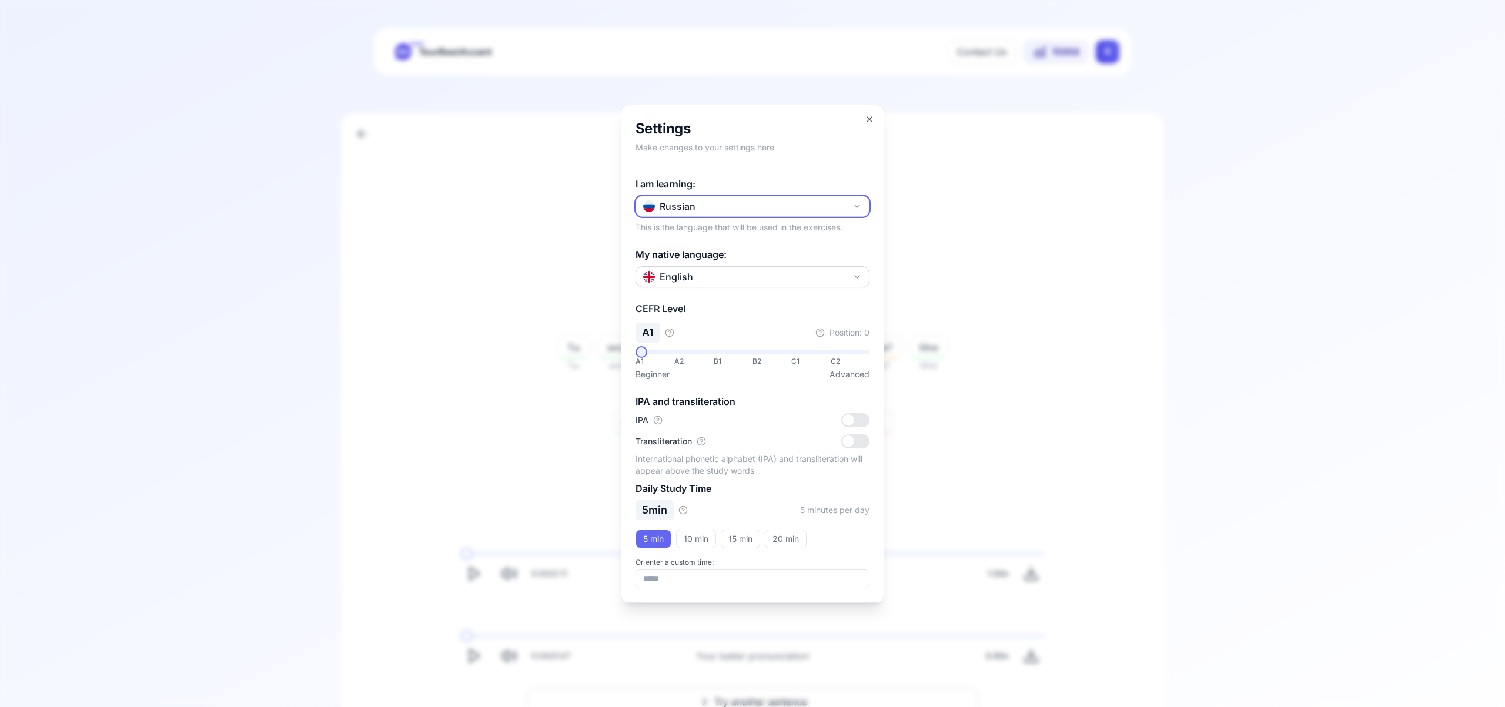
click at [858, 205] on icon "button" at bounding box center [857, 206] width 9 height 9
click at [757, 342] on div "Italian" at bounding box center [753, 339] width 228 height 21
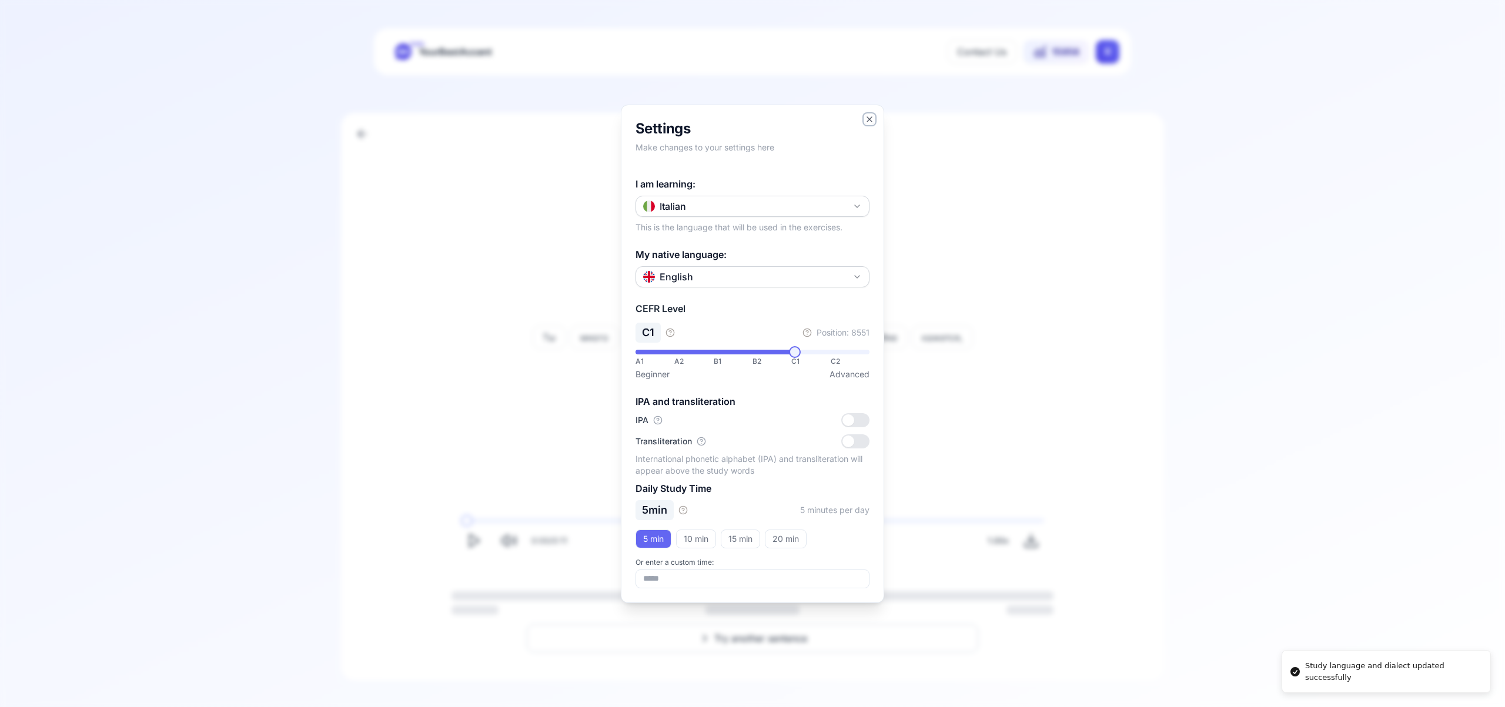
click at [870, 123] on icon "button" at bounding box center [869, 119] width 9 height 9
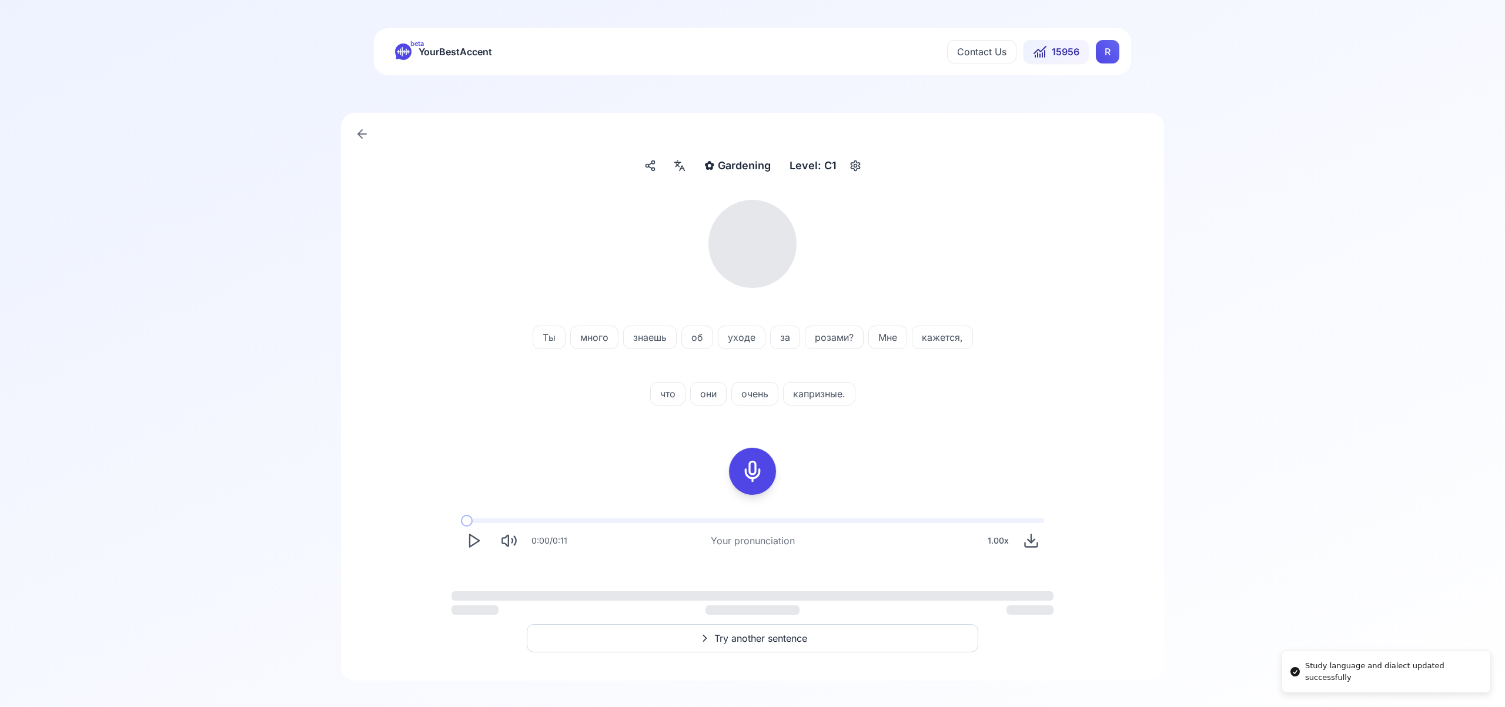
click at [1108, 49] on html "Study language and dialect updated successfully beta YourBestAccent Contact Us …" at bounding box center [752, 353] width 1505 height 707
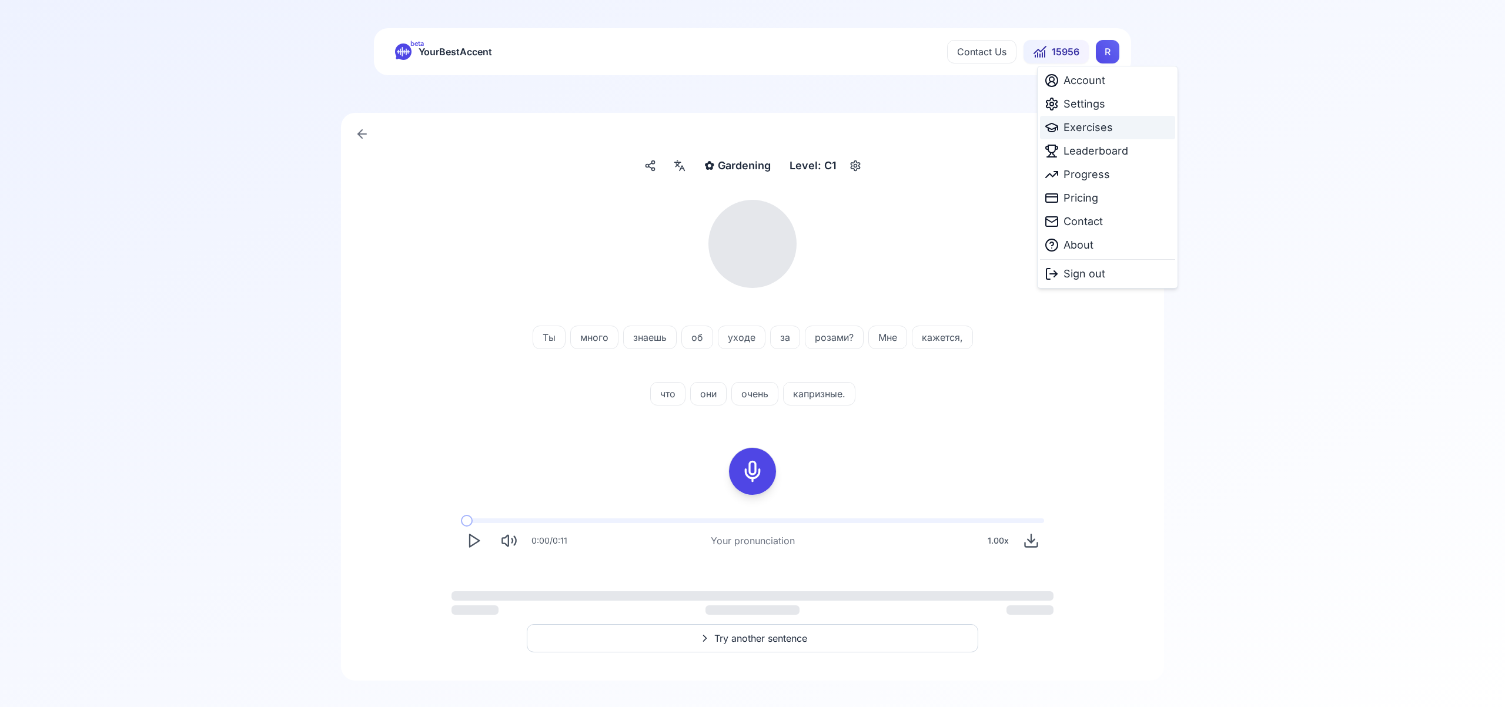
click at [1086, 128] on span "Exercises" at bounding box center [1088, 127] width 49 height 16
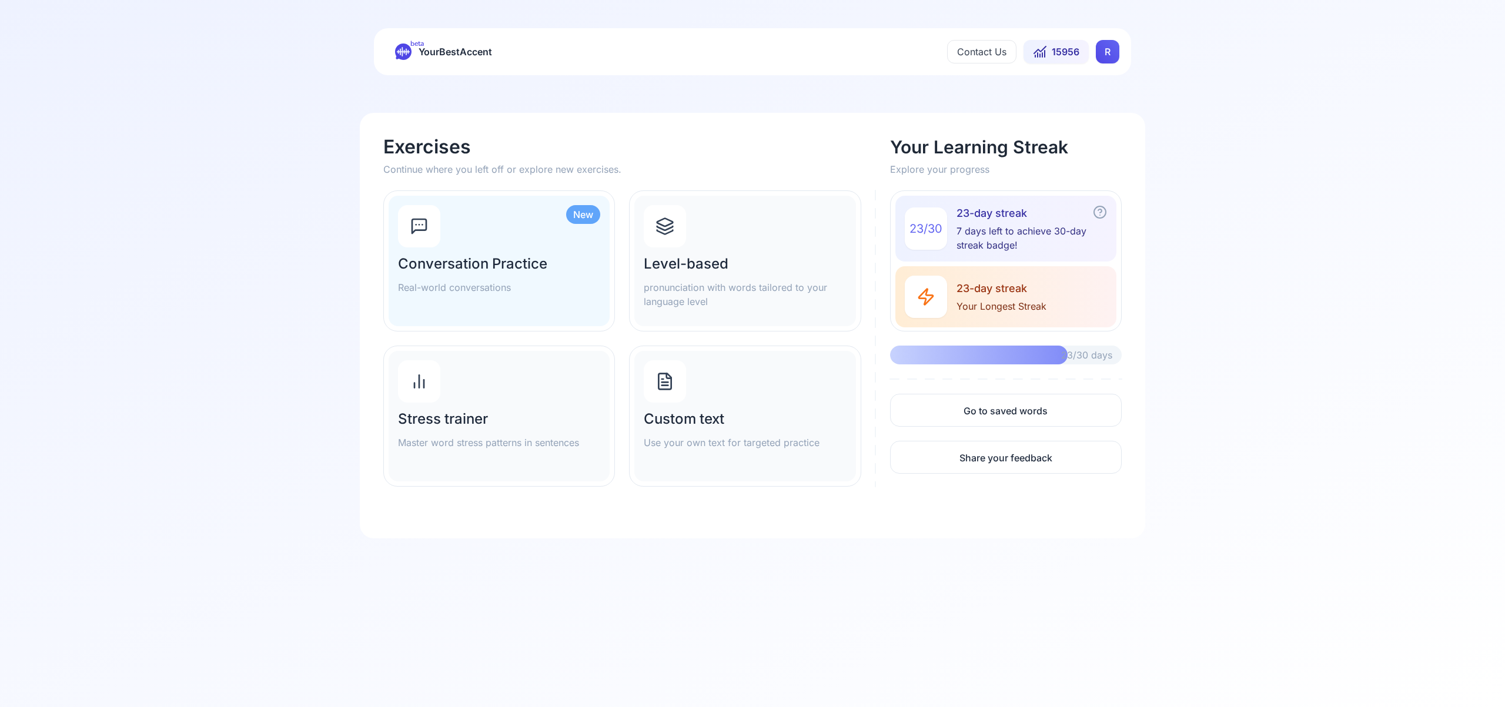
click at [672, 229] on icon at bounding box center [665, 226] width 19 height 19
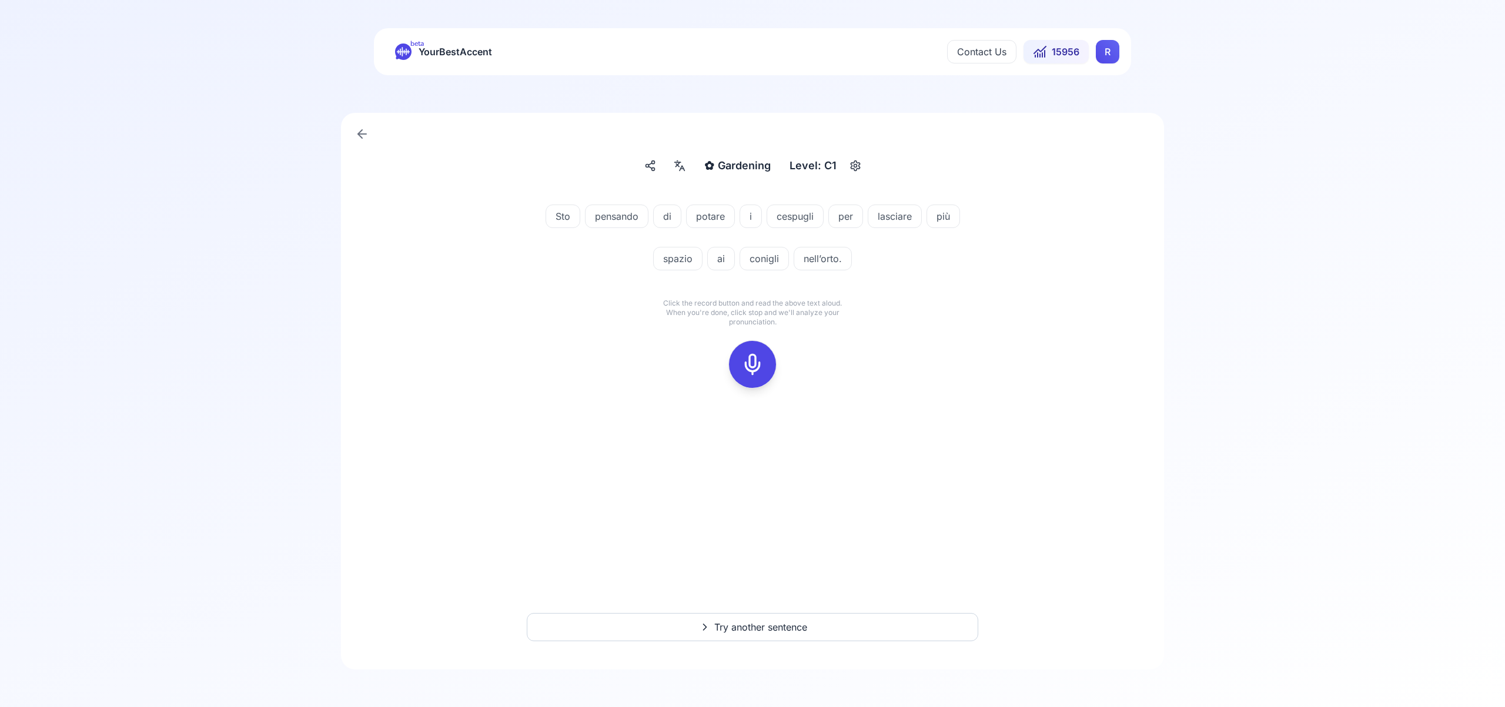
click at [755, 362] on icon at bounding box center [753, 365] width 24 height 24
click at [752, 369] on icon at bounding box center [753, 365] width 24 height 24
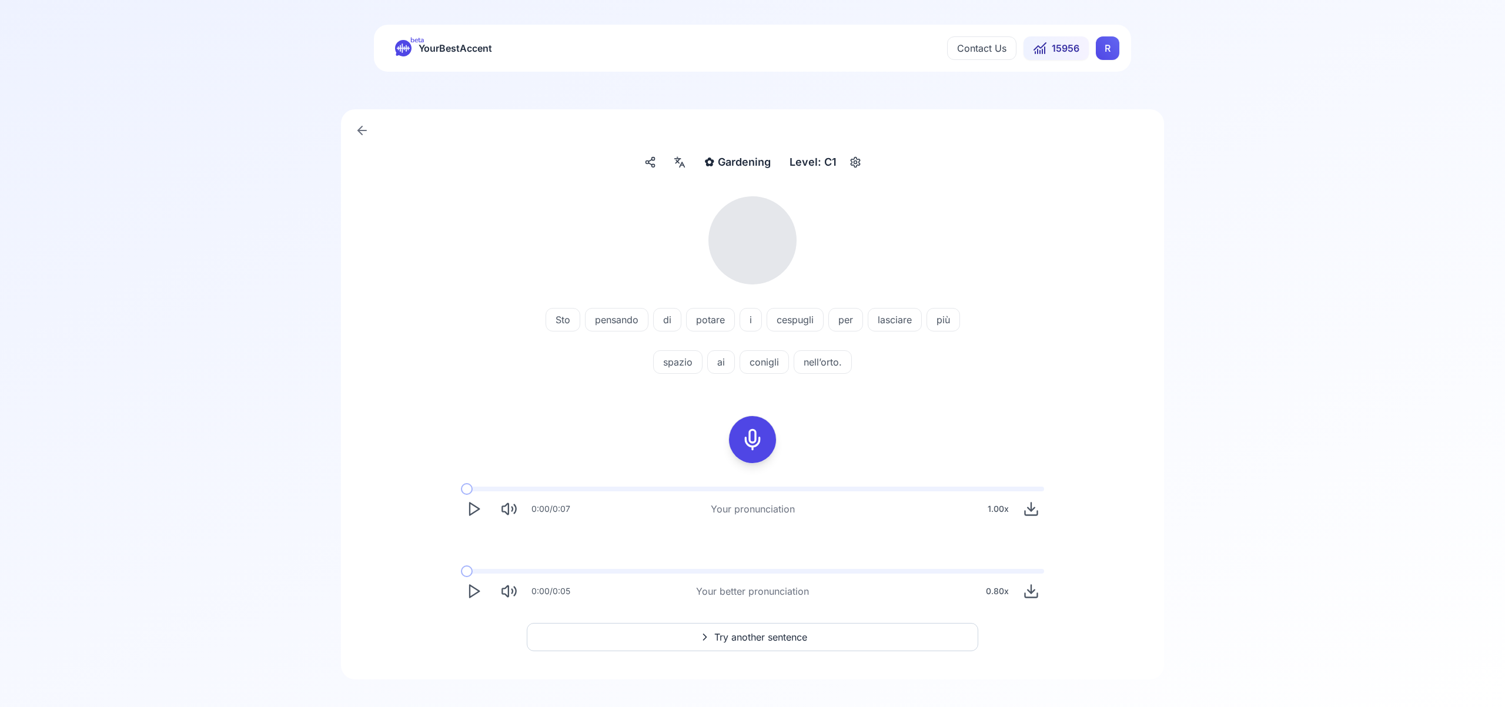
scroll to position [4, 0]
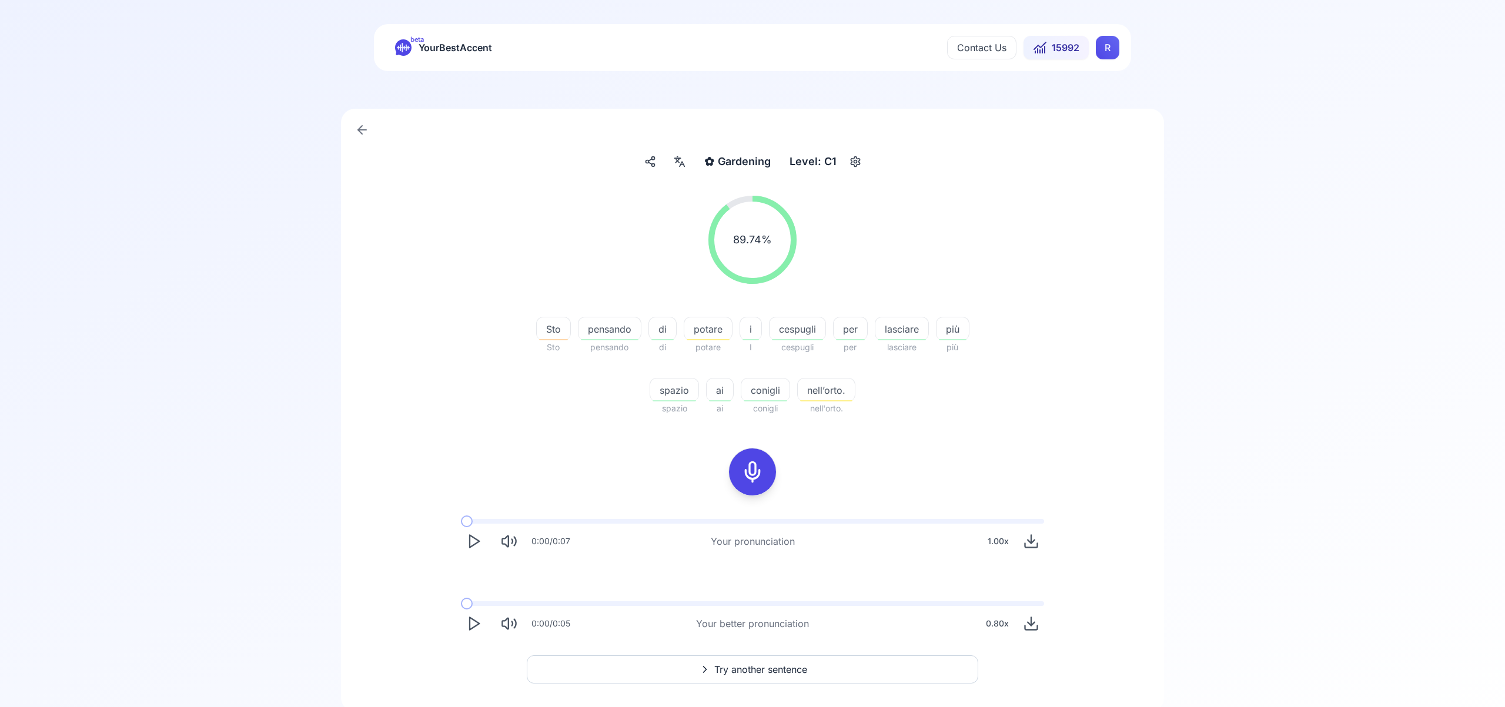
click at [760, 667] on span "Try another sentence" at bounding box center [760, 670] width 93 height 14
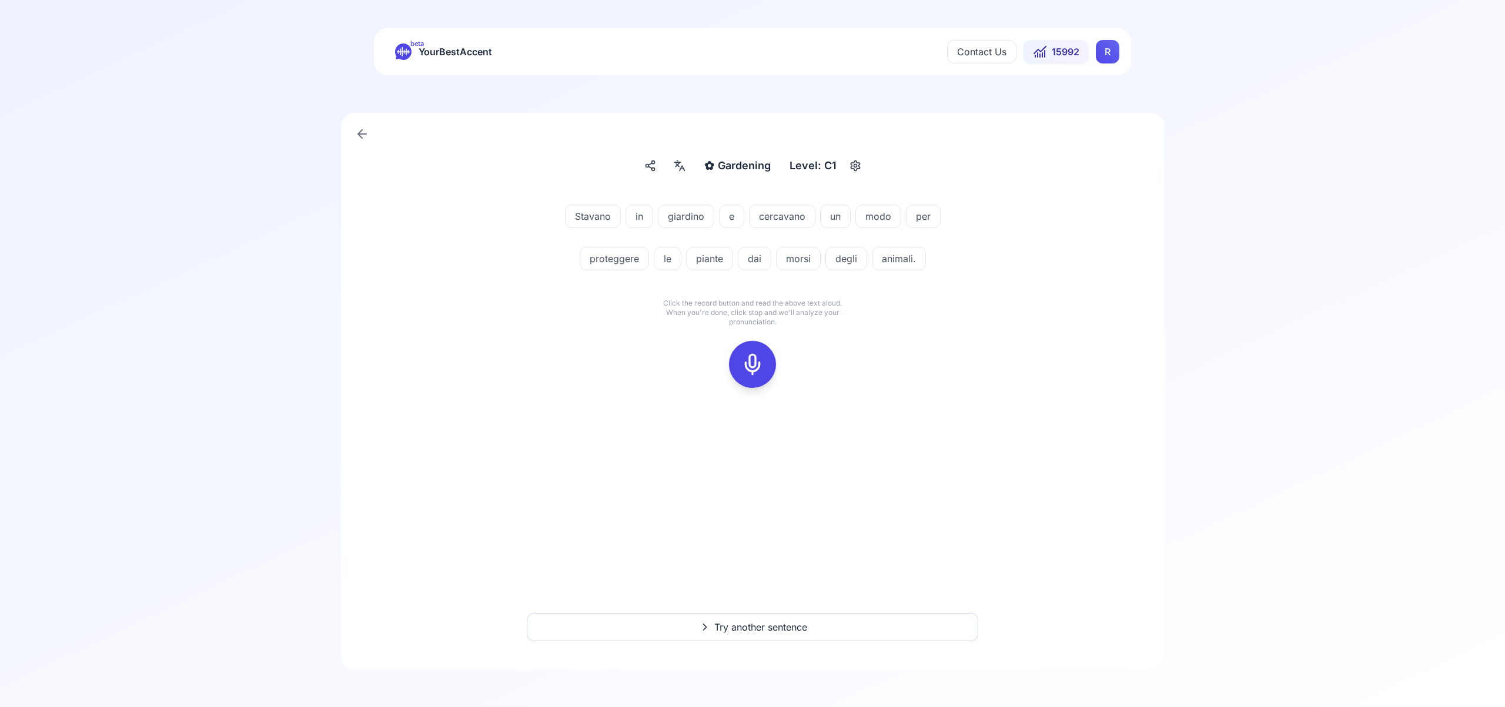
click at [760, 359] on icon at bounding box center [753, 365] width 24 height 24
click at [751, 368] on icon at bounding box center [753, 365] width 24 height 24
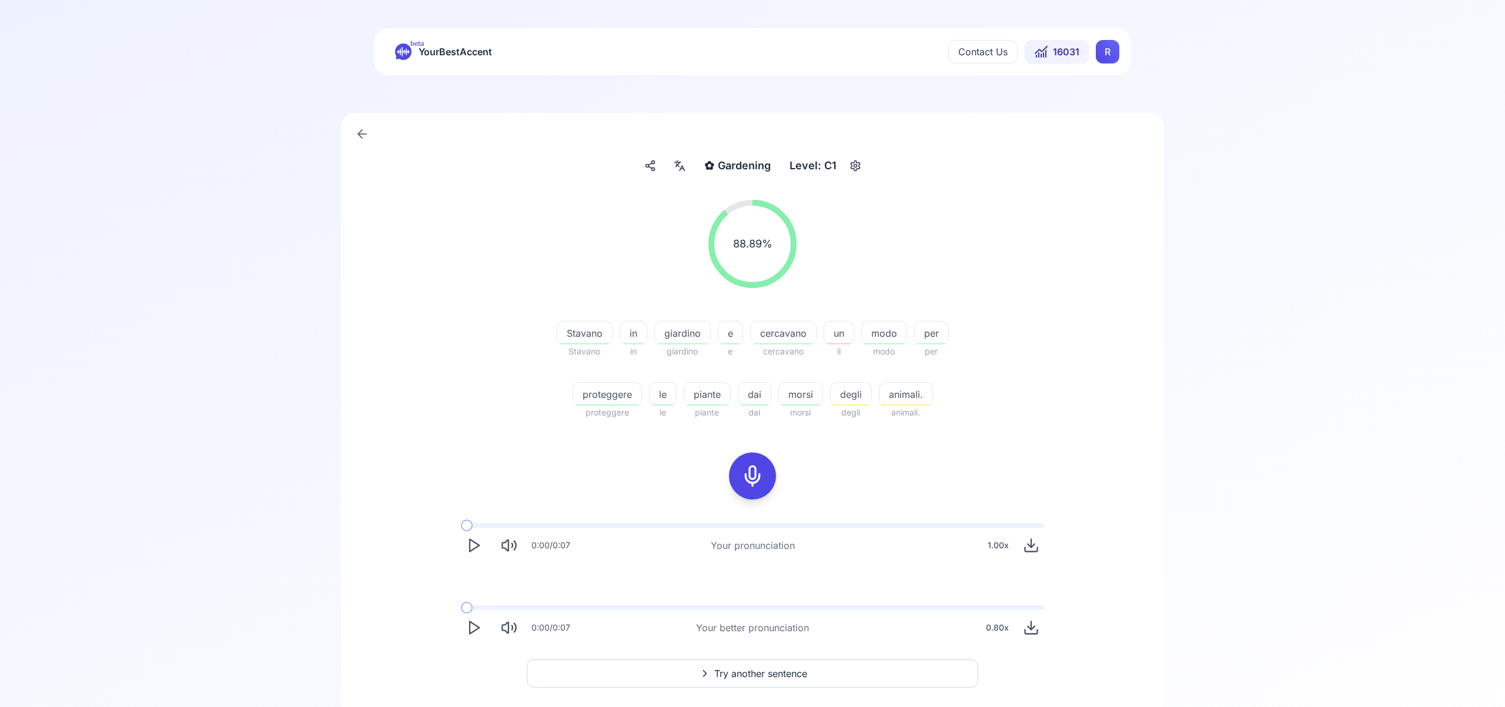
click at [771, 675] on span "Try another sentence" at bounding box center [760, 674] width 93 height 14
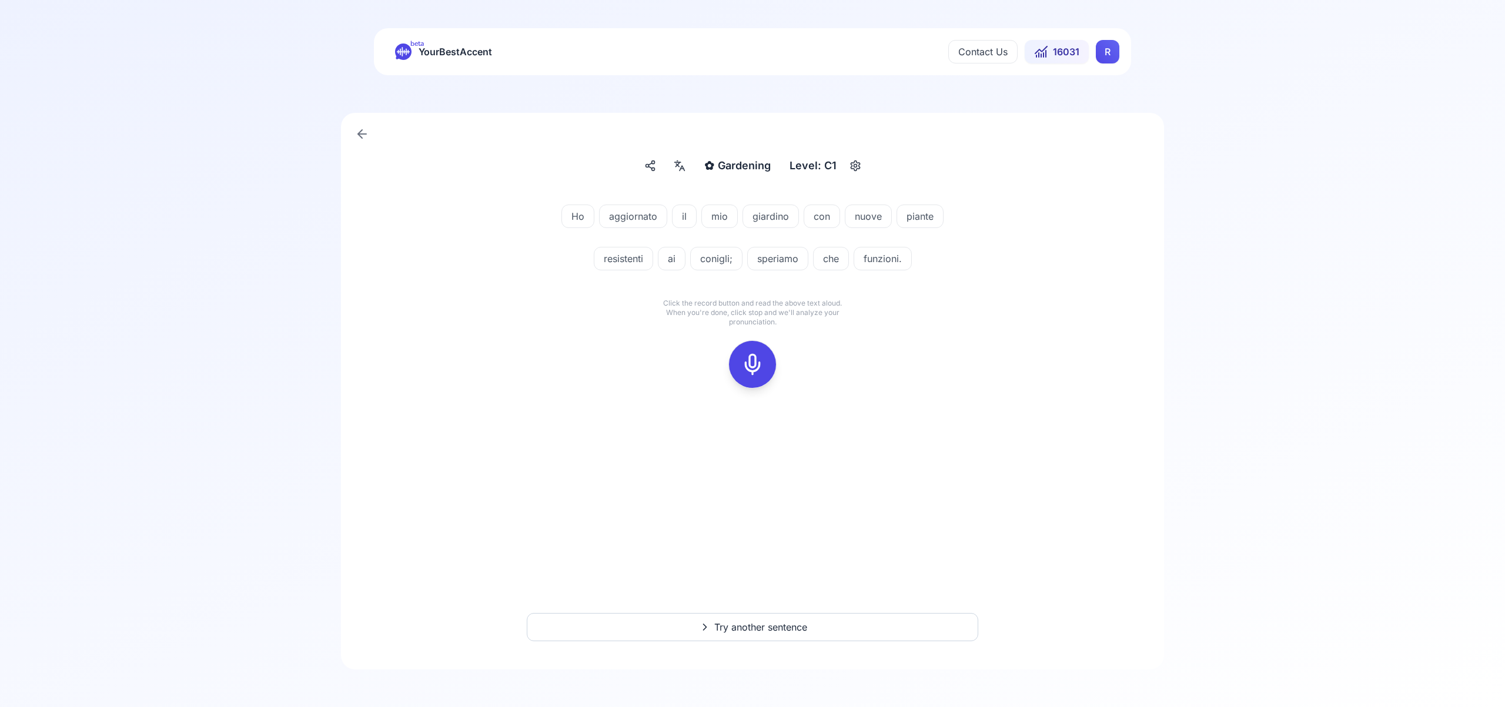
click at [753, 357] on icon at bounding box center [753, 365] width 24 height 24
click at [762, 360] on icon at bounding box center [753, 365] width 24 height 24
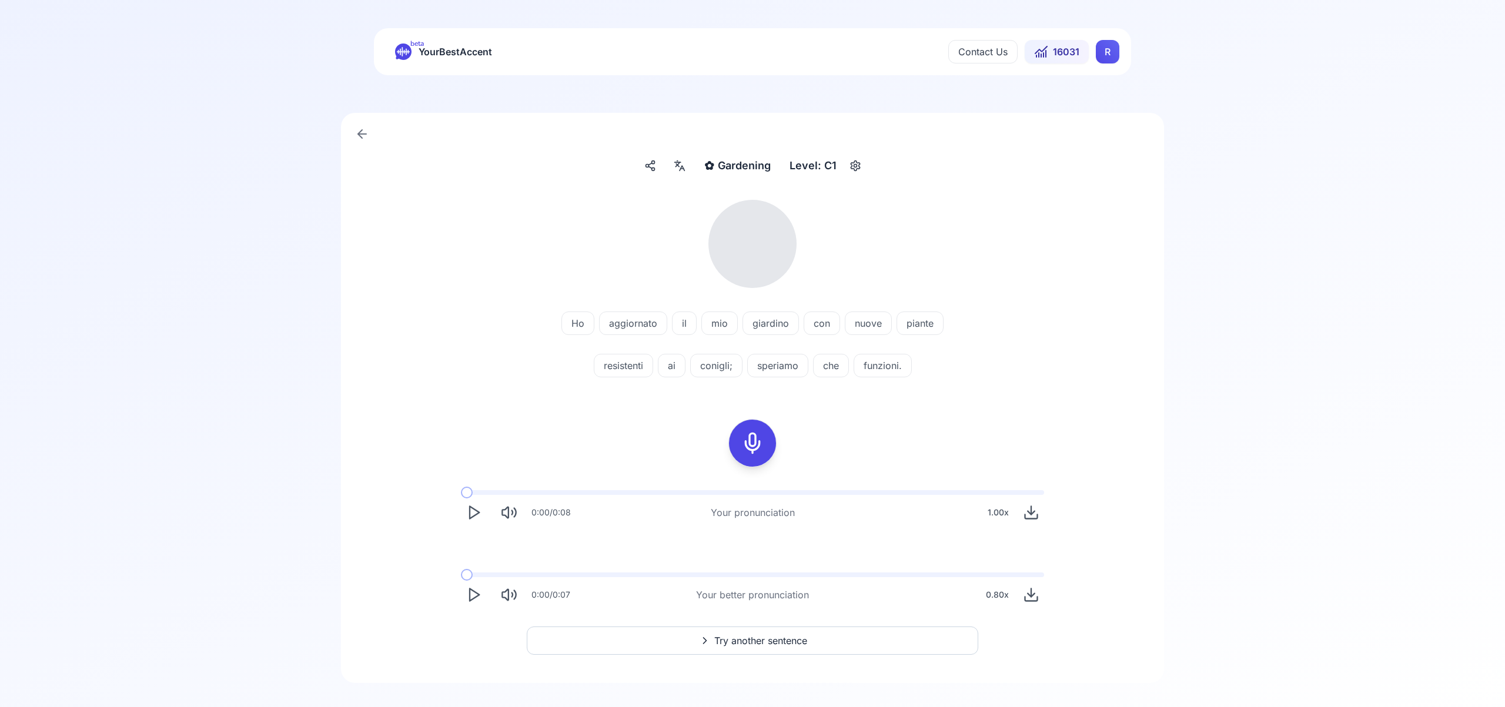
scroll to position [14, 0]
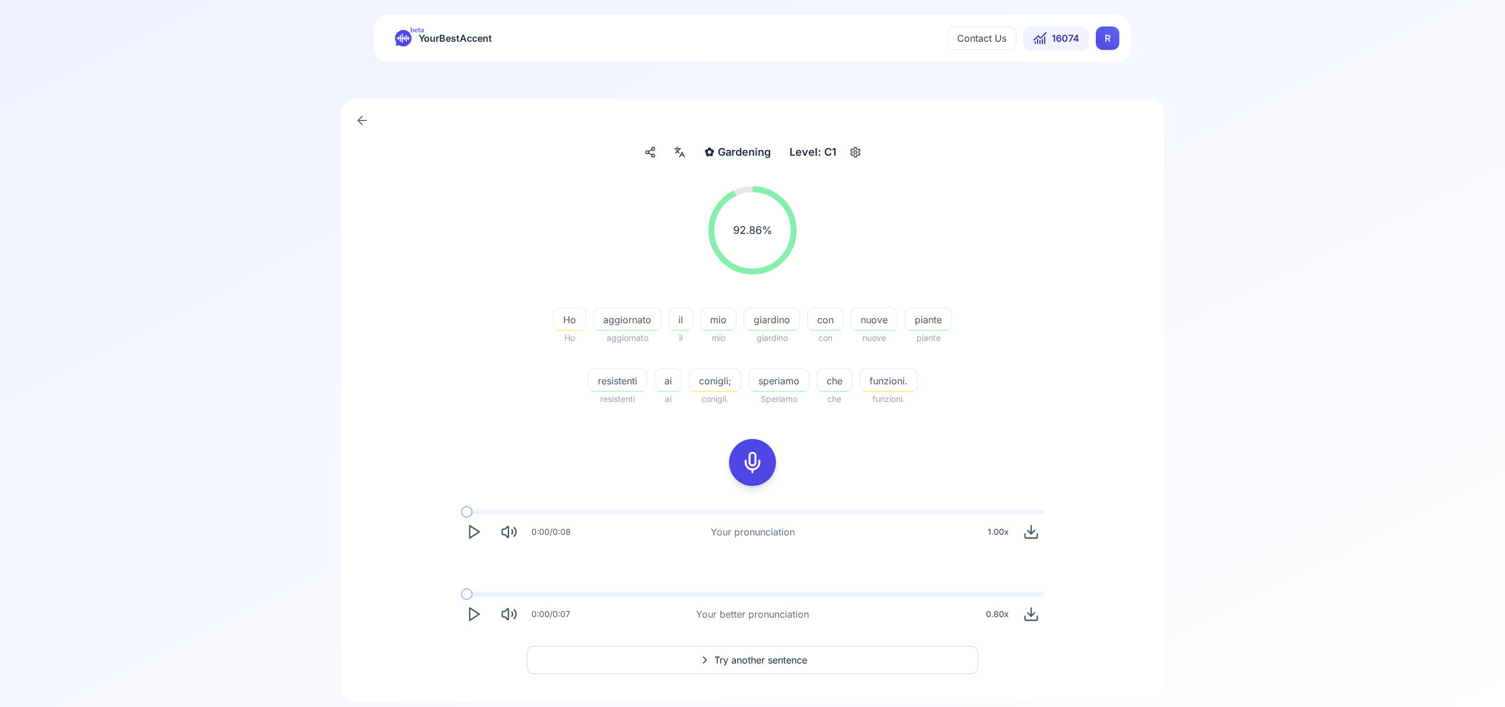
click at [794, 659] on span "Try another sentence" at bounding box center [760, 660] width 93 height 14
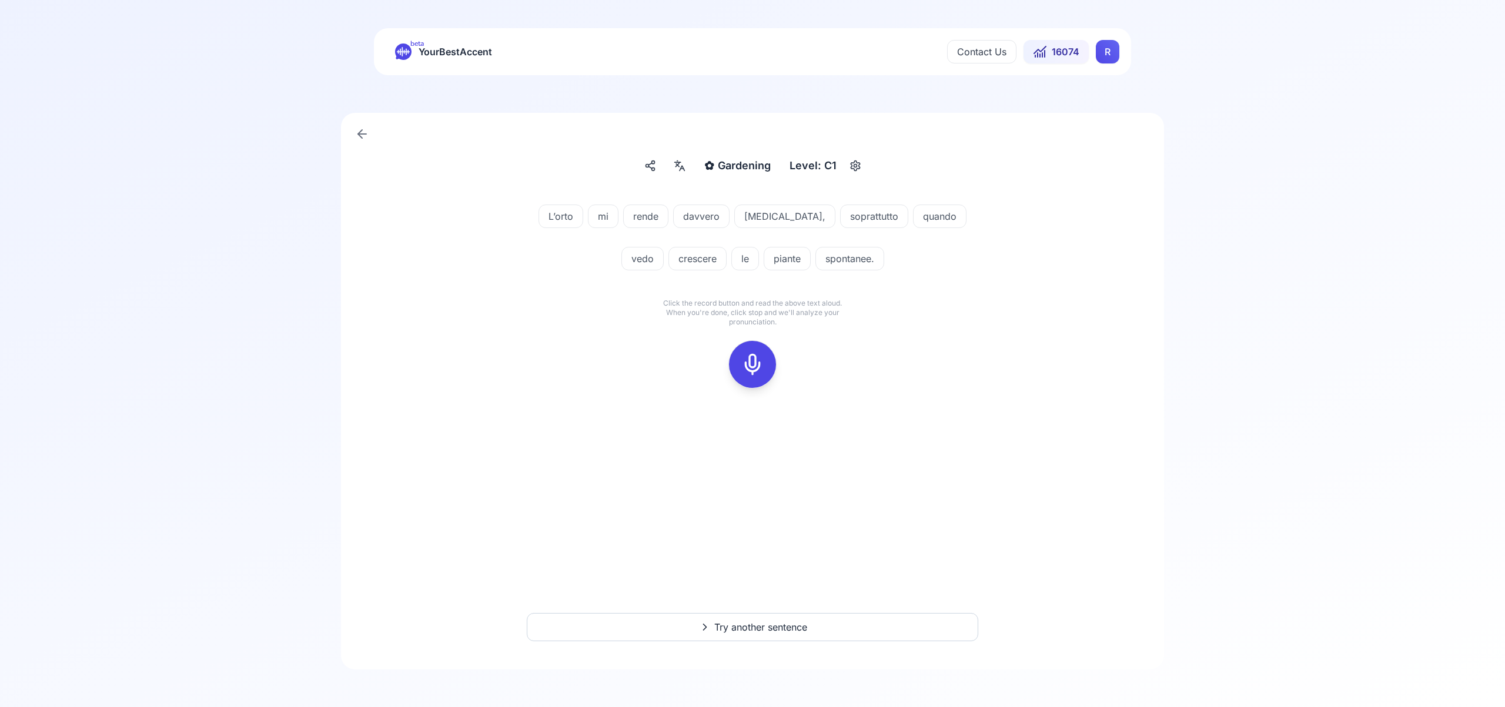
click at [759, 362] on icon at bounding box center [753, 365] width 24 height 24
click at [758, 365] on icon at bounding box center [753, 365] width 24 height 24
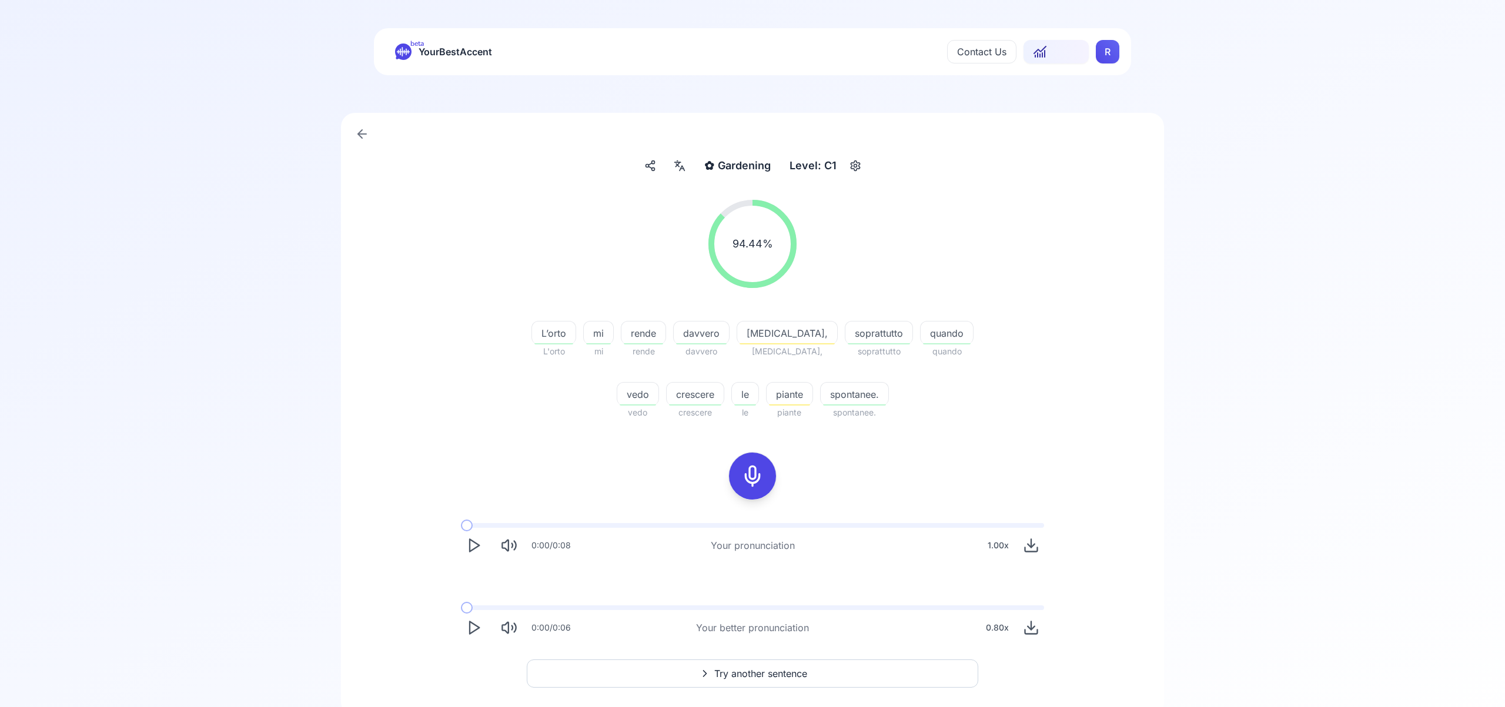
scroll to position [46, 0]
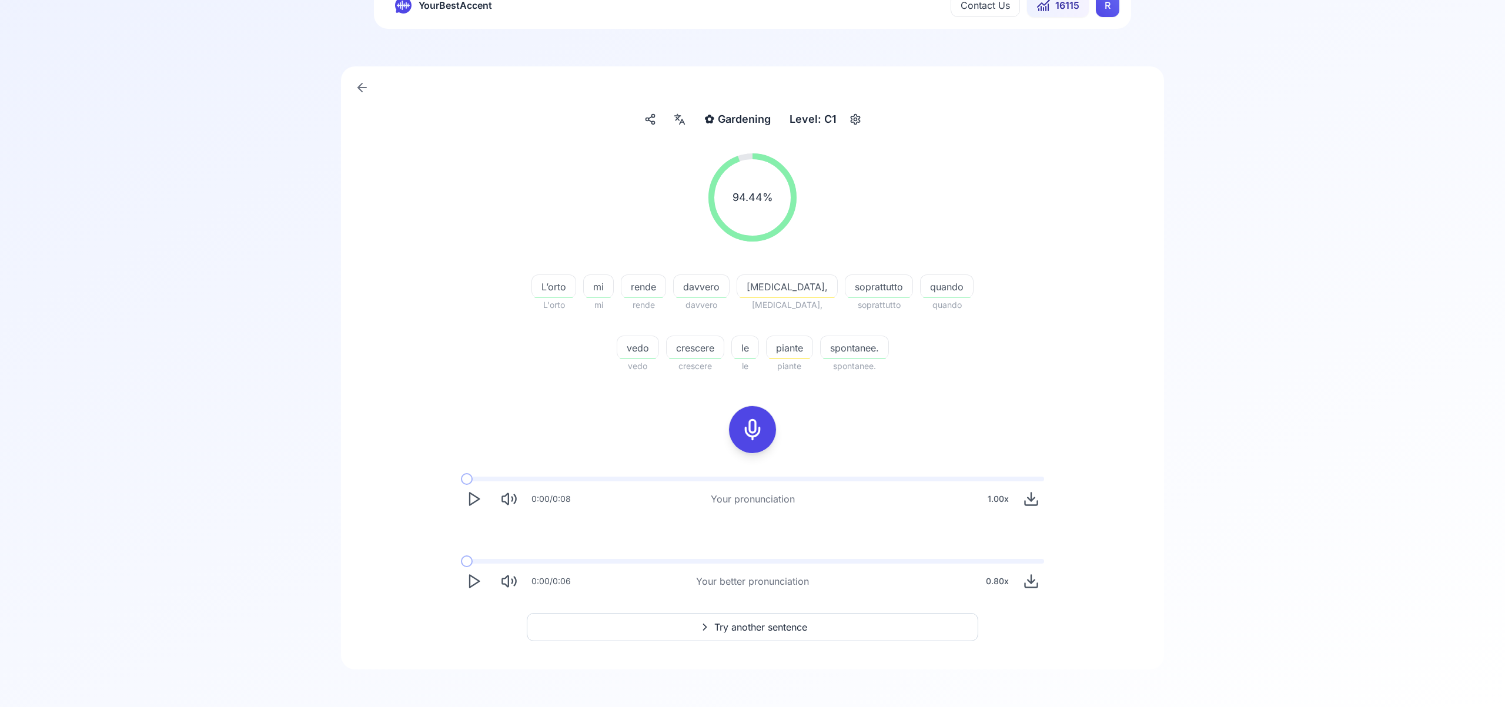
click at [780, 626] on span "Try another sentence" at bounding box center [760, 627] width 93 height 14
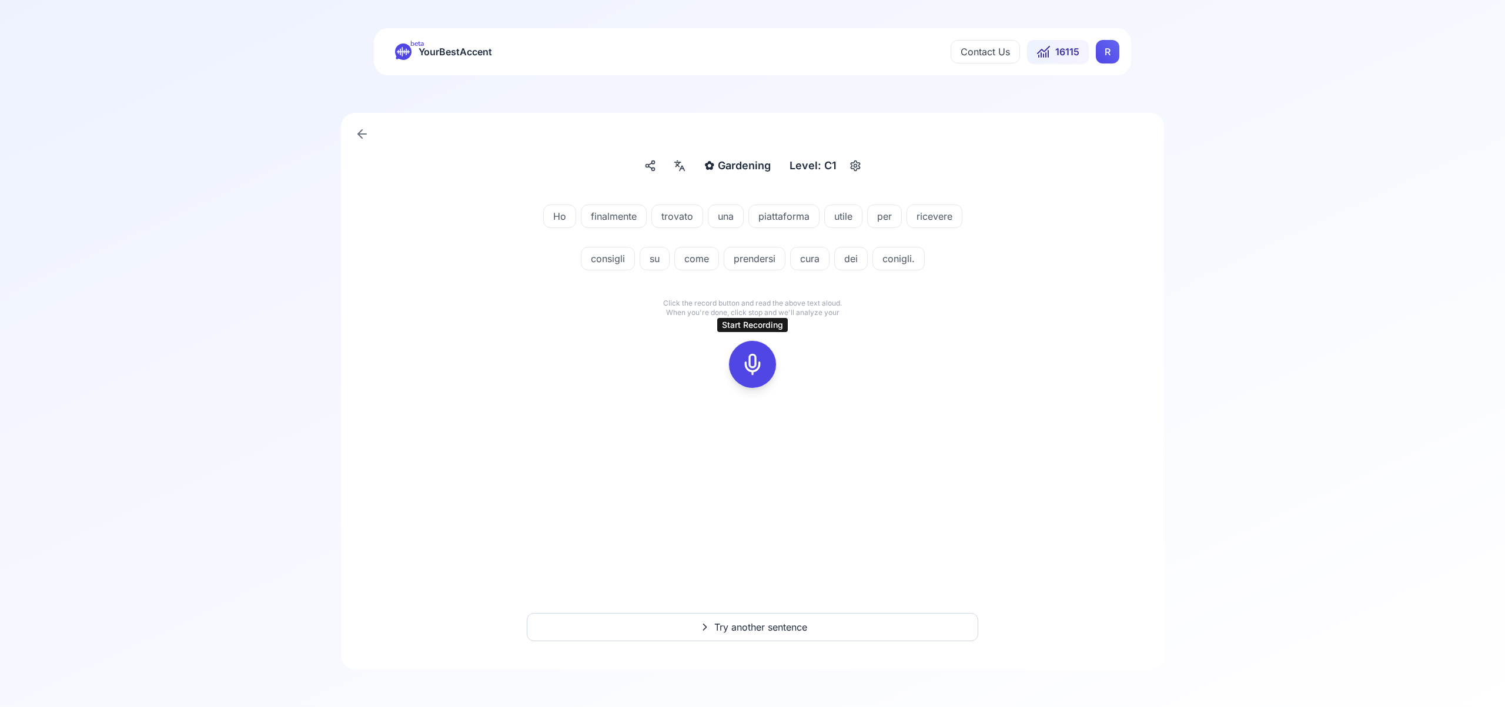
click at [751, 359] on icon at bounding box center [753, 365] width 24 height 24
click at [757, 362] on icon at bounding box center [753, 365] width 24 height 24
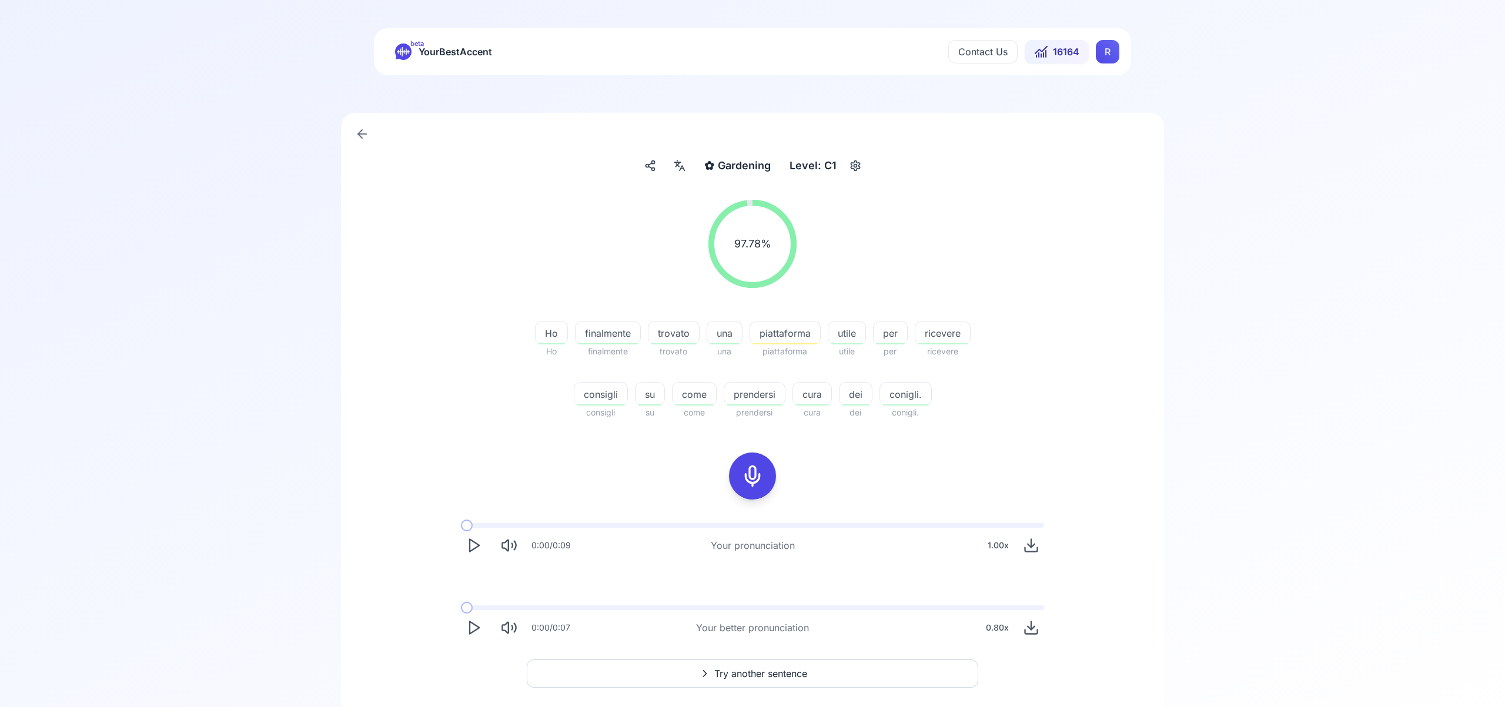
click at [796, 671] on span "Try another sentence" at bounding box center [760, 674] width 93 height 14
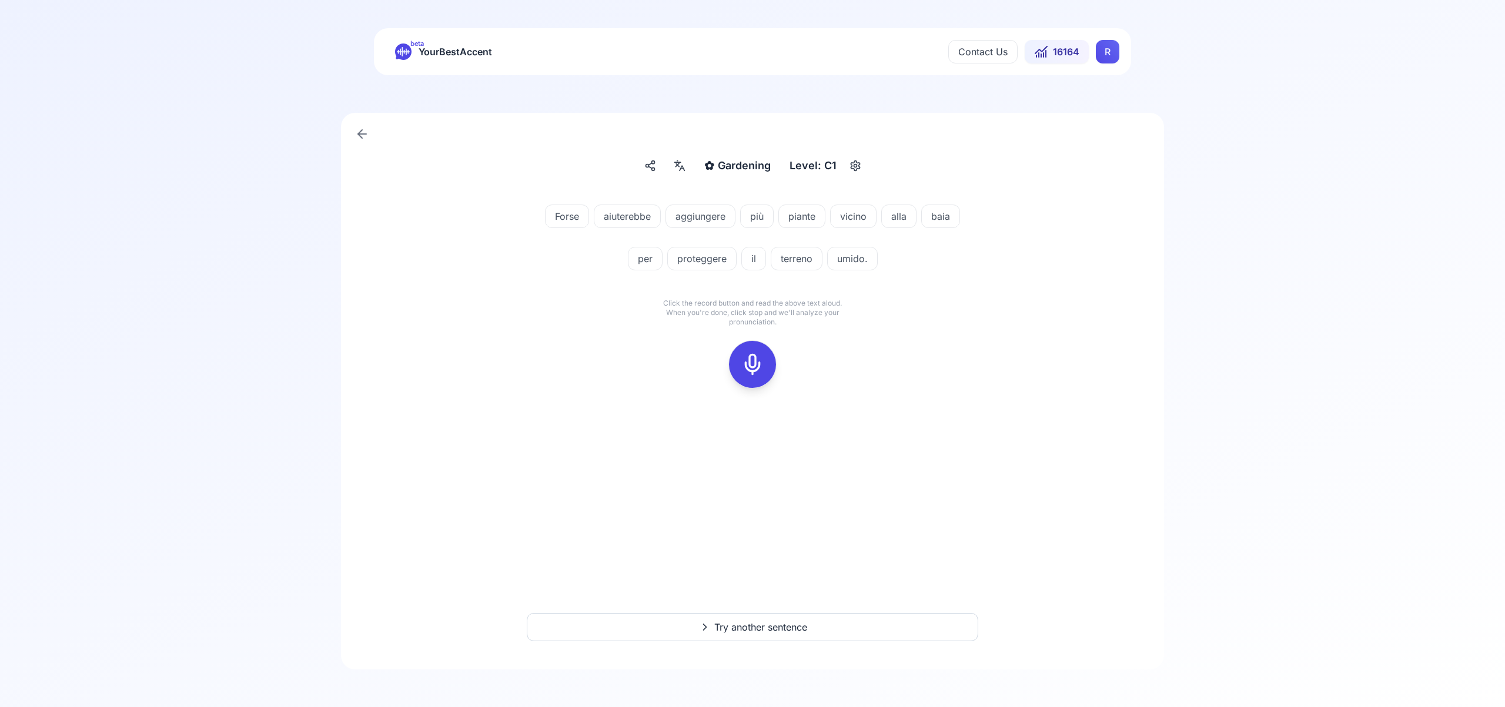
click at [758, 369] on icon at bounding box center [753, 365] width 24 height 24
click at [750, 363] on icon at bounding box center [753, 365] width 24 height 24
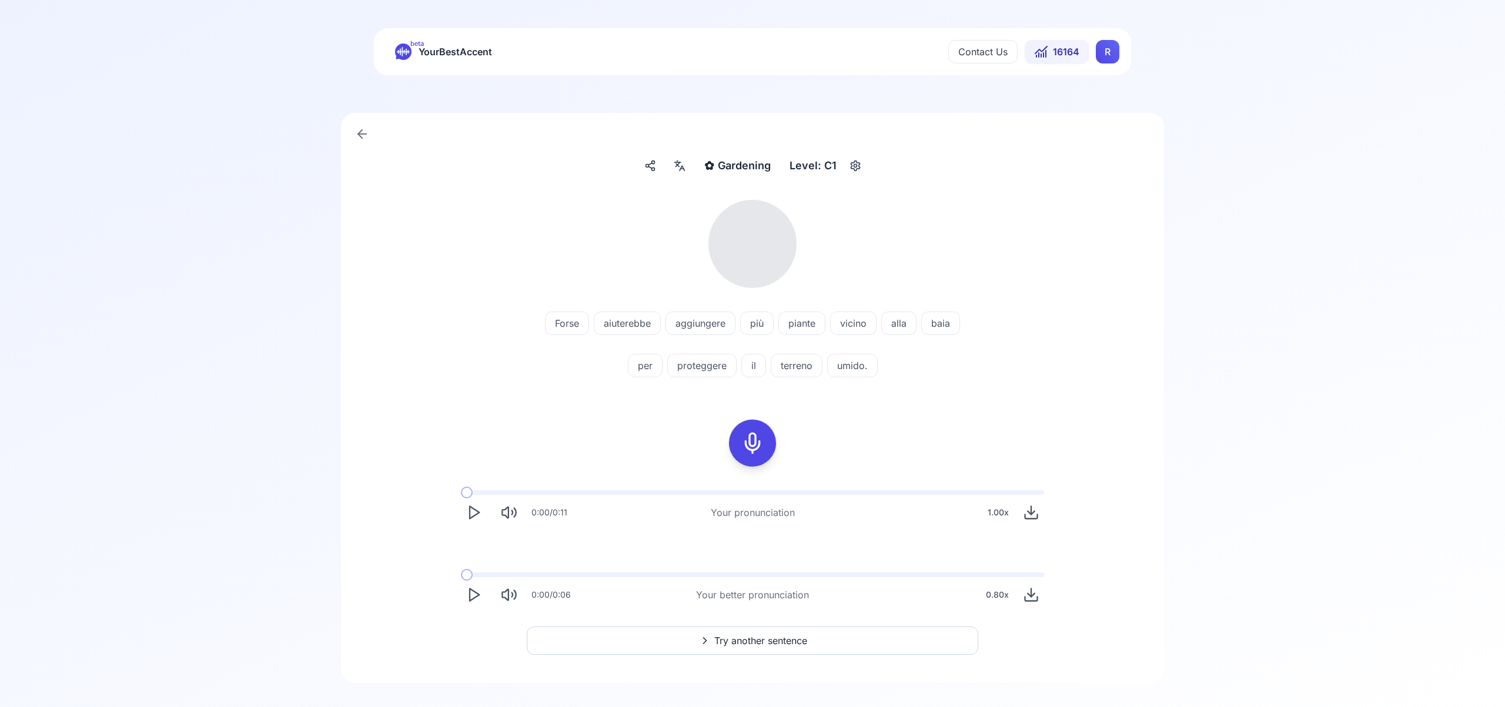
click at [677, 164] on icon at bounding box center [677, 165] width 3 height 3
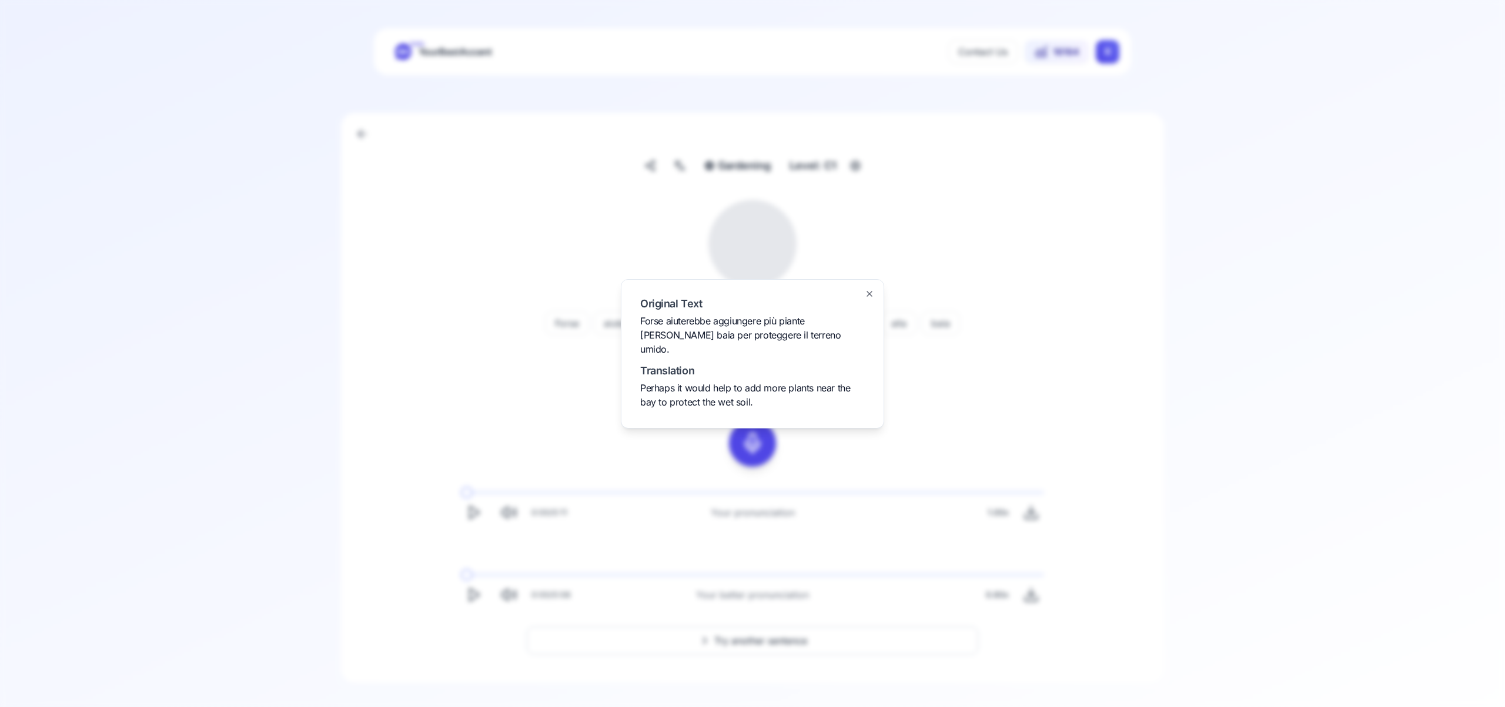
click at [870, 296] on icon "button" at bounding box center [869, 294] width 5 height 5
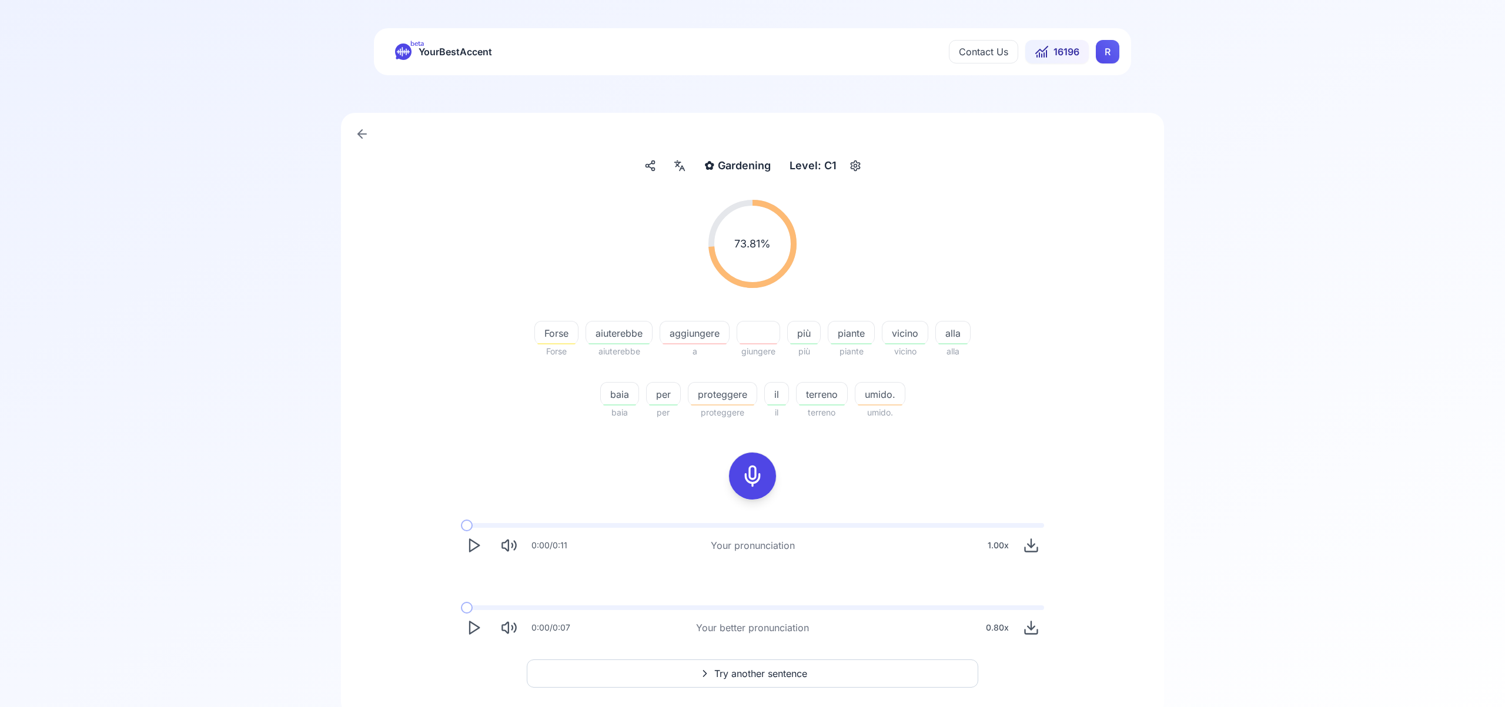
click at [1105, 56] on html "beta YourBestAccent Contact Us 16196 R ✿ Gardening Gardening Level: C1 73.81 % …" at bounding box center [752, 353] width 1505 height 707
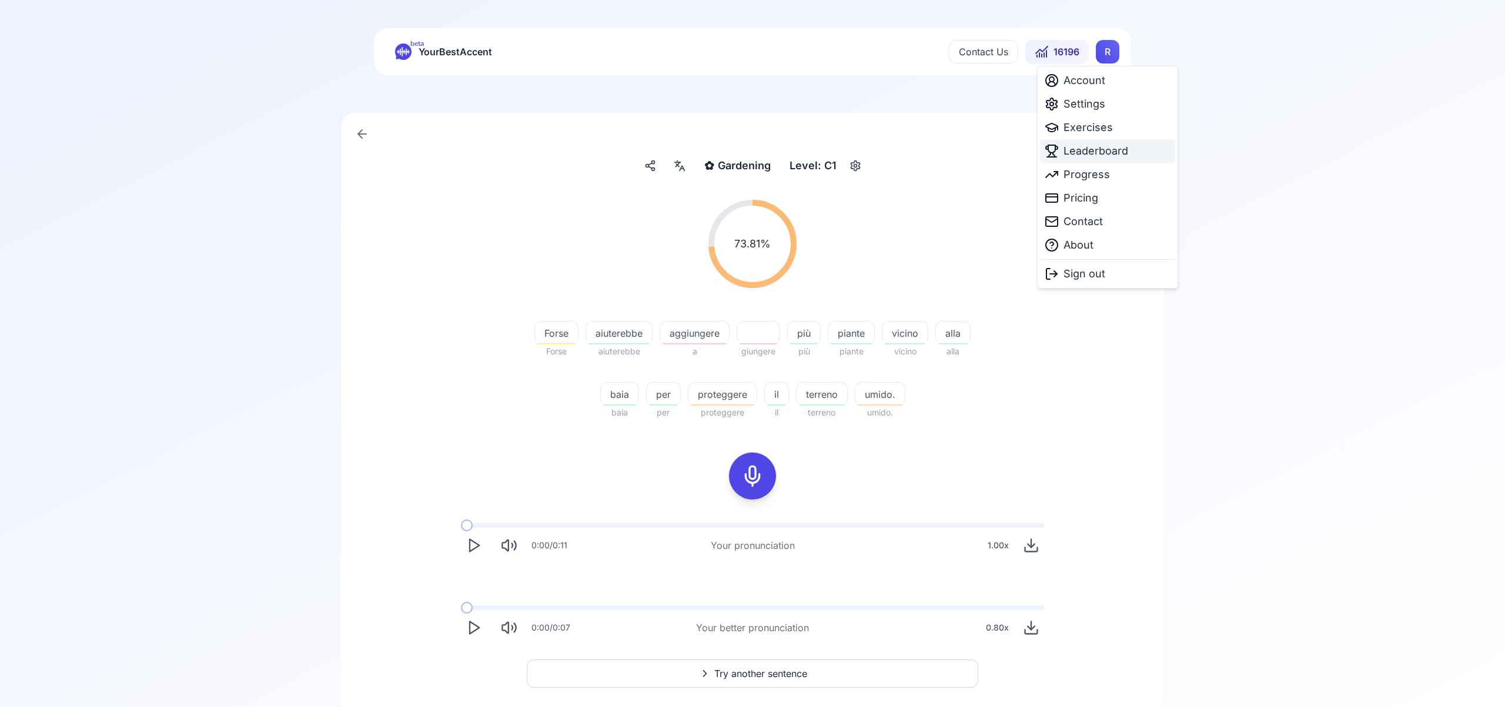
click at [1091, 151] on span "Leaderboard" at bounding box center [1096, 151] width 65 height 16
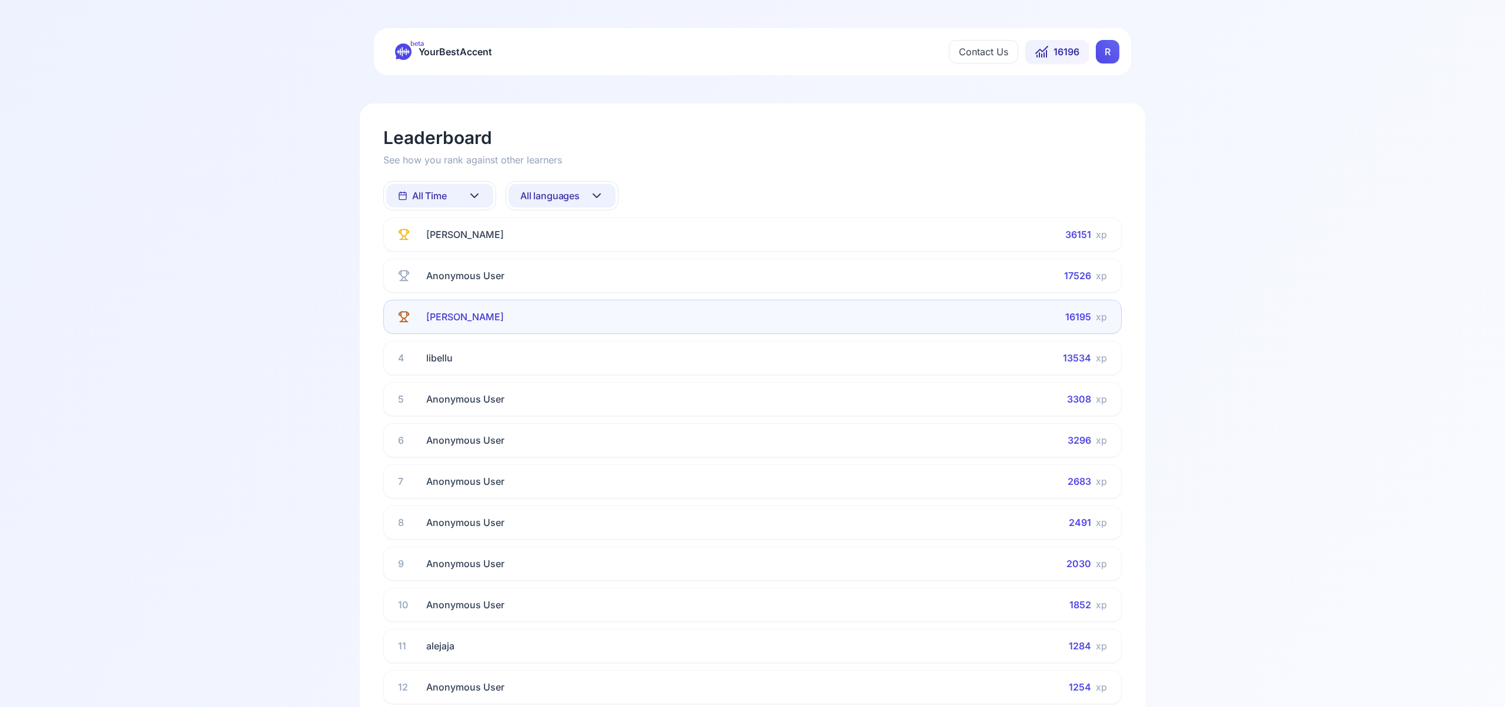
click at [593, 196] on icon at bounding box center [597, 196] width 14 height 14
click at [581, 298] on div "Spanish" at bounding box center [562, 290] width 107 height 21
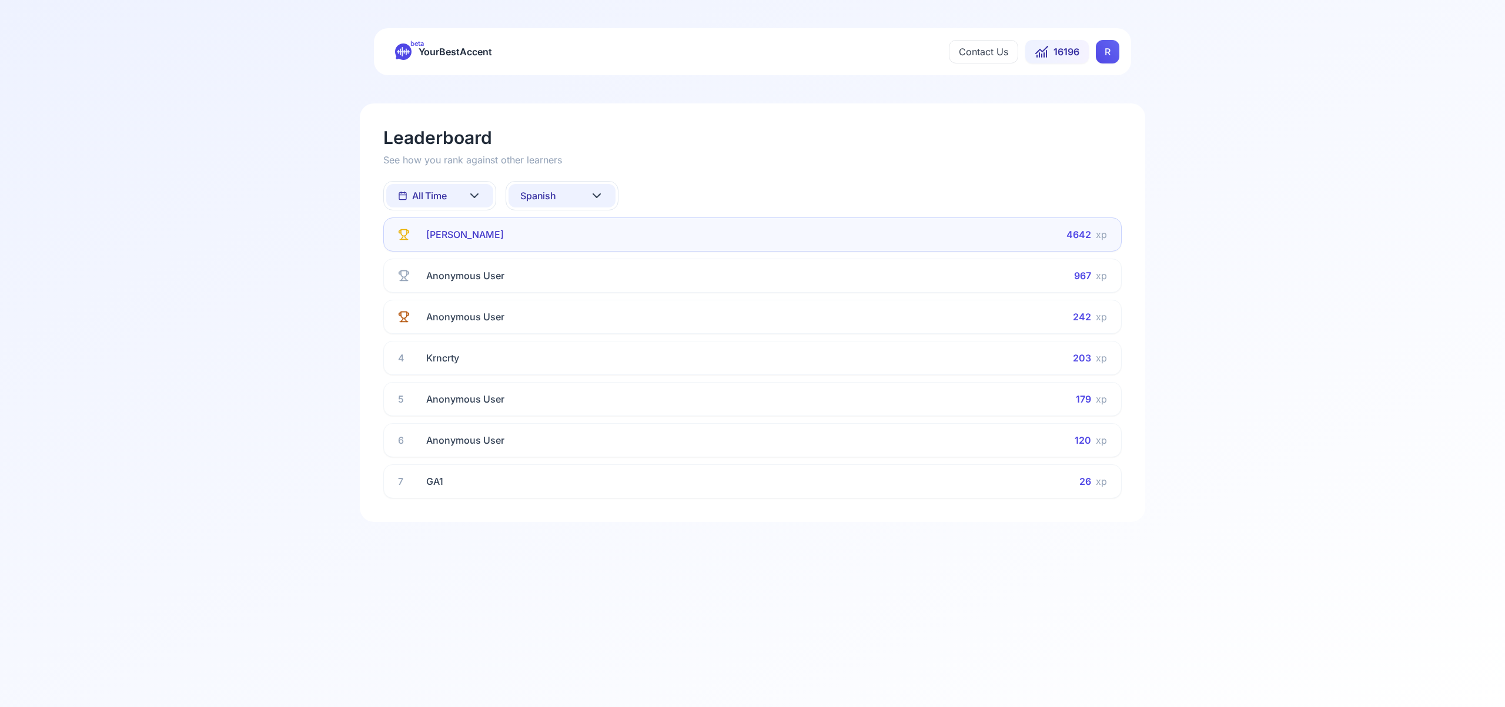
click at [605, 193] on button "Spanish" at bounding box center [562, 196] width 107 height 24
click at [581, 316] on div "French" at bounding box center [562, 311] width 107 height 21
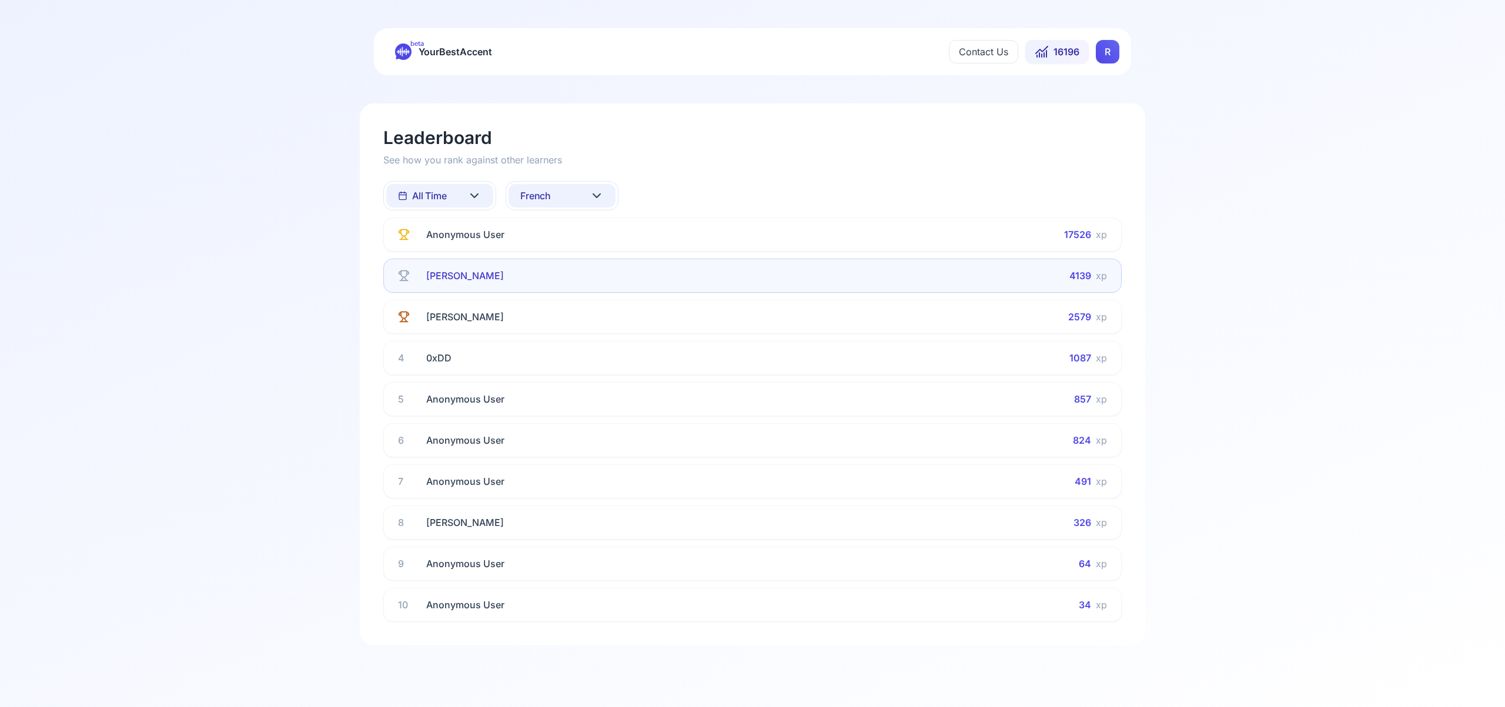
click at [599, 192] on icon at bounding box center [597, 196] width 14 height 14
click at [572, 338] on div "Italian" at bounding box center [562, 333] width 107 height 21
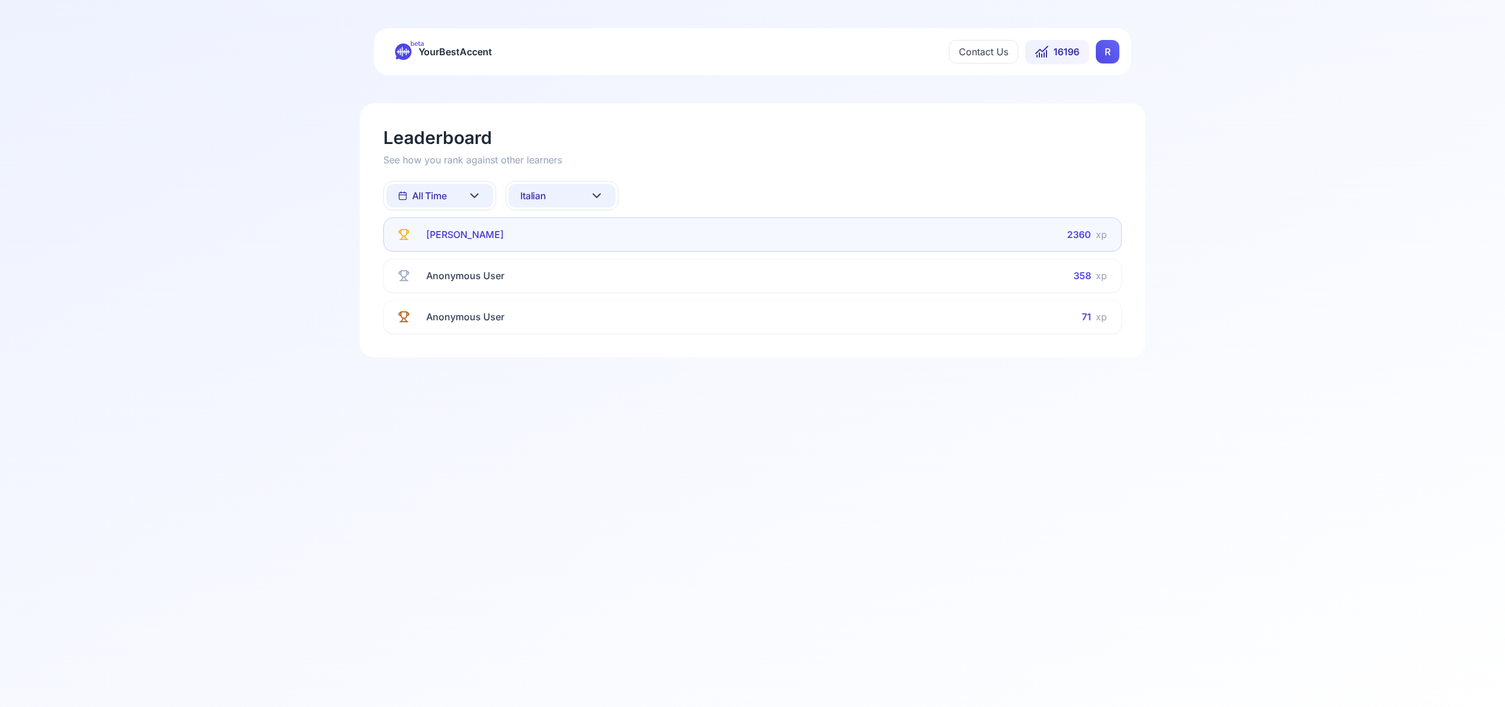
click at [597, 198] on icon at bounding box center [596, 196] width 7 height 4
click at [574, 349] on div "Portuguese" at bounding box center [546, 347] width 61 height 12
click at [600, 195] on icon at bounding box center [597, 196] width 14 height 14
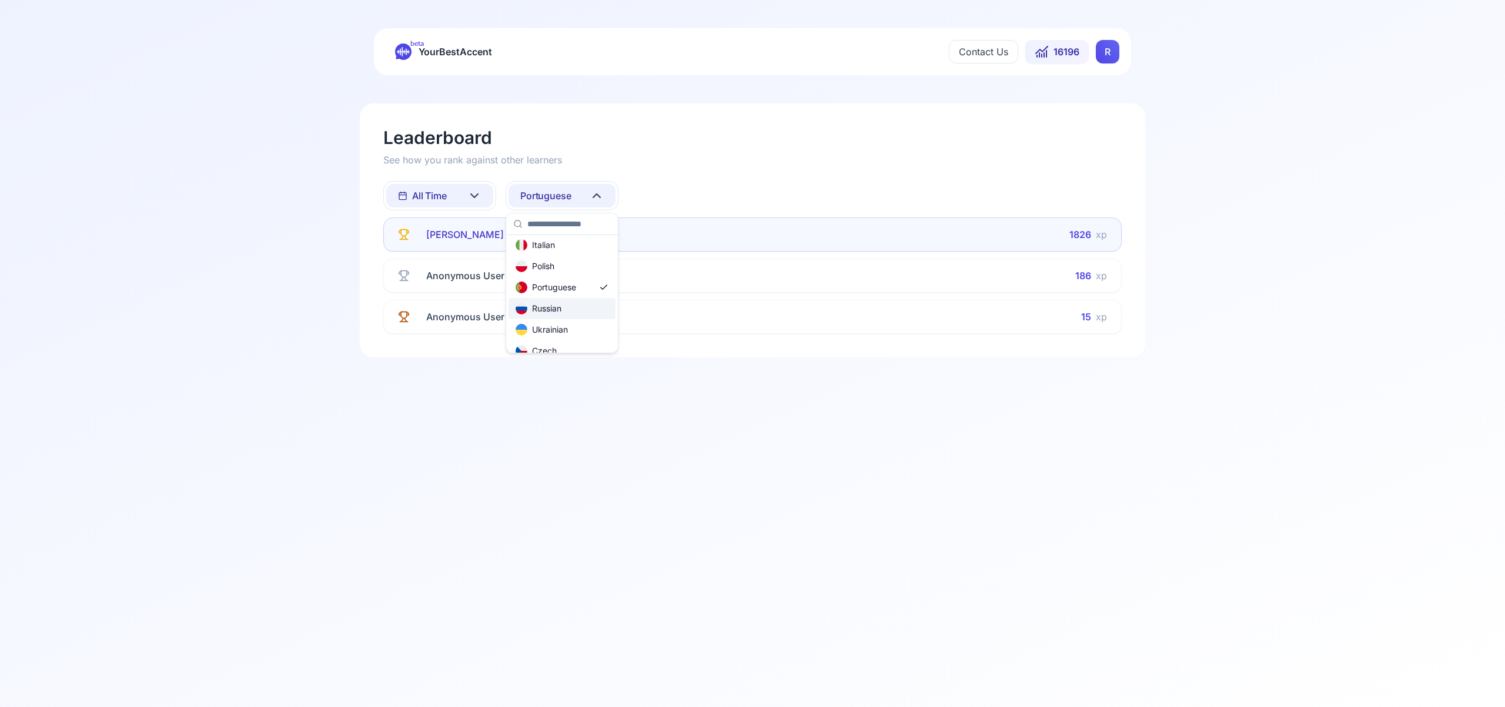
click at [570, 310] on div "Russian" at bounding box center [562, 308] width 107 height 21
